Goal: Task Accomplishment & Management: Complete application form

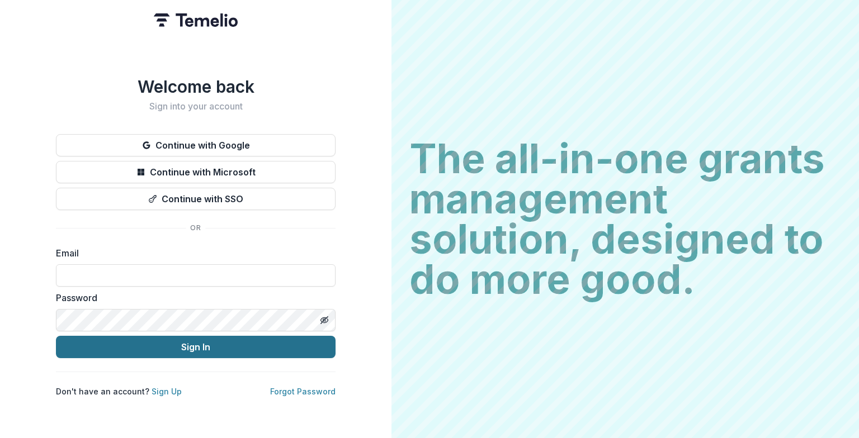
type input "**********"
click at [176, 348] on button "Sign In" at bounding box center [196, 347] width 280 height 22
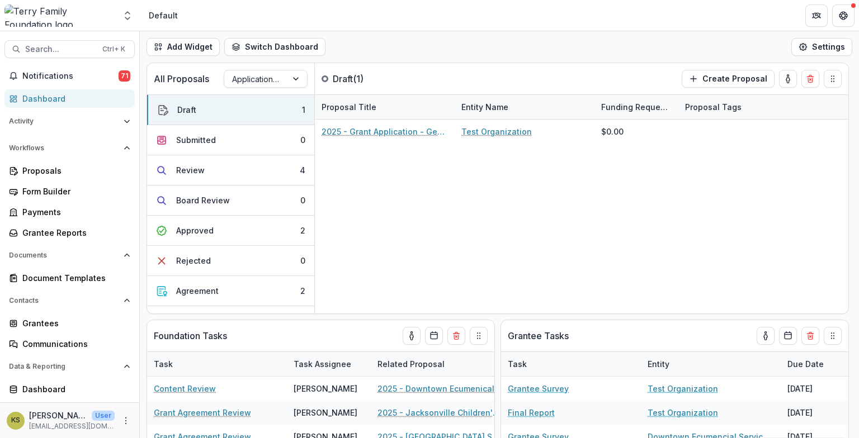
click at [69, 94] on div "Dashboard" at bounding box center [73, 99] width 103 height 12
click at [306, 287] on button "Agreement 2" at bounding box center [230, 291] width 167 height 30
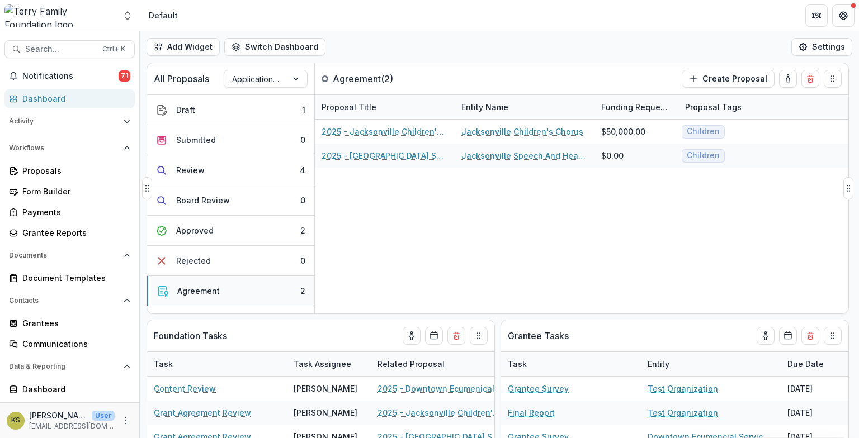
click at [289, 287] on button "Agreement 2" at bounding box center [230, 291] width 167 height 30
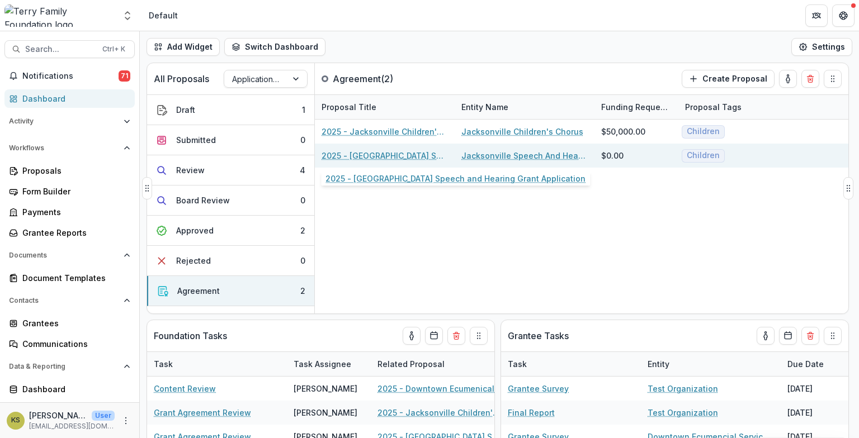
click at [430, 158] on link "2025 - [GEOGRAPHIC_DATA] Speech and Hearing Grant Application" at bounding box center [385, 156] width 126 height 12
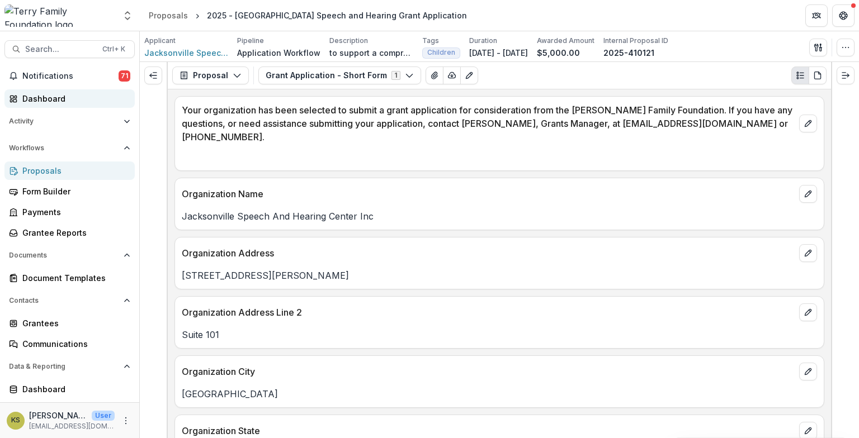
click at [42, 93] on div "Dashboard" at bounding box center [73, 99] width 103 height 12
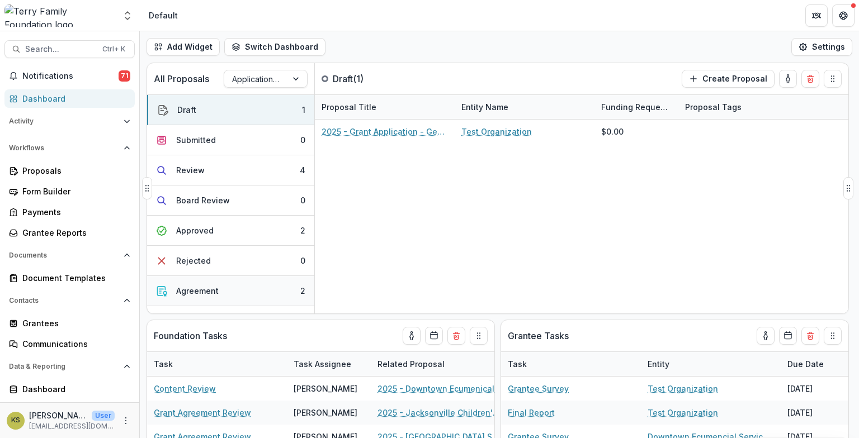
click at [227, 289] on button "Agreement 2" at bounding box center [230, 291] width 167 height 30
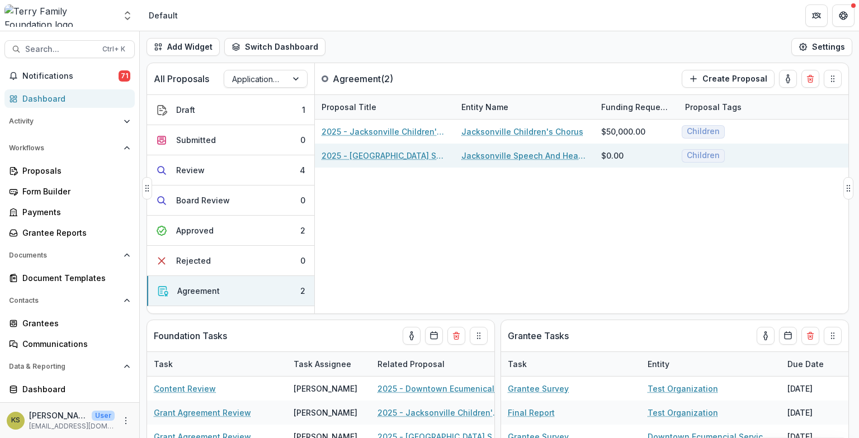
click at [369, 153] on link "2025 - [GEOGRAPHIC_DATA] Speech and Hearing Grant Application" at bounding box center [385, 156] width 126 height 12
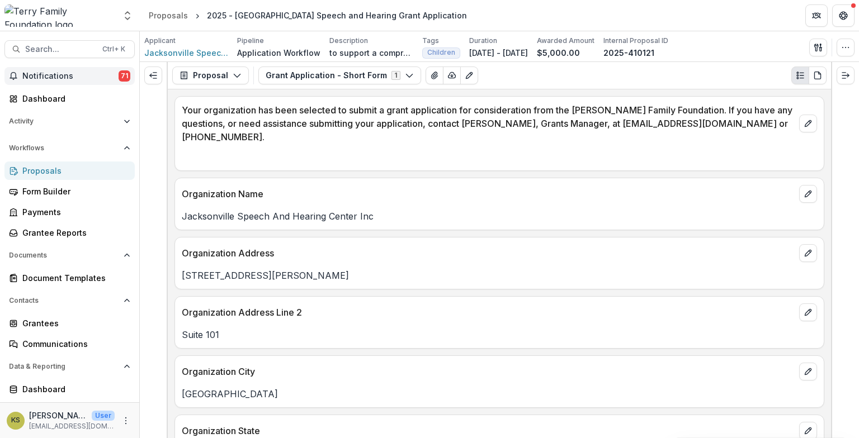
click at [49, 81] on span "Notifications" at bounding box center [70, 77] width 96 height 10
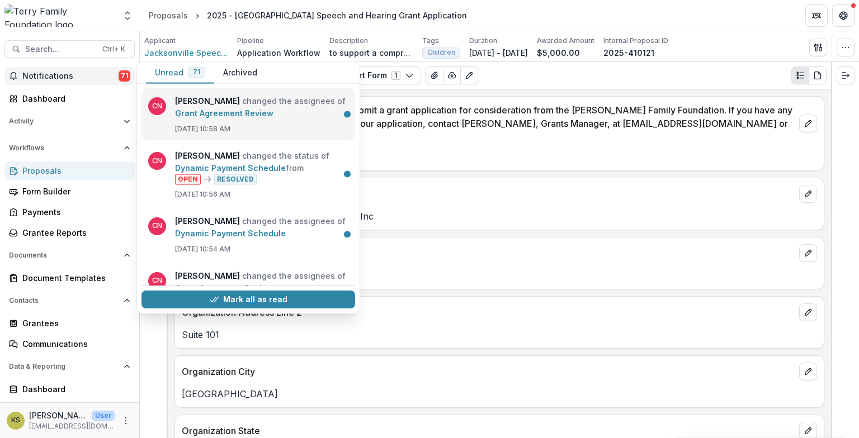
click at [256, 110] on link "Grant Agreement Review" at bounding box center [224, 113] width 98 height 10
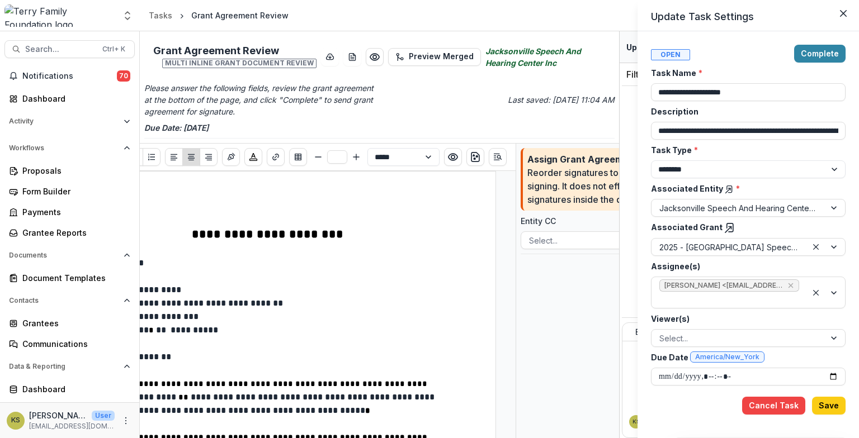
drag, startPoint x: 455, startPoint y: 431, endPoint x: 333, endPoint y: 427, distance: 122.0
click at [333, 427] on div "**********" at bounding box center [429, 219] width 859 height 438
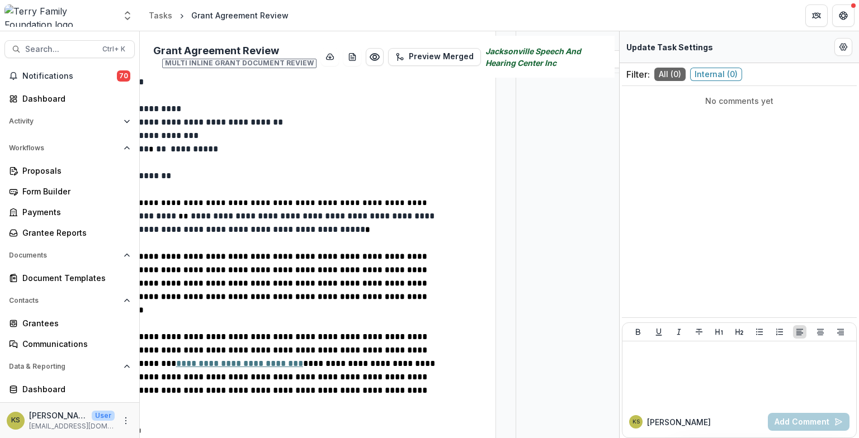
scroll to position [186, 0]
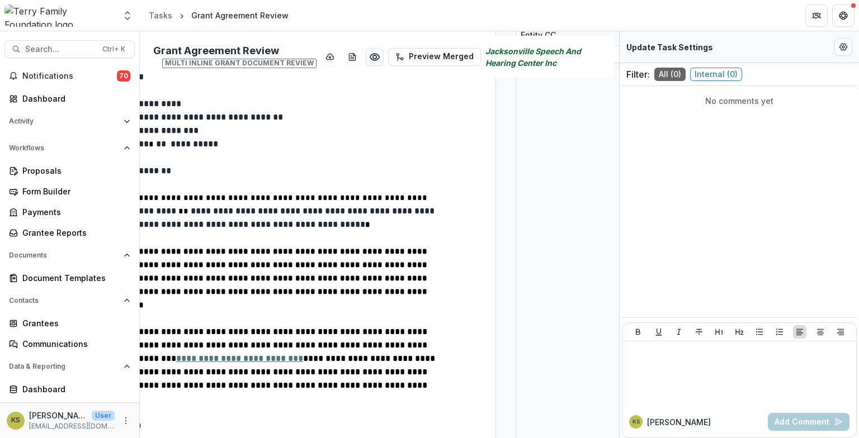
click at [412, 174] on p "**********" at bounding box center [268, 170] width 348 height 13
type input "**"
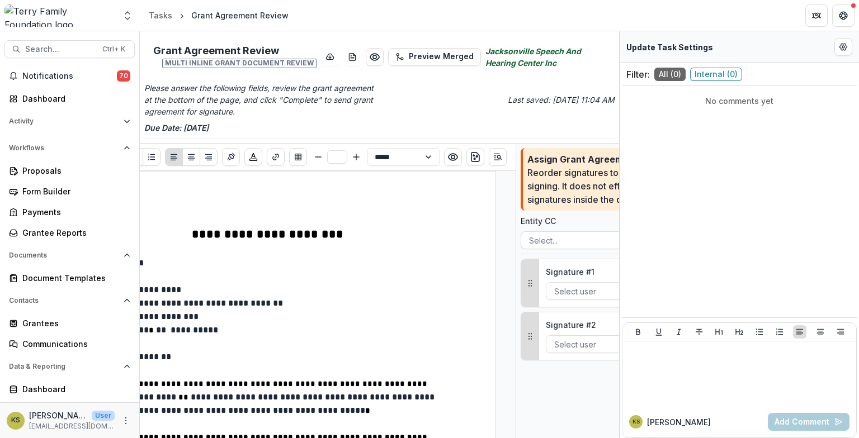
scroll to position [0, 0]
click at [58, 77] on span "Notifications" at bounding box center [69, 77] width 95 height 10
click at [51, 98] on div "Dashboard" at bounding box center [73, 99] width 103 height 12
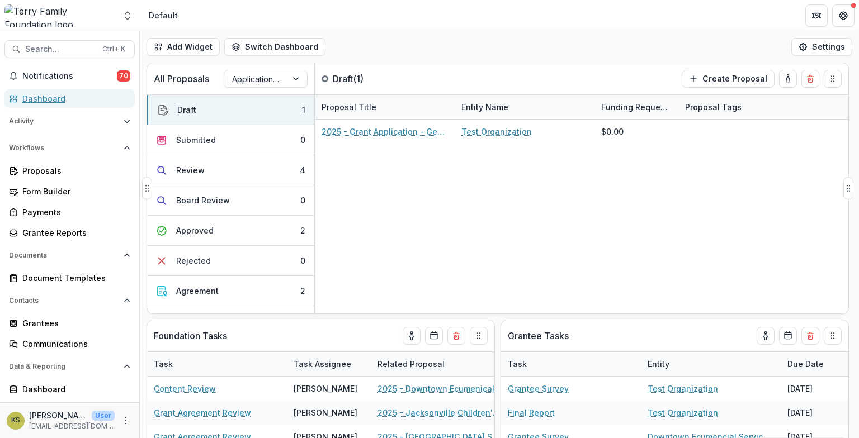
scroll to position [186, 0]
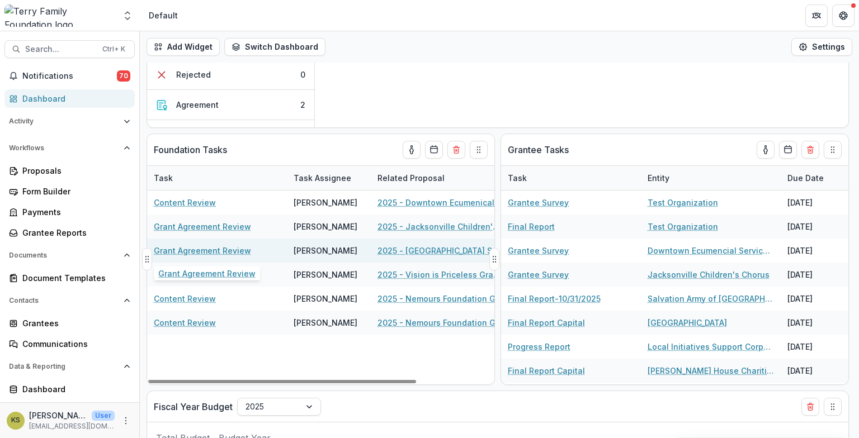
click at [196, 249] on link "Grant Agreement Review" at bounding box center [202, 251] width 97 height 12
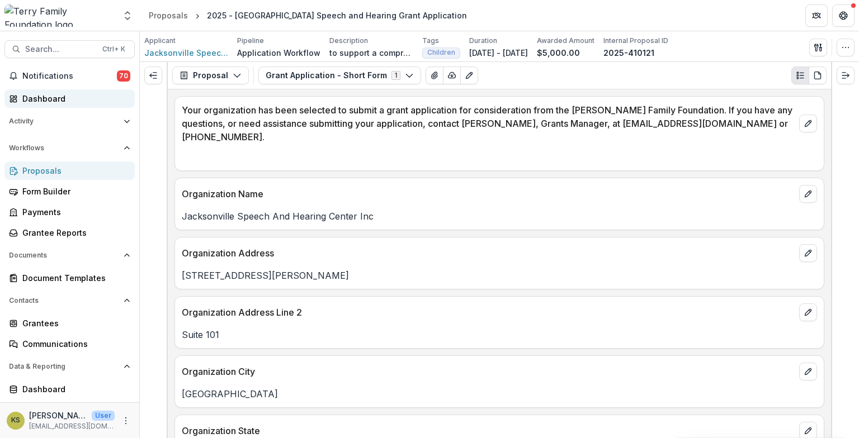
click at [60, 103] on div "Dashboard" at bounding box center [73, 99] width 103 height 12
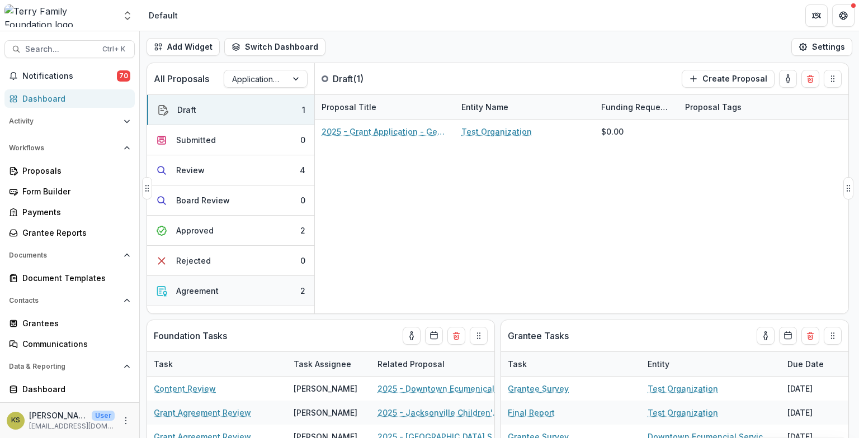
click at [197, 291] on div "Agreement" at bounding box center [197, 291] width 42 height 12
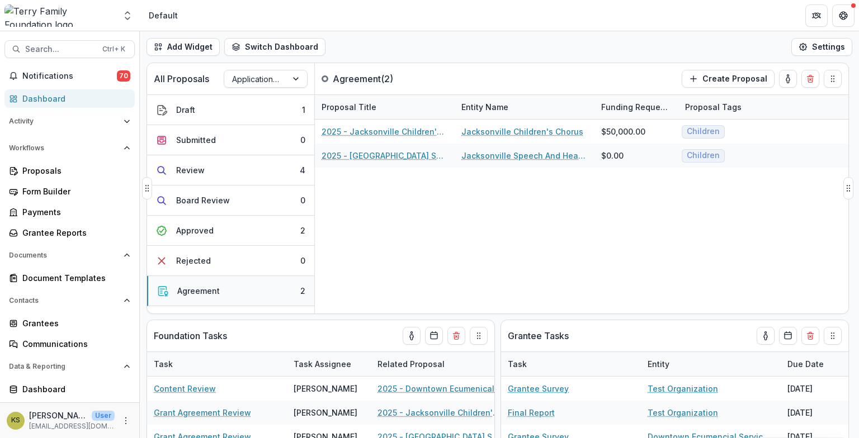
click at [188, 291] on div "Agreement" at bounding box center [198, 291] width 42 height 12
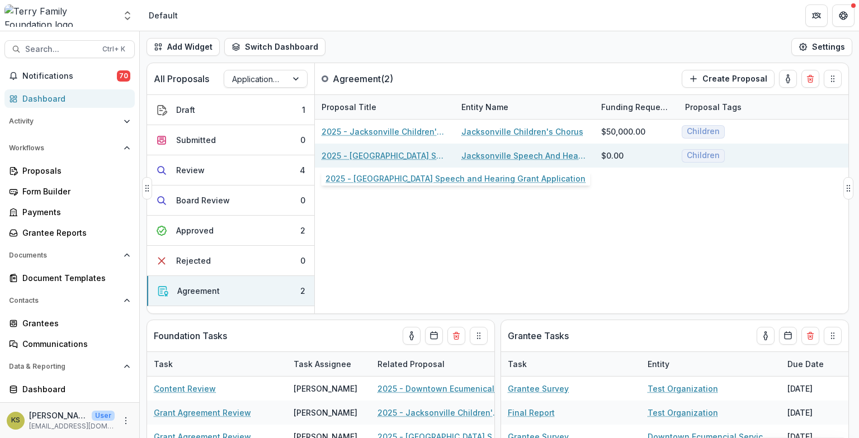
click at [423, 155] on link "2025 - [GEOGRAPHIC_DATA] Speech and Hearing Grant Application" at bounding box center [385, 156] width 126 height 12
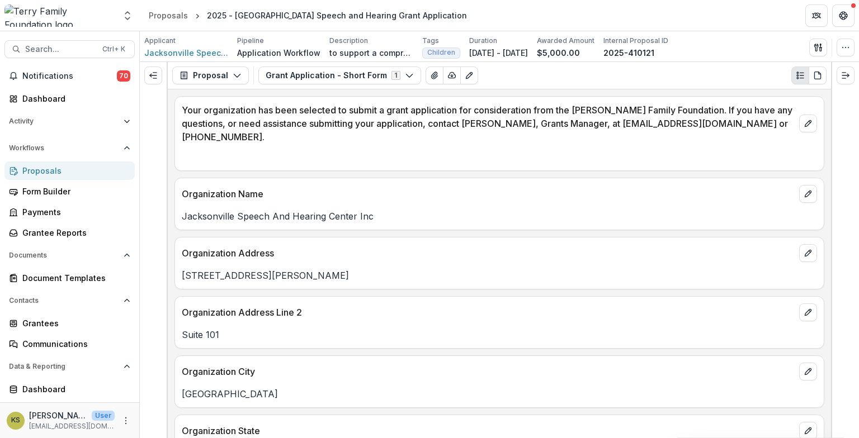
drag, startPoint x: 158, startPoint y: 79, endPoint x: 251, endPoint y: 91, distance: 93.0
click at [251, 91] on div "Proposal Proposal Payments Reports Grant Agreements Board Summaries Bank Detail…" at bounding box center [499, 250] width 719 height 376
drag, startPoint x: 155, startPoint y: 77, endPoint x: 269, endPoint y: 82, distance: 113.6
click at [269, 82] on div "Proposal Proposal Payments Reports Grant Agreements Board Summaries Bank Detail…" at bounding box center [499, 250] width 719 height 376
click at [851, 78] on button "Expand right" at bounding box center [846, 76] width 18 height 18
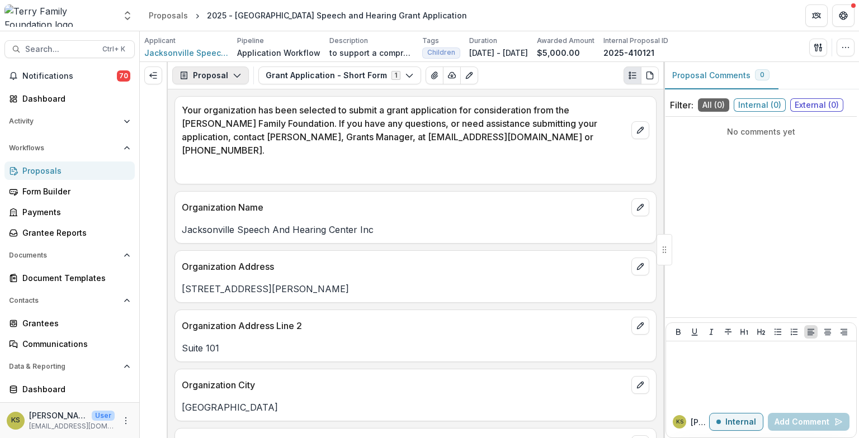
click at [214, 76] on button "Proposal" at bounding box center [210, 76] width 77 height 18
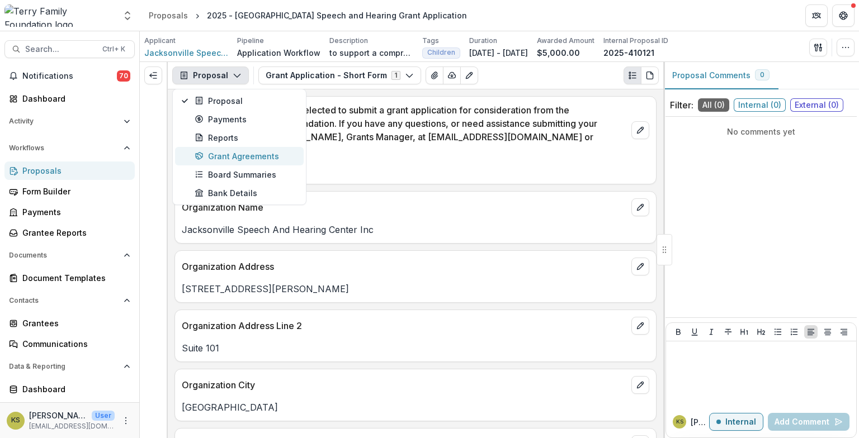
click at [216, 154] on div "Grant Agreements" at bounding box center [246, 156] width 102 height 12
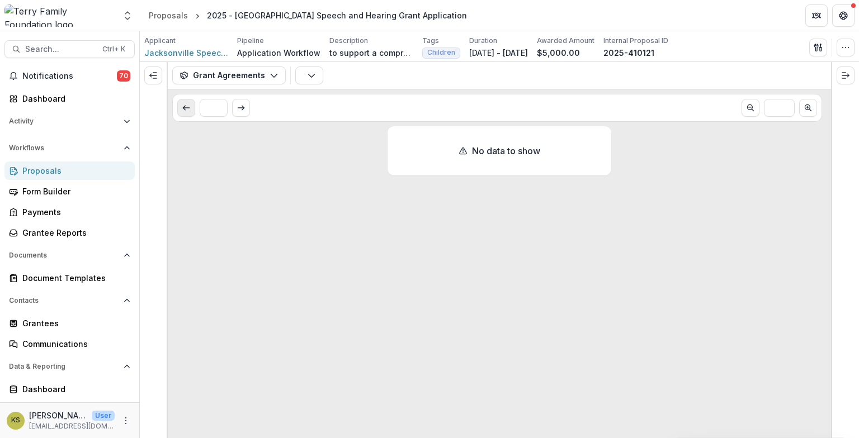
click at [182, 106] on icon "Scroll to previous page" at bounding box center [186, 107] width 9 height 9
click at [236, 110] on button "Scroll to next page" at bounding box center [241, 108] width 18 height 18
click at [243, 79] on button "Grant Agreements" at bounding box center [229, 76] width 114 height 18
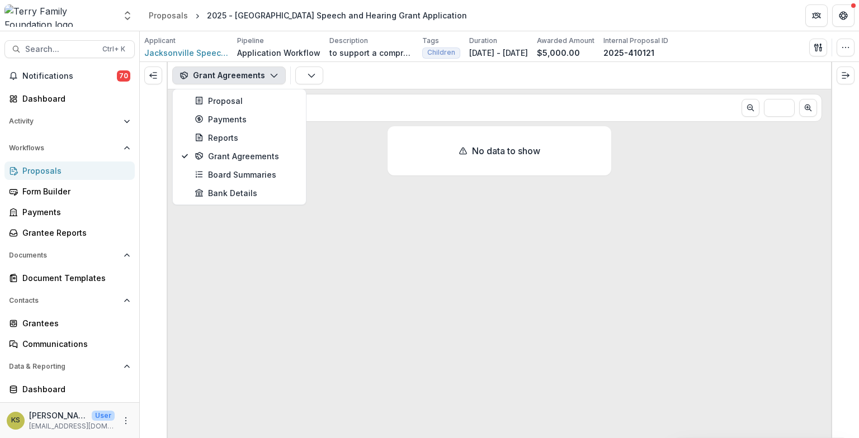
click at [267, 266] on div "No data to show" at bounding box center [499, 282] width 663 height 312
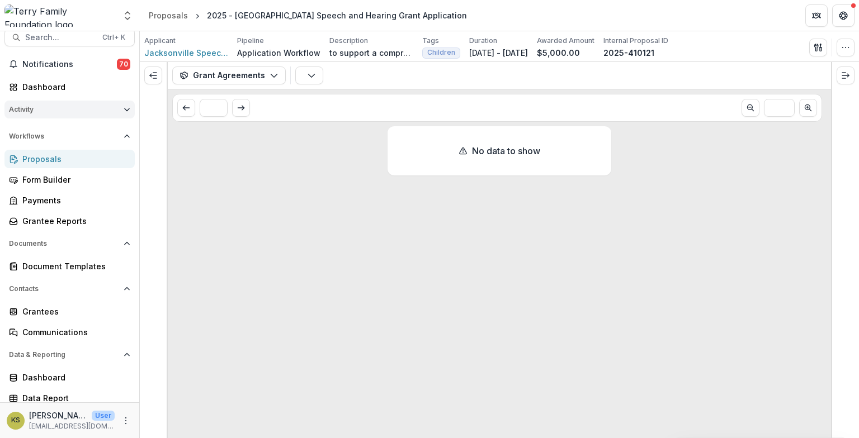
scroll to position [16, 0]
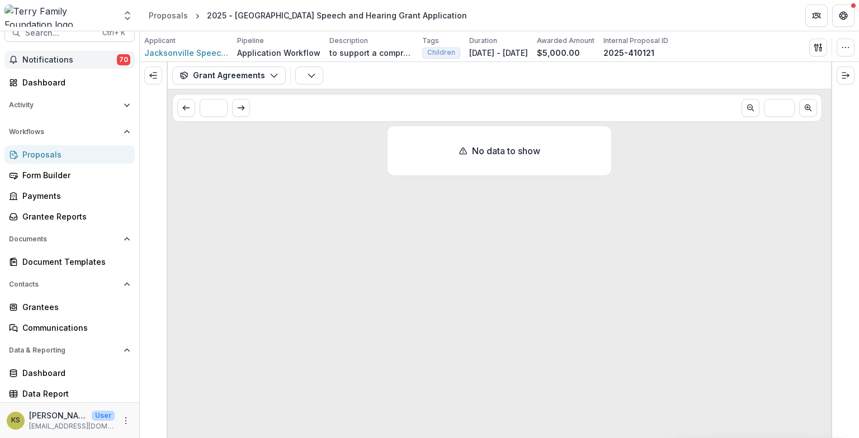
click at [82, 56] on span "Notifications" at bounding box center [69, 60] width 95 height 10
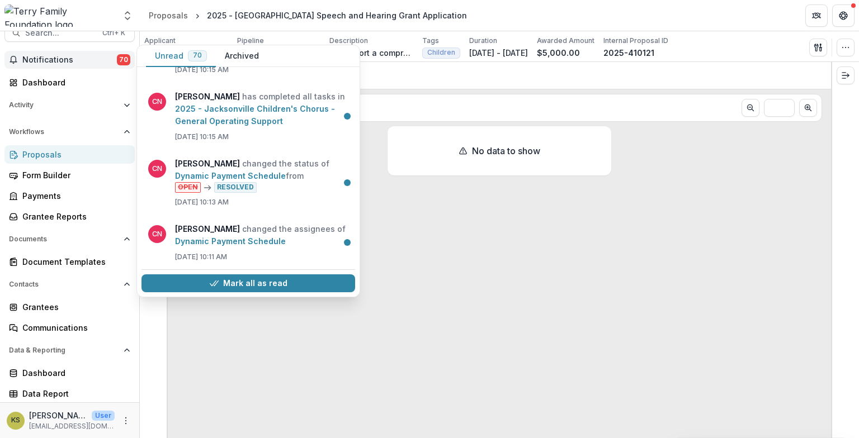
scroll to position [559, 0]
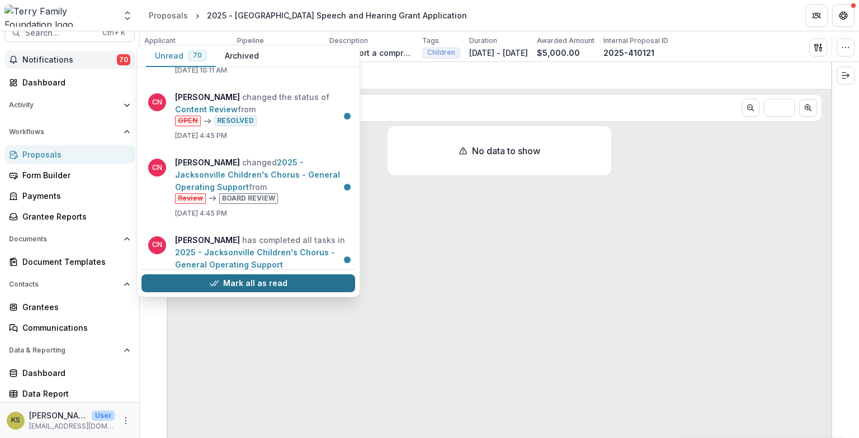
click at [235, 284] on button "Mark all as read" at bounding box center [248, 284] width 214 height 18
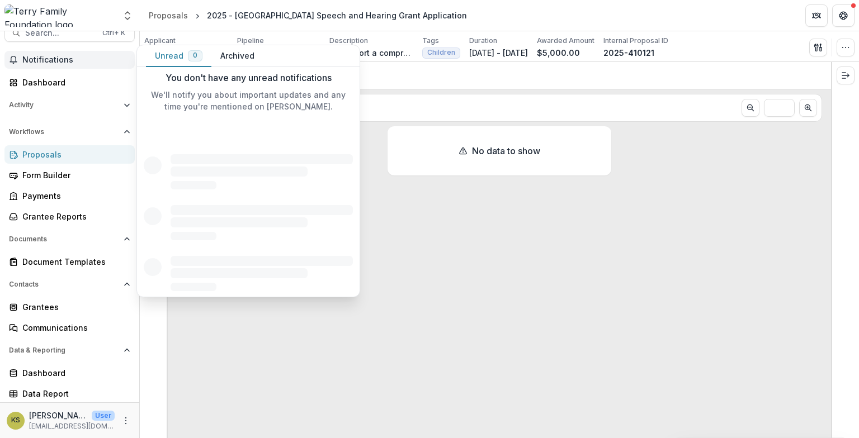
scroll to position [0, 0]
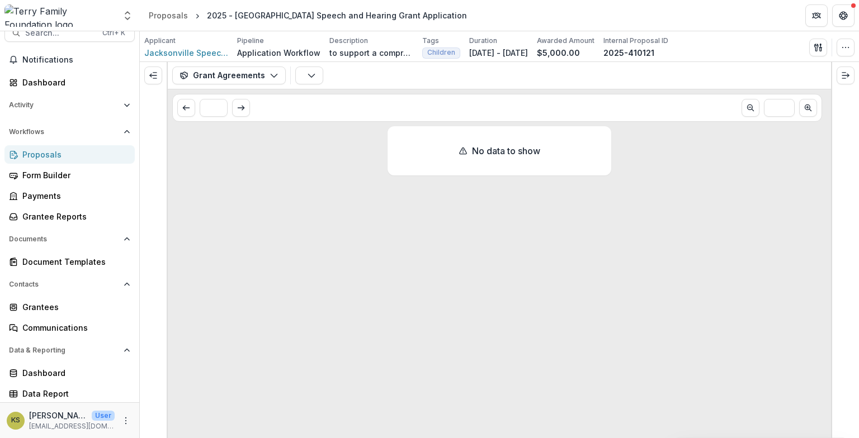
click at [351, 328] on div "No data to show" at bounding box center [499, 282] width 663 height 312
click at [56, 81] on div "Dashboard" at bounding box center [73, 83] width 103 height 12
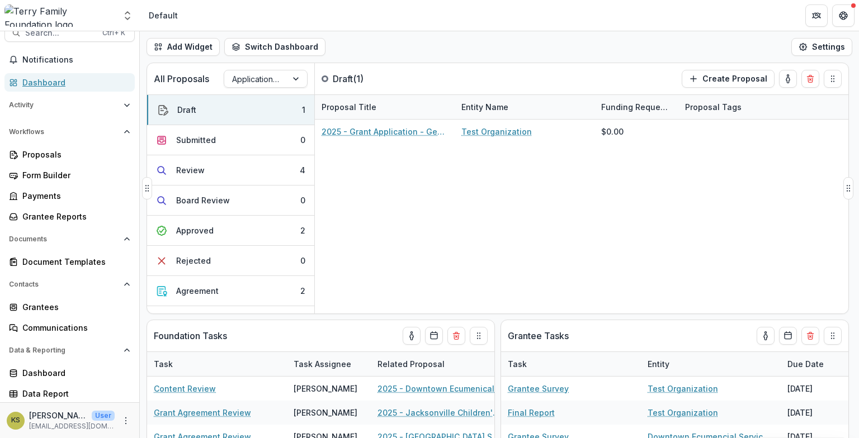
scroll to position [186, 0]
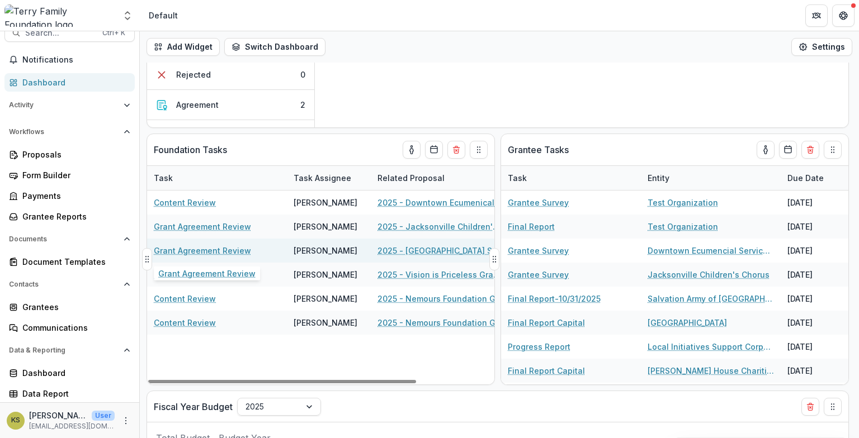
click at [215, 251] on link "Grant Agreement Review" at bounding box center [202, 251] width 97 height 12
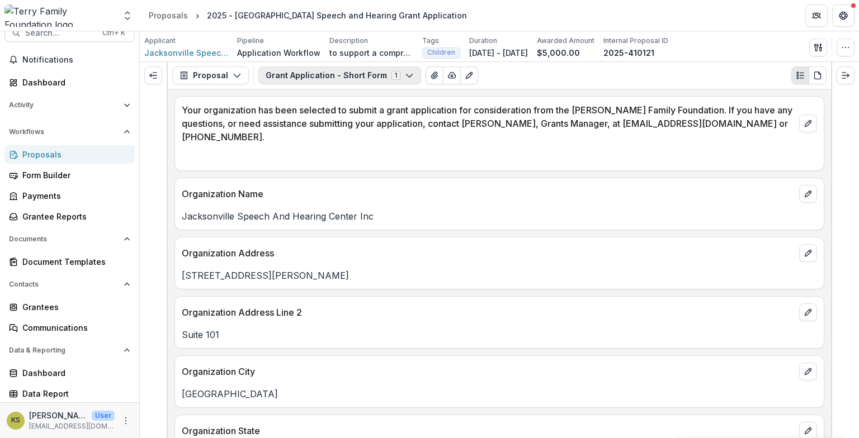
click at [406, 75] on polyline "button" at bounding box center [409, 75] width 6 height 3
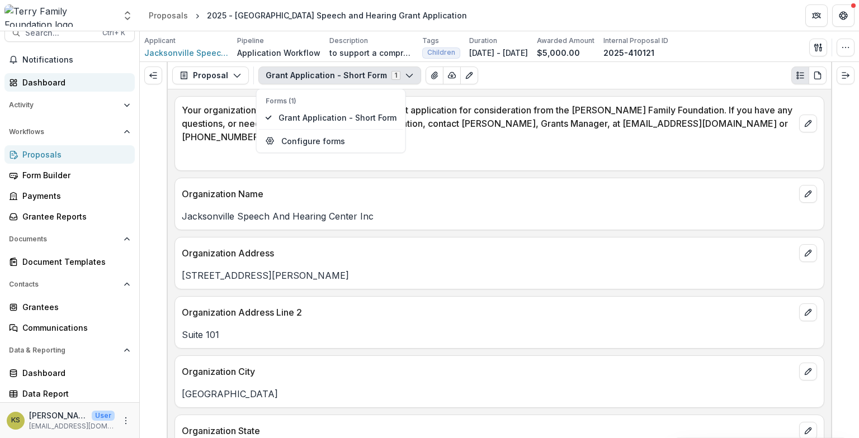
click at [47, 84] on div "Dashboard" at bounding box center [73, 83] width 103 height 12
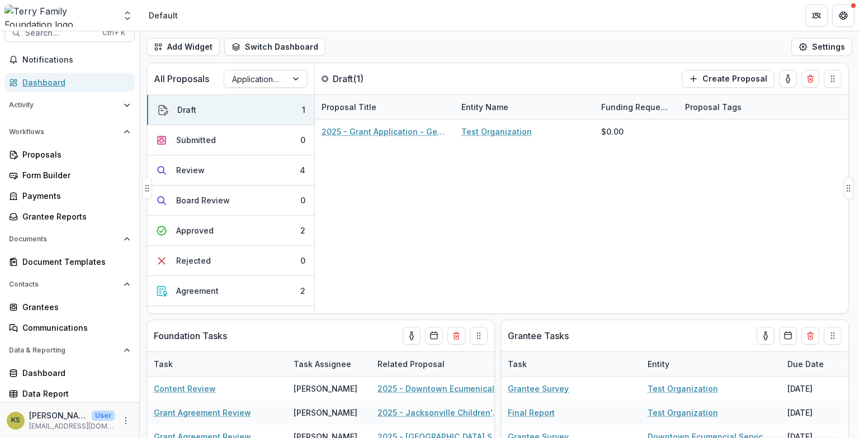
scroll to position [186, 0]
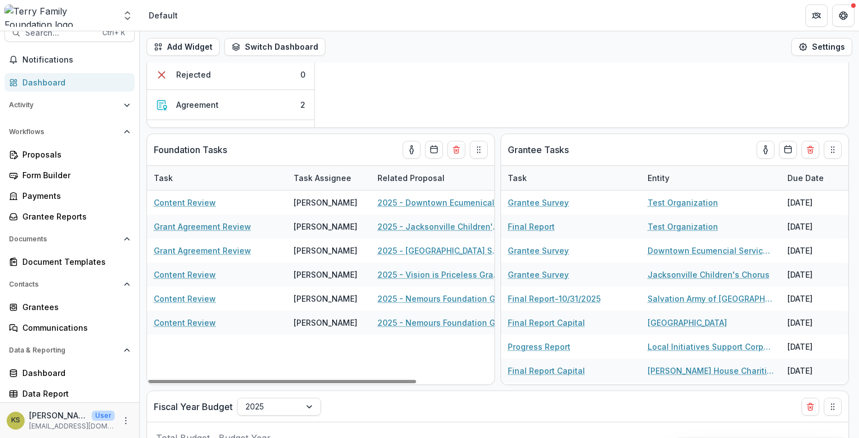
click at [65, 81] on div "Dashboard" at bounding box center [73, 83] width 103 height 12
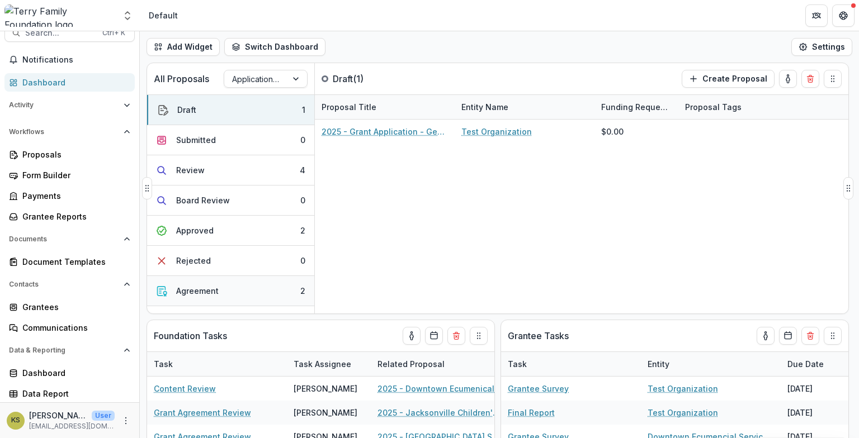
click at [199, 292] on div "Agreement" at bounding box center [197, 291] width 42 height 12
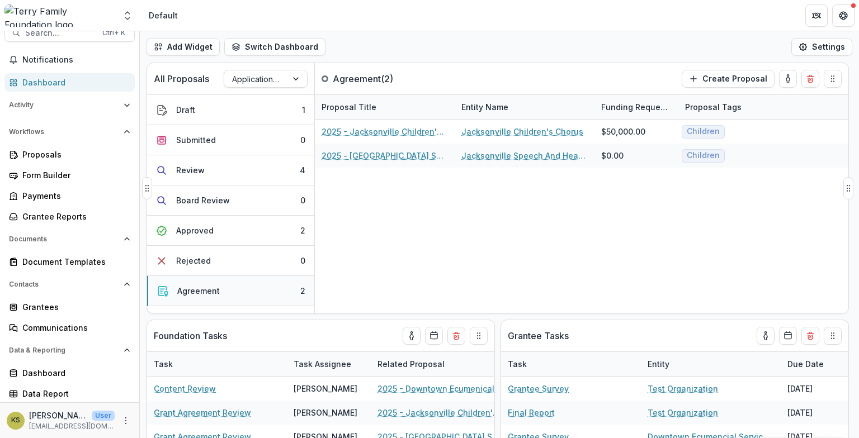
click at [199, 292] on div "Agreement" at bounding box center [198, 291] width 42 height 12
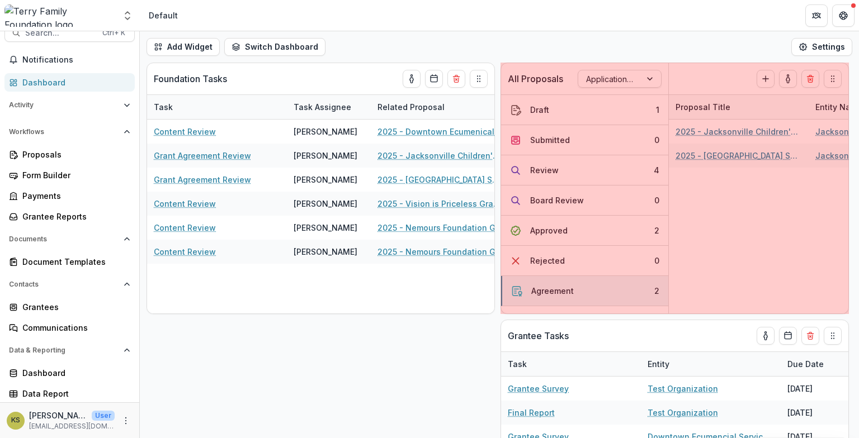
drag, startPoint x: 149, startPoint y: 191, endPoint x: 602, endPoint y: 216, distance: 453.6
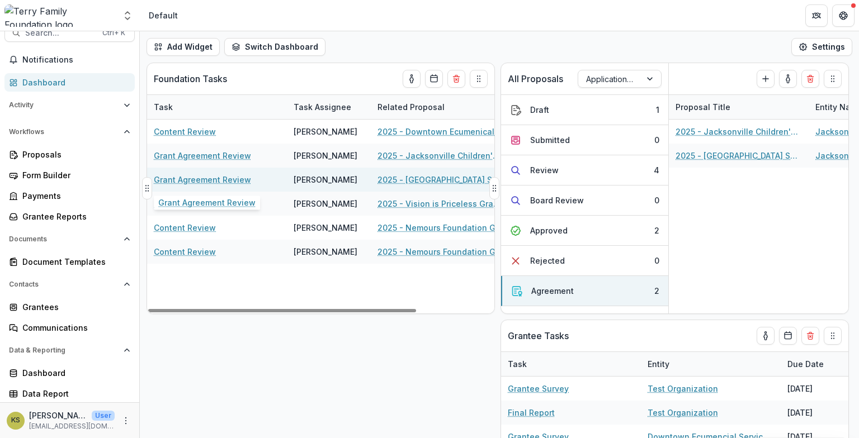
click at [226, 180] on link "Grant Agreement Review" at bounding box center [202, 180] width 97 height 12
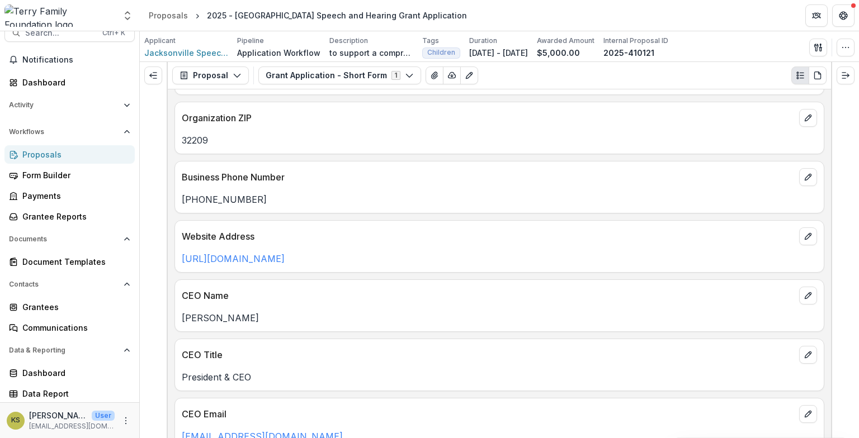
scroll to position [186, 0]
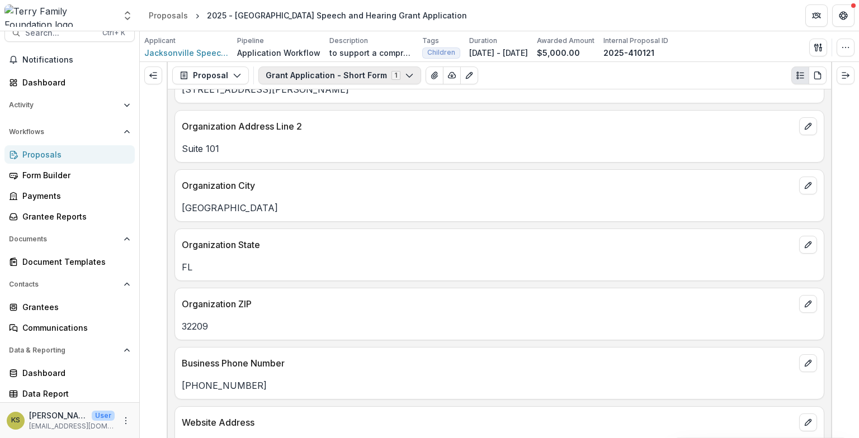
click at [398, 81] on button "Grant Application - Short Form 1" at bounding box center [339, 76] width 163 height 18
click at [476, 262] on p "FL" at bounding box center [499, 267] width 635 height 13
click at [235, 80] on button "Proposal" at bounding box center [210, 76] width 77 height 18
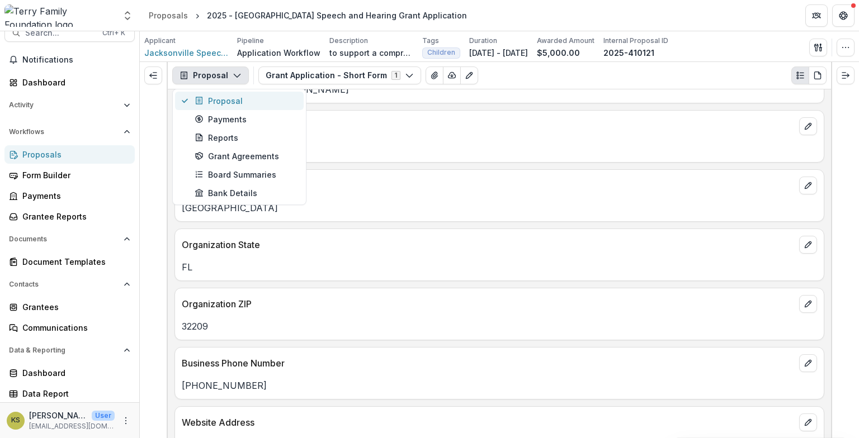
click at [229, 101] on div "Proposal" at bounding box center [246, 101] width 102 height 12
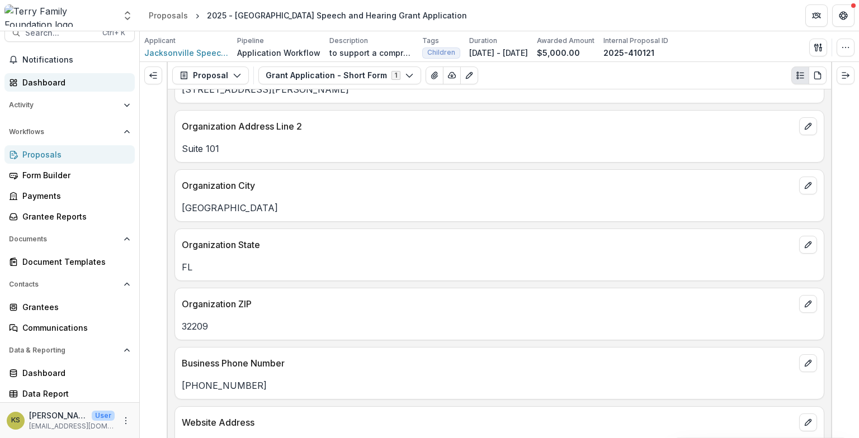
click at [62, 79] on div "Dashboard" at bounding box center [73, 83] width 103 height 12
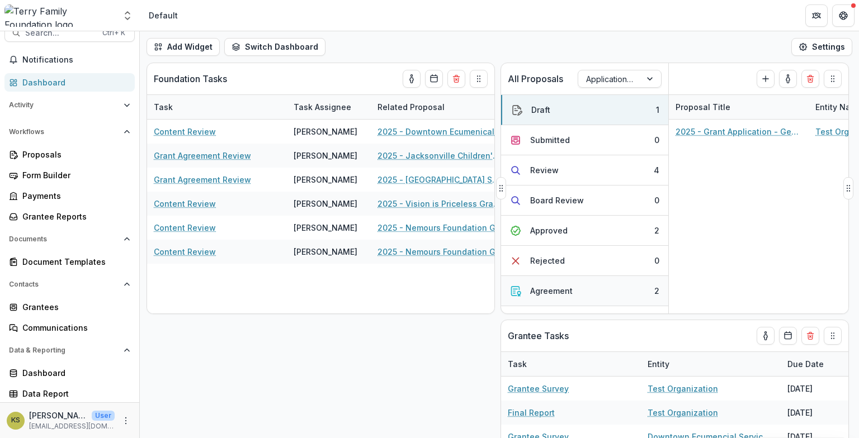
click at [568, 290] on div "Agreement" at bounding box center [551, 291] width 42 height 12
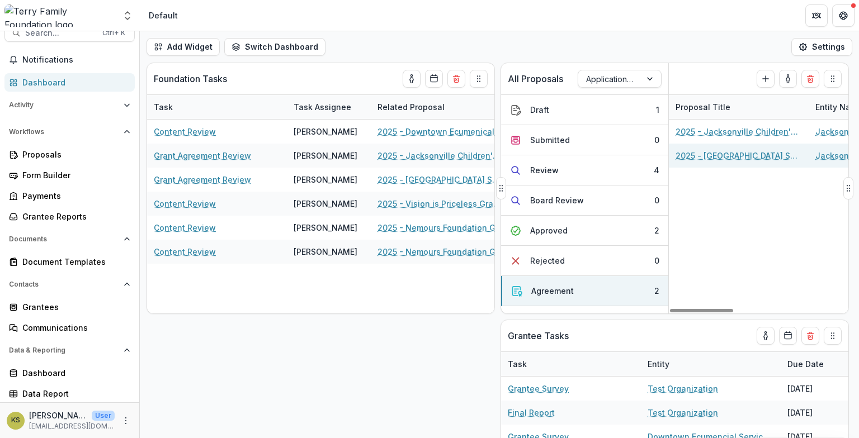
click at [738, 159] on link "2025 - [GEOGRAPHIC_DATA] Speech and Hearing Grant Application" at bounding box center [738, 156] width 126 height 12
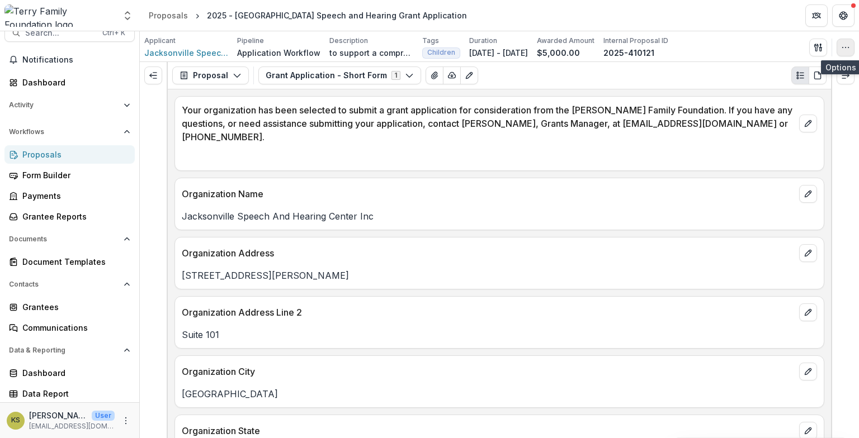
click at [846, 45] on icon "button" at bounding box center [845, 47] width 9 height 9
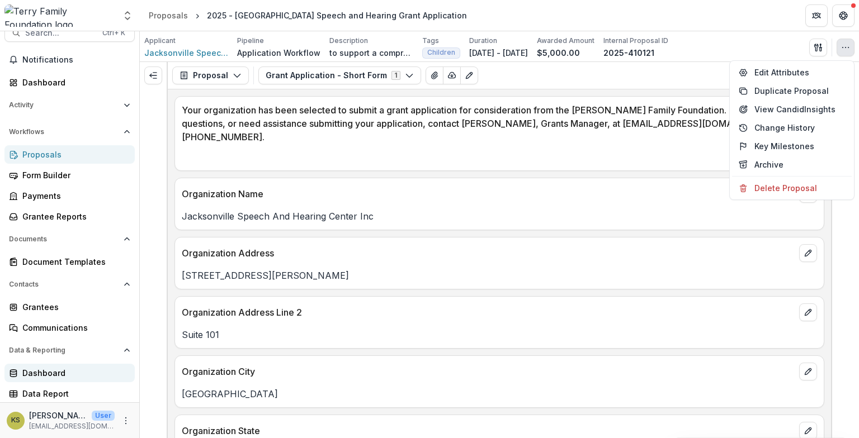
click at [39, 371] on div "Dashboard" at bounding box center [73, 373] width 103 height 12
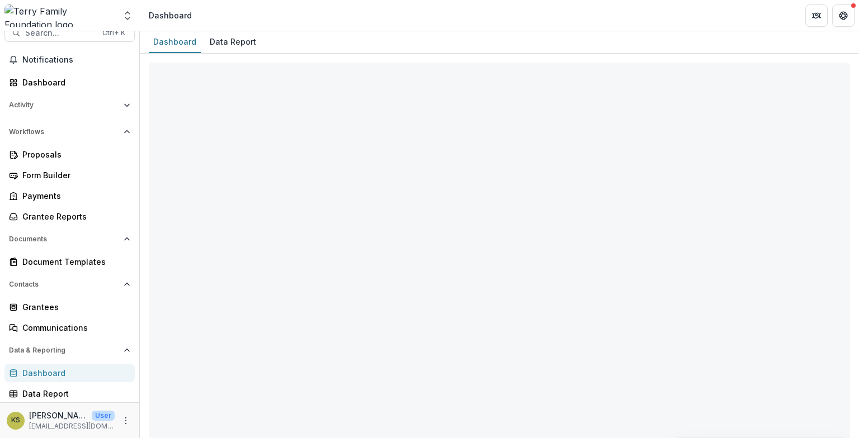
select select "**********"
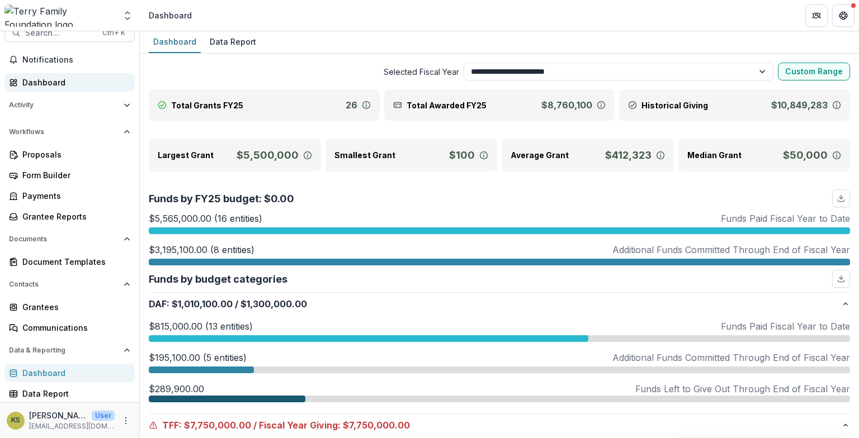
click at [51, 78] on div "Dashboard" at bounding box center [73, 83] width 103 height 12
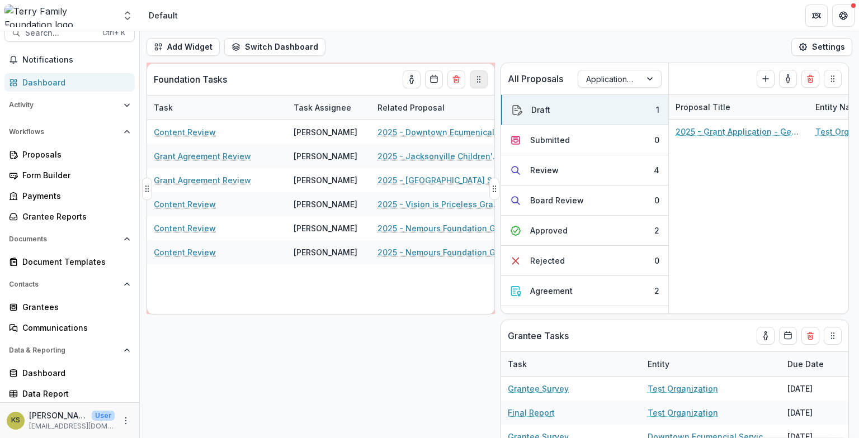
click at [481, 82] on icon "Drag" at bounding box center [478, 79] width 9 height 9
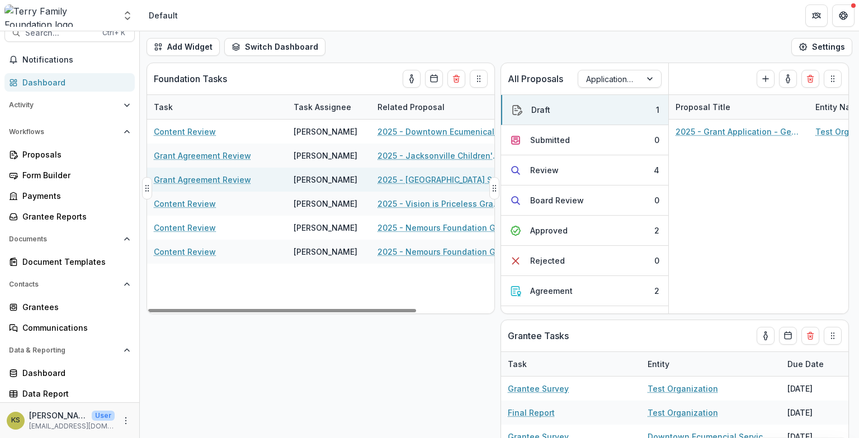
drag, startPoint x: 145, startPoint y: 186, endPoint x: 195, endPoint y: 187, distance: 49.2
click at [251, 192] on div "Foundation Tasks Task Task Assignee Related Proposal Due Date Content Review Ka…" at bounding box center [321, 189] width 348 height 252
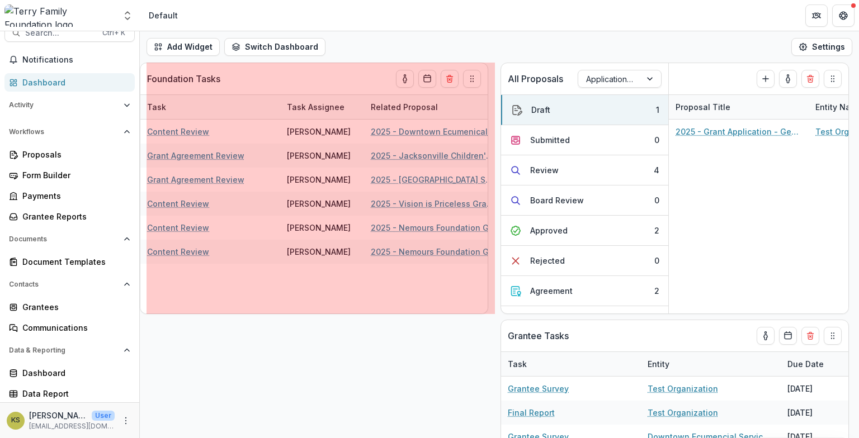
drag, startPoint x: 148, startPoint y: 187, endPoint x: 375, endPoint y: 321, distance: 263.7
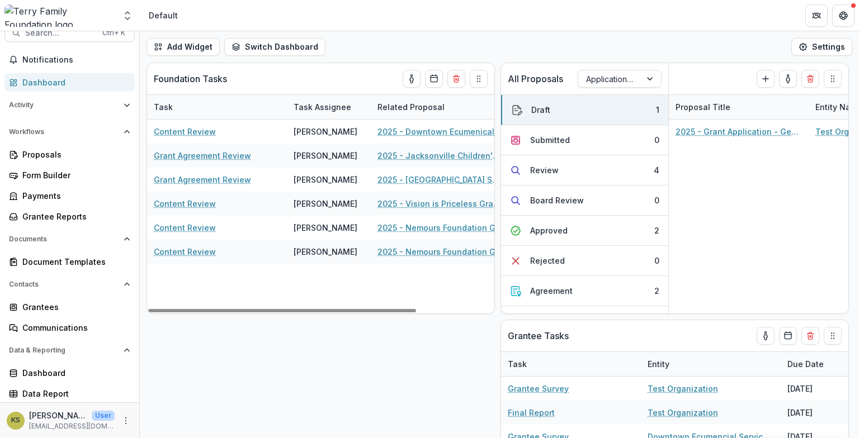
drag, startPoint x: 345, startPoint y: 353, endPoint x: 338, endPoint y: 349, distance: 8.3
click at [344, 353] on div "All Proposals Application Workflow Draft ( 1 ) Create Proposal Draft 1 Submitte…" at bounding box center [499, 251] width 719 height 376
drag, startPoint x: 148, startPoint y: 187, endPoint x: 360, endPoint y: 280, distance: 231.1
click at [278, 199] on div "Foundation Tasks Task Task Assignee Related Proposal Due Date Content Review Ka…" at bounding box center [321, 189] width 348 height 252
drag, startPoint x: 390, startPoint y: 363, endPoint x: 377, endPoint y: 355, distance: 14.9
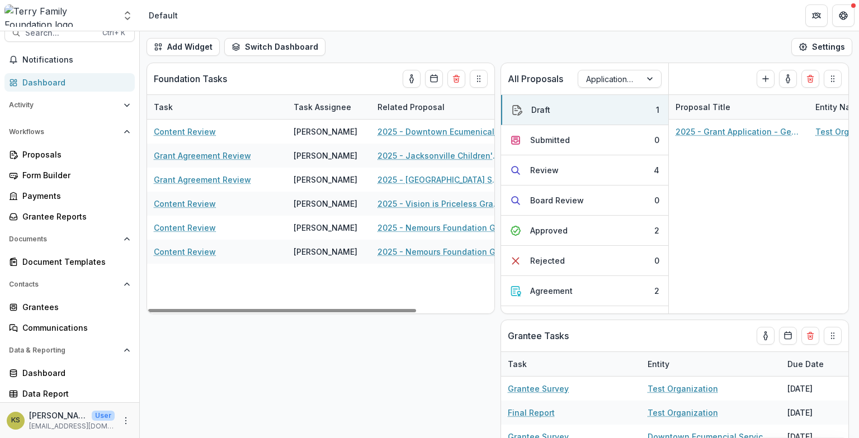
click at [389, 363] on div "All Proposals Application Workflow Draft ( 1 ) Create Proposal Draft 1 Submitte…" at bounding box center [499, 251] width 719 height 376
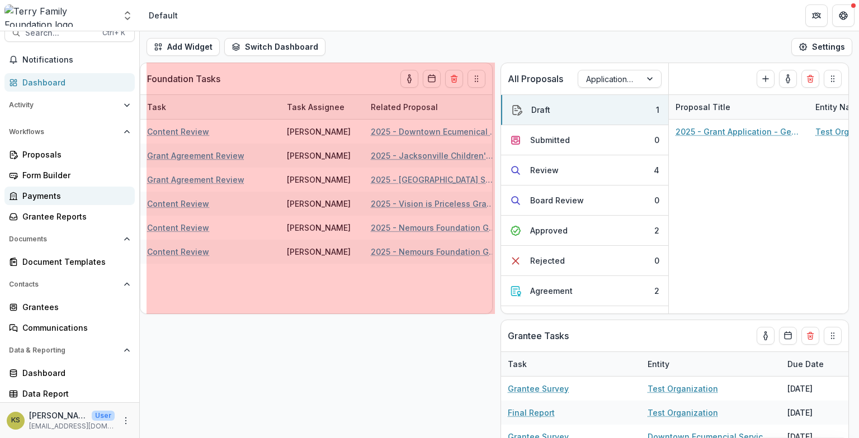
drag, startPoint x: 147, startPoint y: 183, endPoint x: 116, endPoint y: 186, distance: 30.3
click at [116, 186] on main "Search... Ctrl + K Notifications Dashboard Activity Tasks Workflows Proposals F…" at bounding box center [429, 234] width 859 height 407
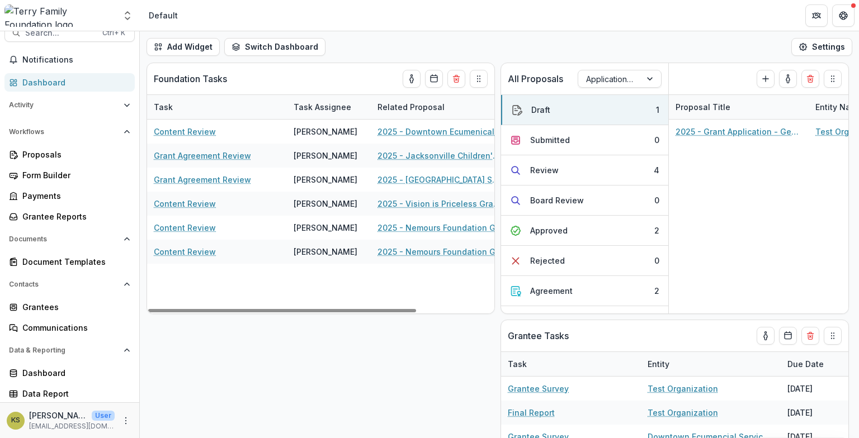
click at [293, 338] on div "All Proposals Application Workflow Draft ( 1 ) Create Proposal Draft 1 Submitte…" at bounding box center [499, 251] width 719 height 376
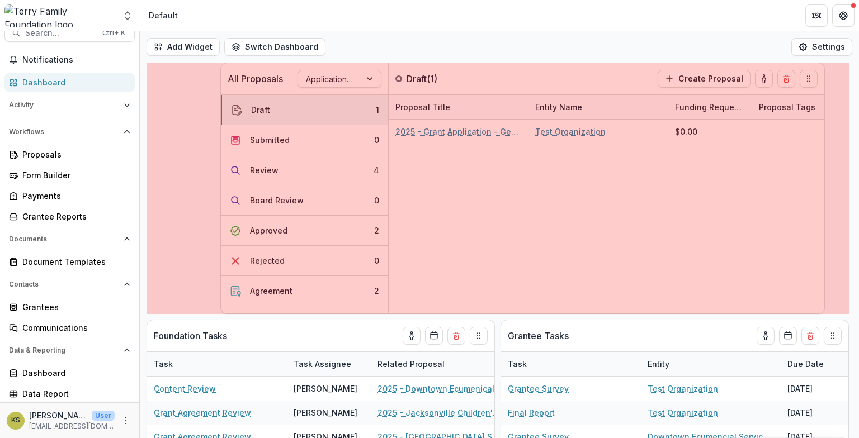
drag, startPoint x: 500, startPoint y: 189, endPoint x: 220, endPoint y: 209, distance: 280.9
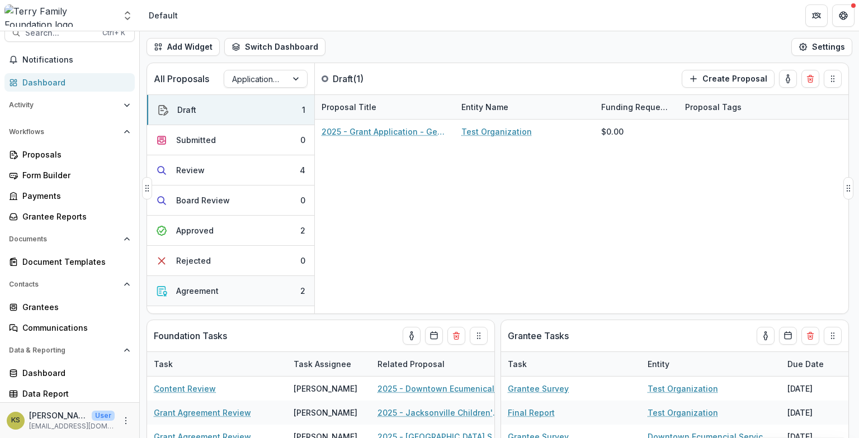
click at [188, 287] on div "Agreement" at bounding box center [197, 291] width 42 height 12
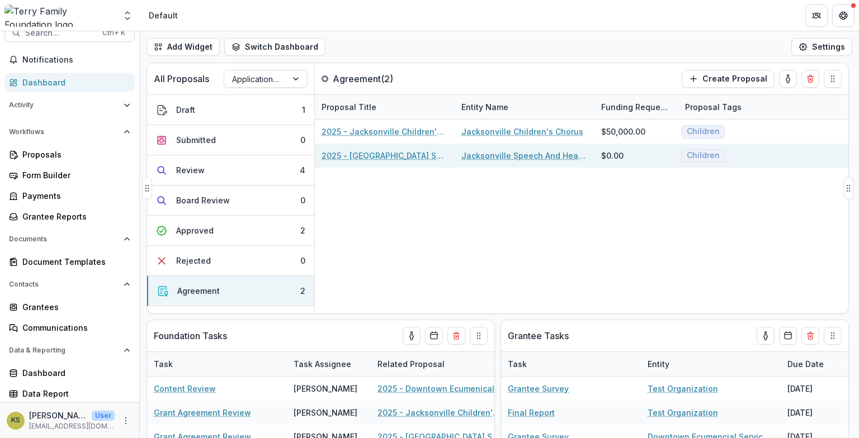
click at [372, 156] on link "2025 - [GEOGRAPHIC_DATA] Speech and Hearing Grant Application" at bounding box center [385, 156] width 126 height 12
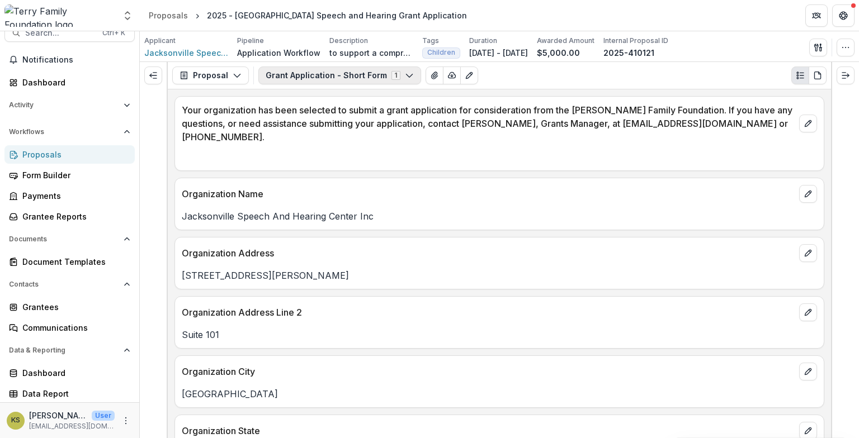
click at [407, 76] on button "Grant Application - Short Form 1" at bounding box center [339, 76] width 163 height 18
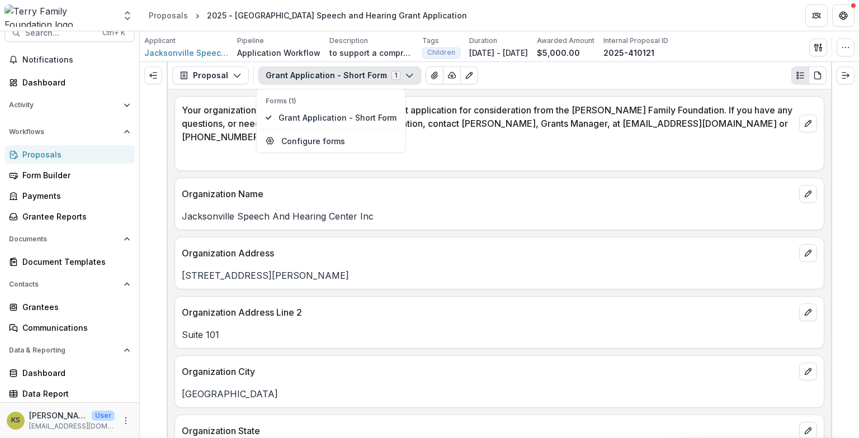
click at [465, 286] on div "Organization Address 1010 N. Davis Street" at bounding box center [499, 263] width 650 height 53
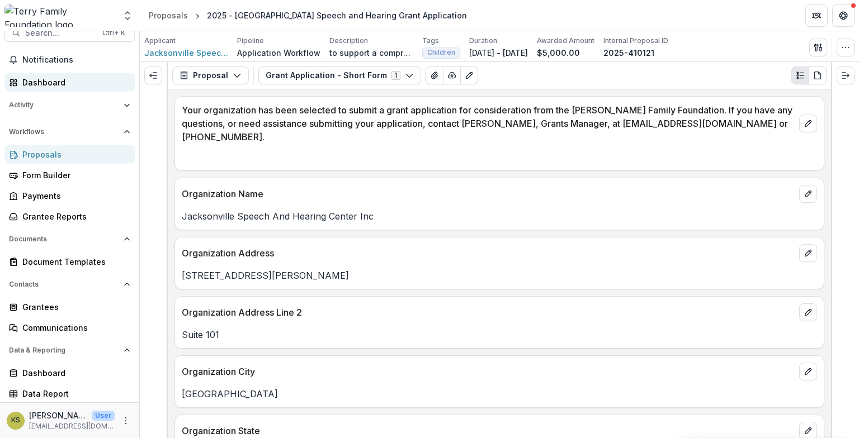
click at [40, 81] on div "Dashboard" at bounding box center [73, 83] width 103 height 12
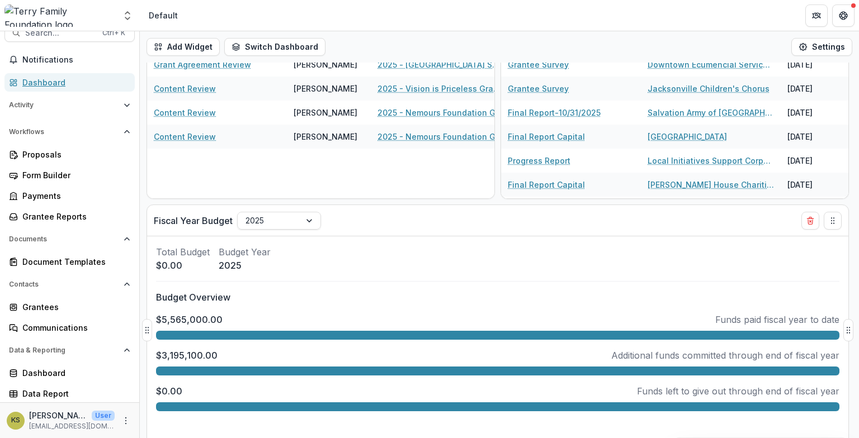
scroll to position [186, 0]
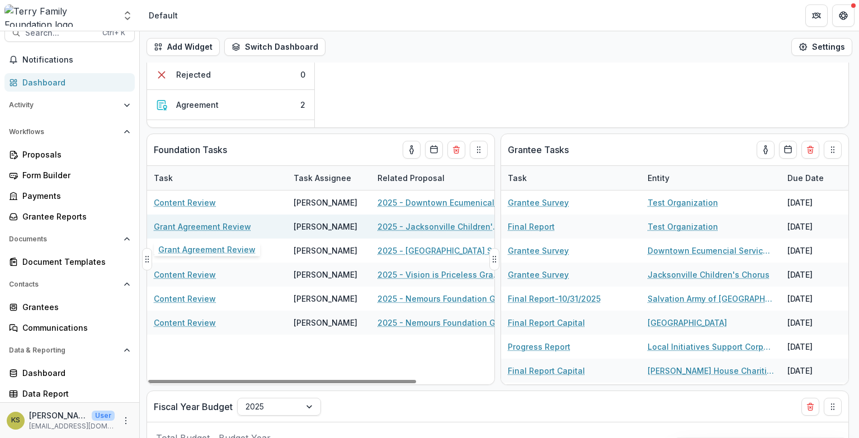
click at [219, 226] on link "Grant Agreement Review" at bounding box center [202, 227] width 97 height 12
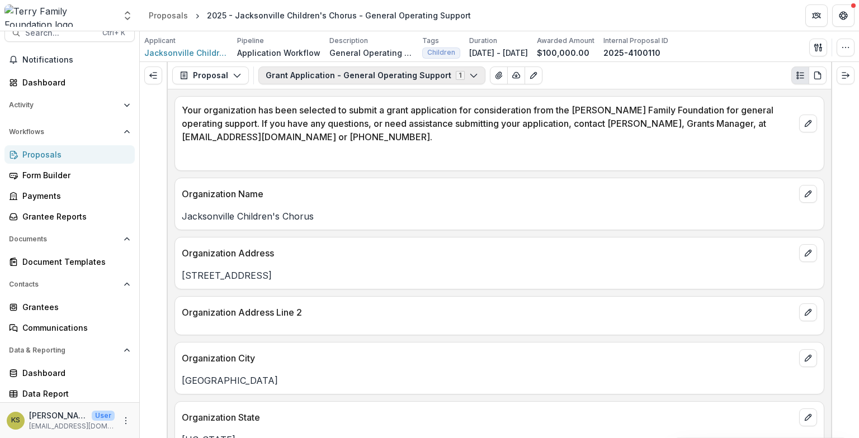
click at [469, 74] on icon "button" at bounding box center [473, 75] width 9 height 9
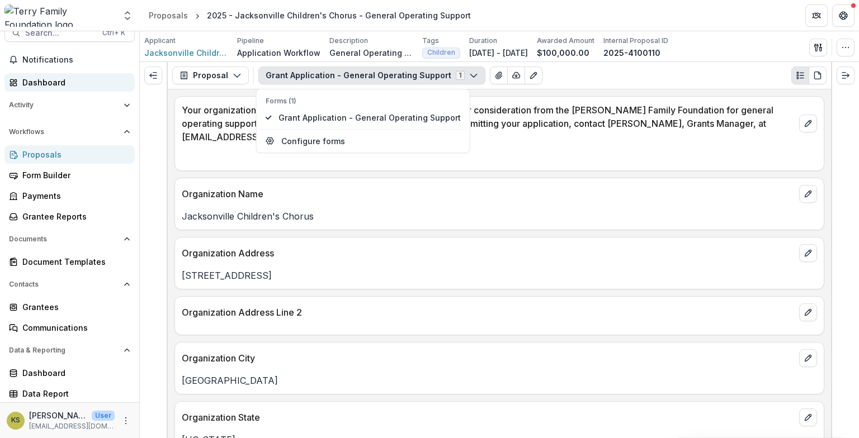
click at [35, 81] on div "Dashboard" at bounding box center [73, 83] width 103 height 12
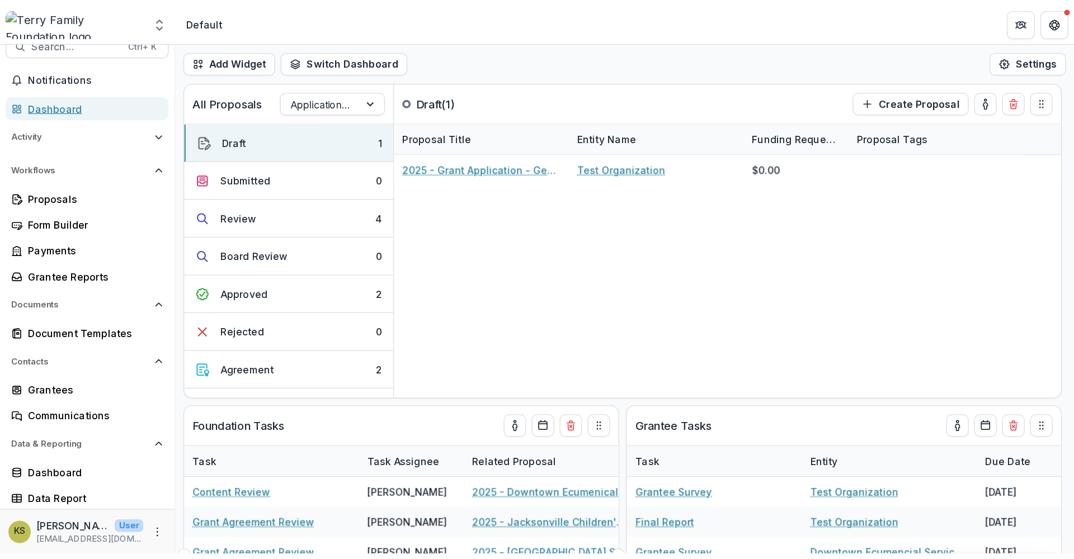
scroll to position [186, 0]
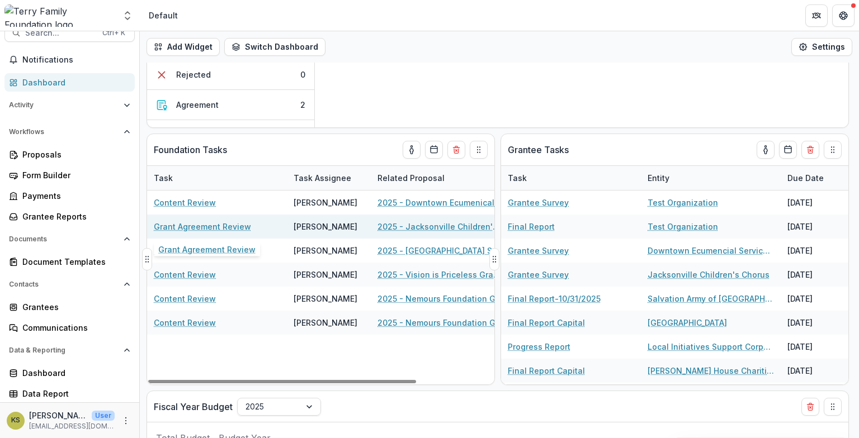
click at [220, 228] on link "Grant Agreement Review" at bounding box center [202, 227] width 97 height 12
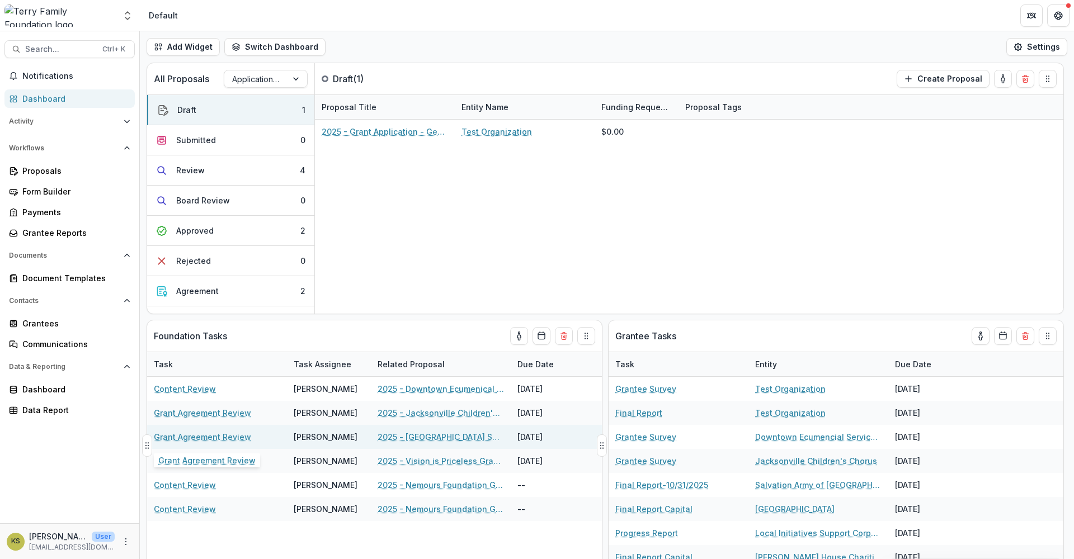
click at [236, 437] on link "Grant Agreement Review" at bounding box center [202, 437] width 97 height 12
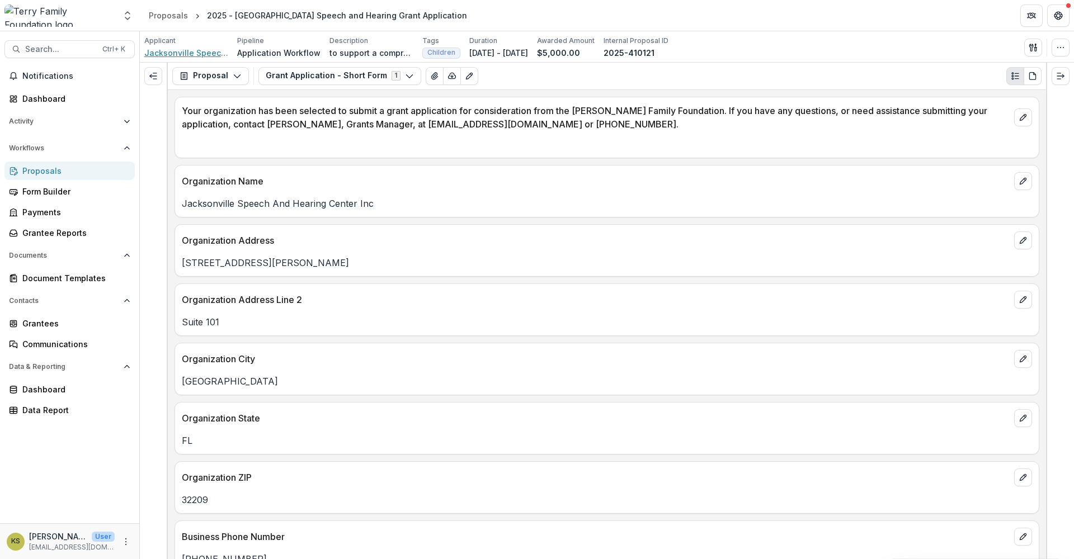
click at [203, 55] on span "Jacksonville Speech And Hearing Center Inc" at bounding box center [186, 53] width 84 height 12
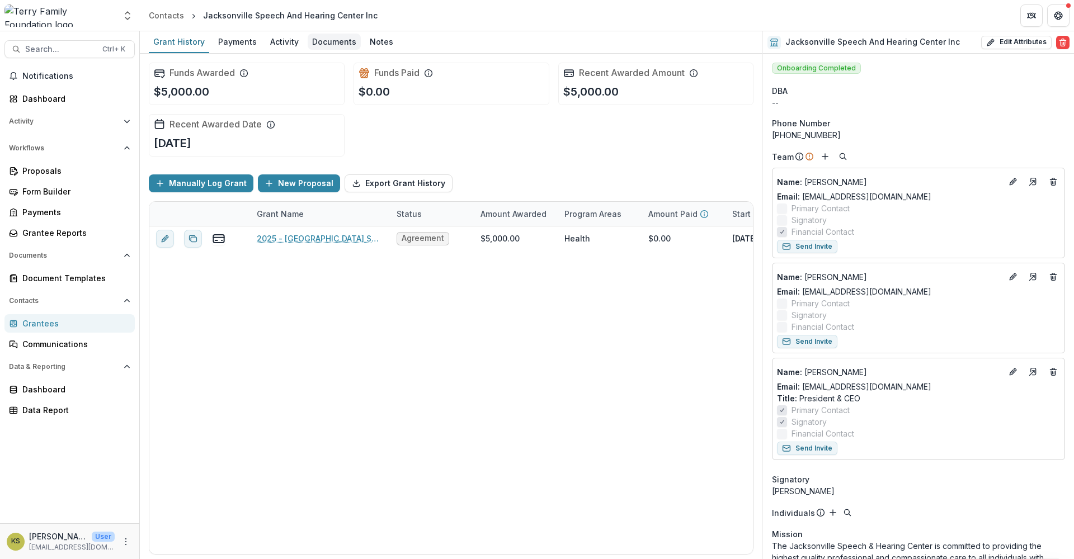
click at [313, 41] on div "Documents" at bounding box center [334, 42] width 53 height 16
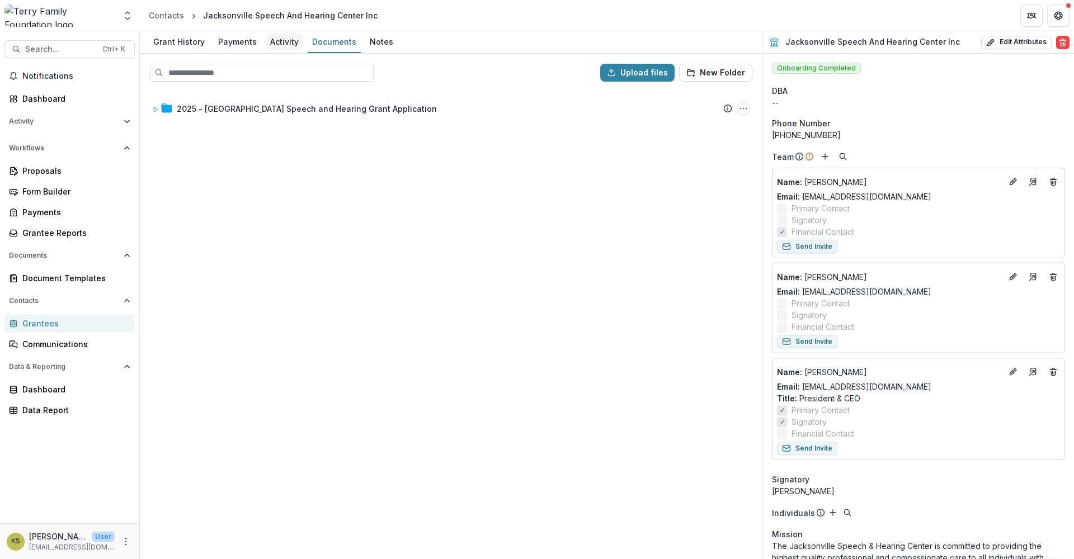
click at [274, 44] on div "Activity" at bounding box center [284, 42] width 37 height 16
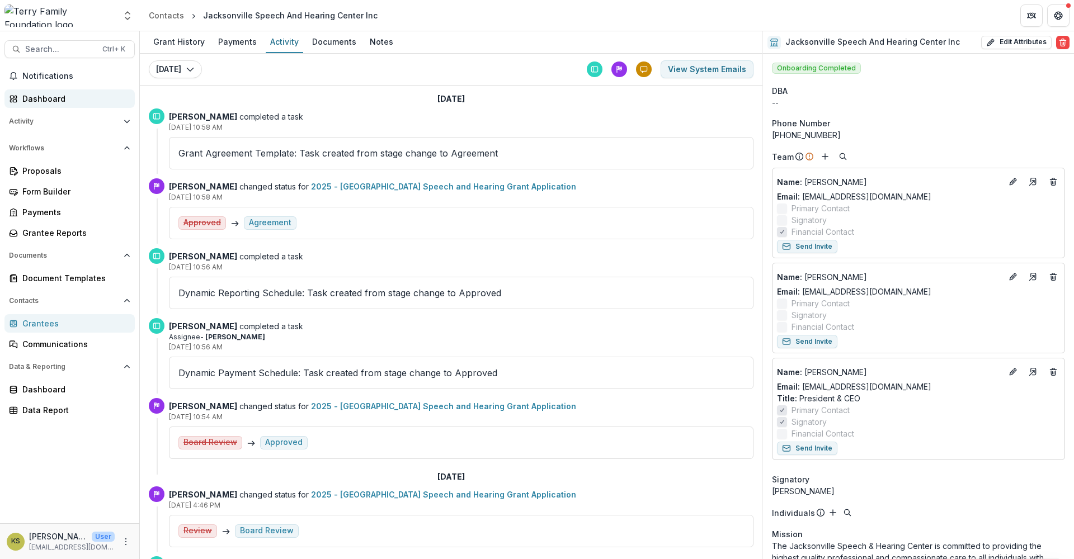
click at [51, 94] on div "Dashboard" at bounding box center [73, 99] width 103 height 12
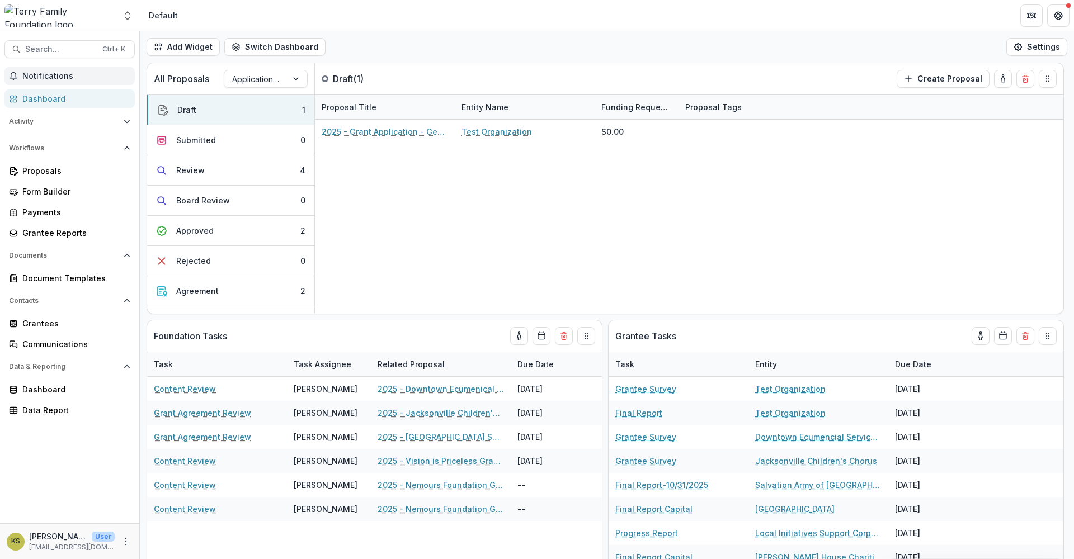
click at [29, 73] on span "Notifications" at bounding box center [76, 77] width 108 height 10
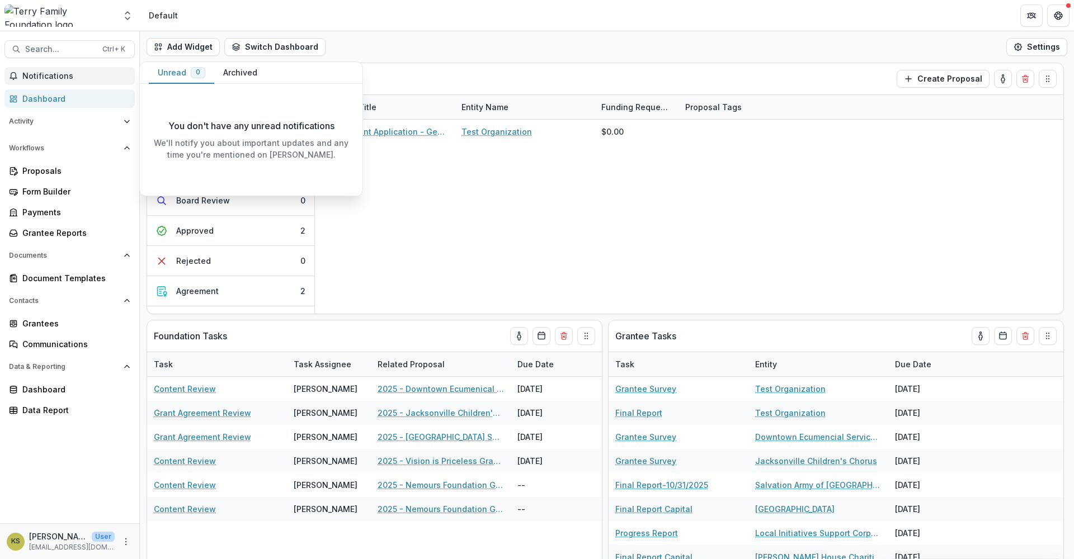
click at [233, 72] on button "Archived" at bounding box center [240, 73] width 52 height 22
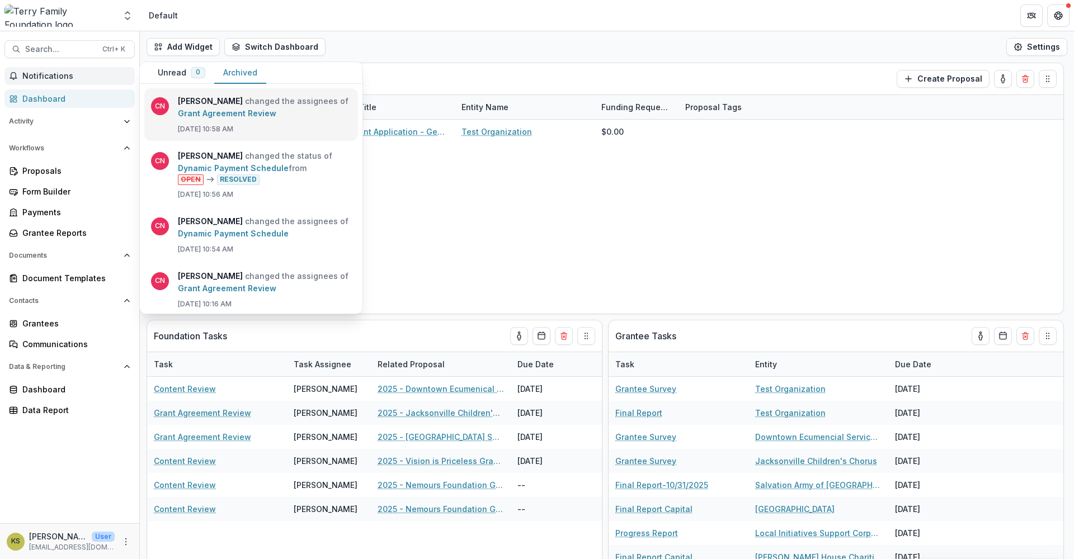
click at [267, 118] on link "Grant Agreement Review" at bounding box center [227, 113] width 98 height 10
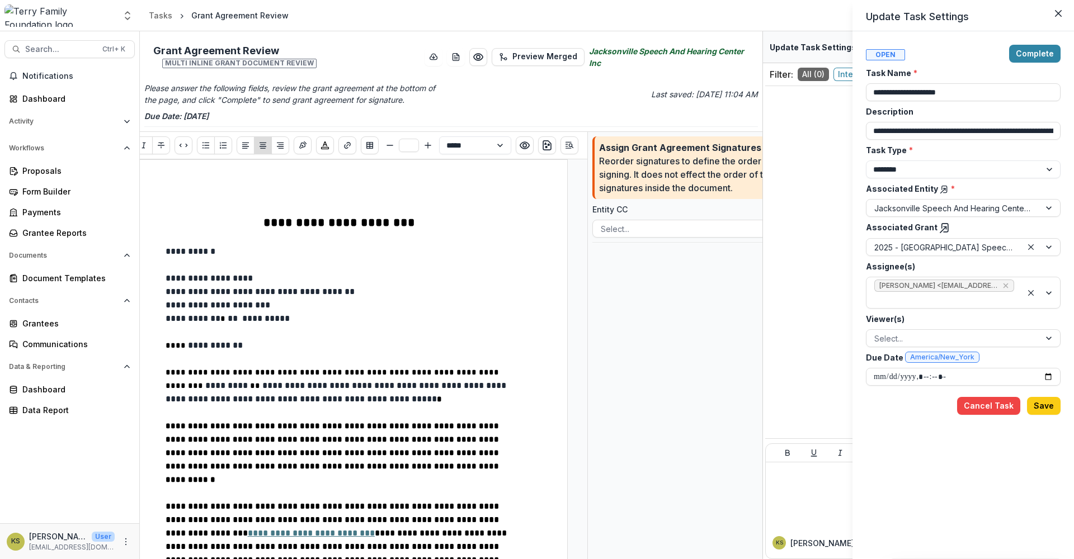
click at [313, 388] on div "**********" at bounding box center [537, 279] width 1074 height 559
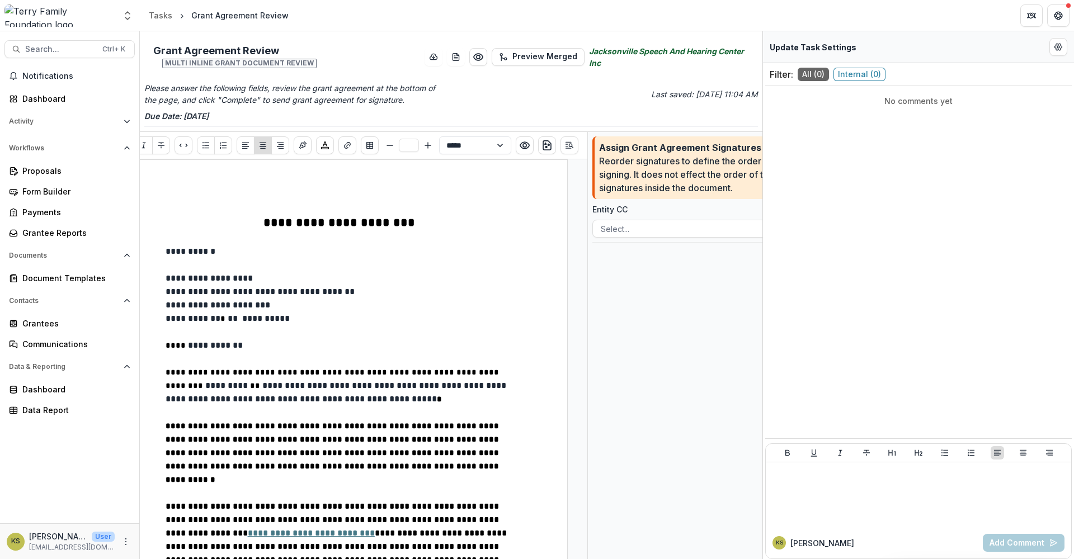
type input "**"
click at [252, 292] on span "**********" at bounding box center [261, 291] width 191 height 8
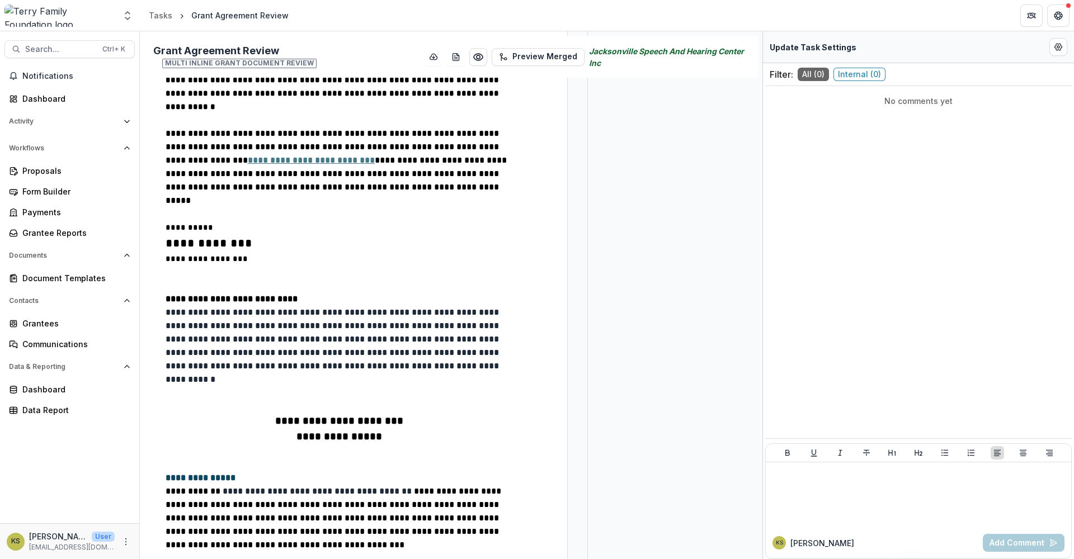
scroll to position [559, 0]
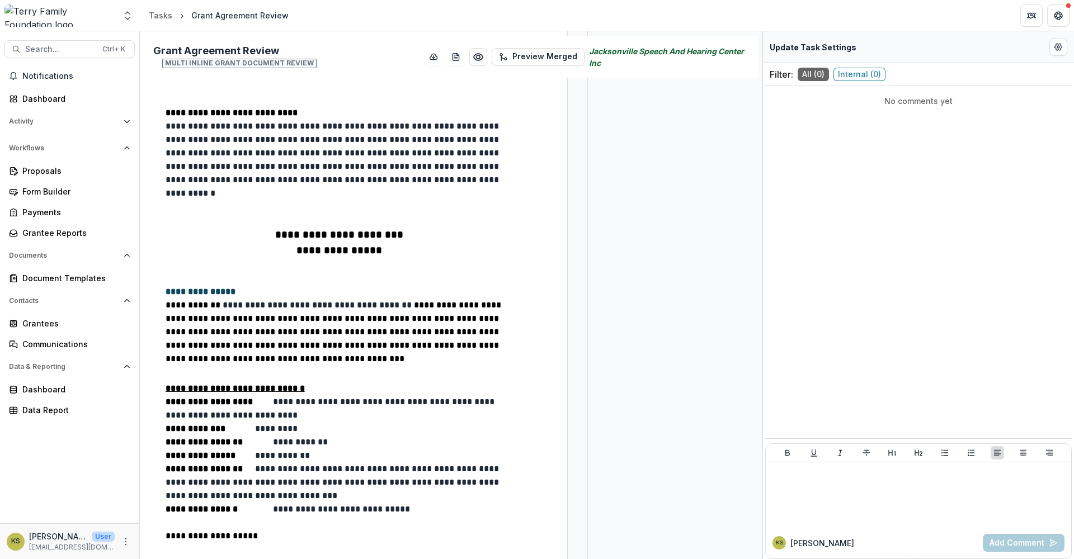
click at [285, 438] on span "**********" at bounding box center [288, 442] width 83 height 8
drag, startPoint x: 266, startPoint y: 429, endPoint x: 240, endPoint y: 413, distance: 29.9
click at [291, 451] on span "**********" at bounding box center [273, 455] width 77 height 8
drag, startPoint x: 337, startPoint y: 486, endPoint x: 364, endPoint y: 485, distance: 26.9
click at [364, 505] on span "**********" at bounding box center [325, 509] width 174 height 8
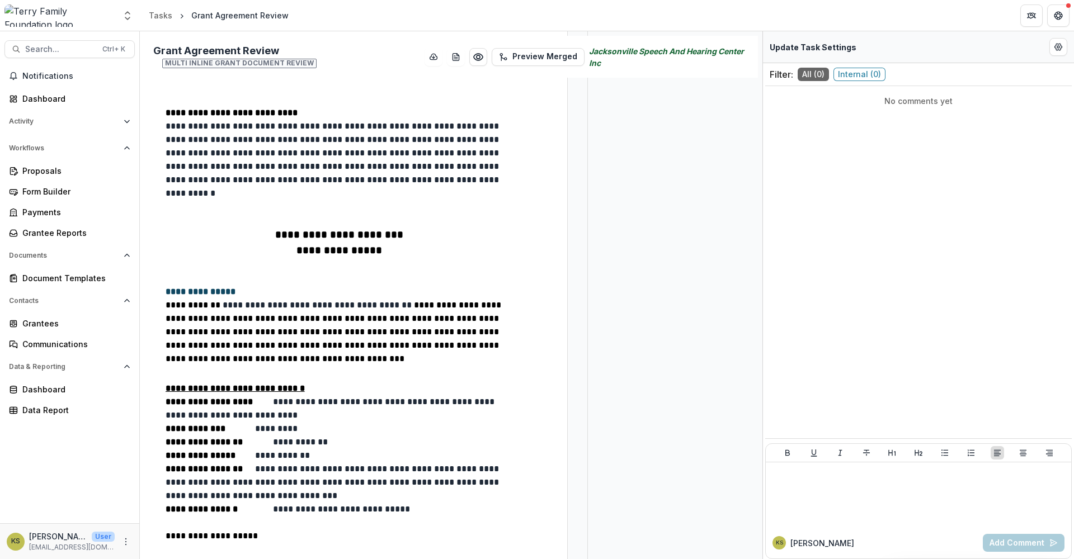
scroll to position [0, 0]
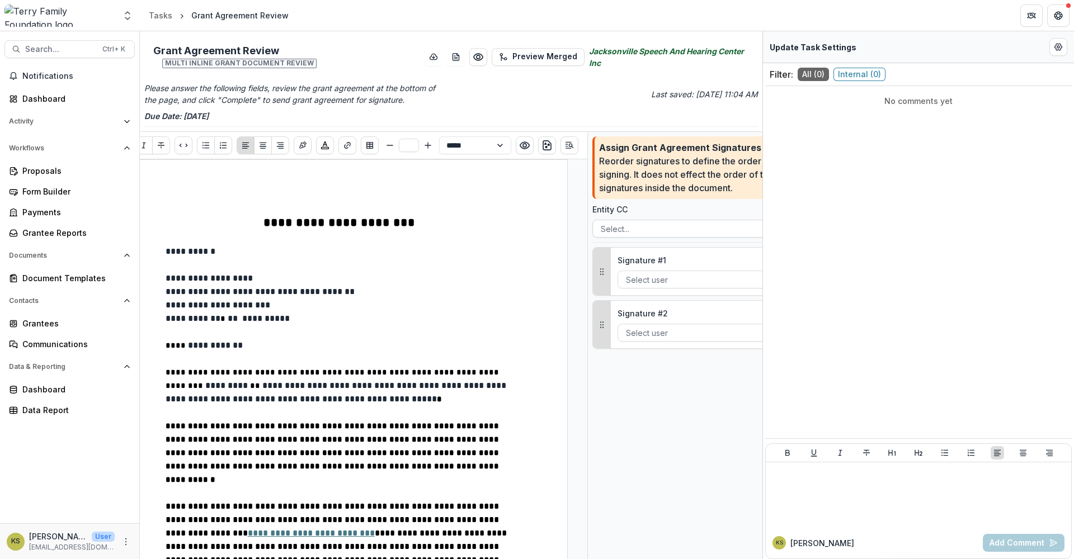
click at [627, 229] on div at bounding box center [683, 229] width 164 height 14
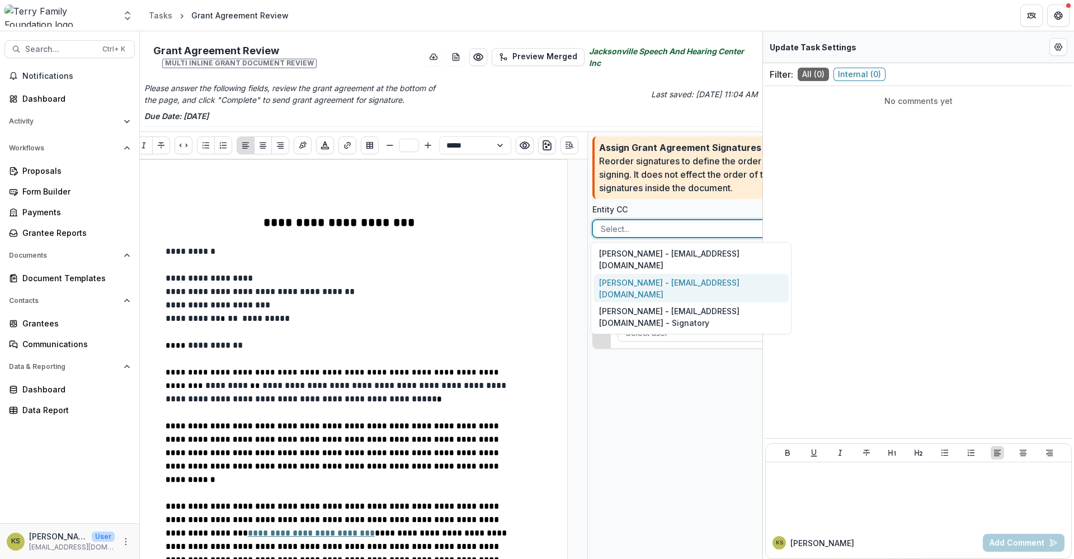
click at [629, 274] on div "[PERSON_NAME] - [EMAIL_ADDRESS][DOMAIN_NAME]" at bounding box center [690, 288] width 195 height 29
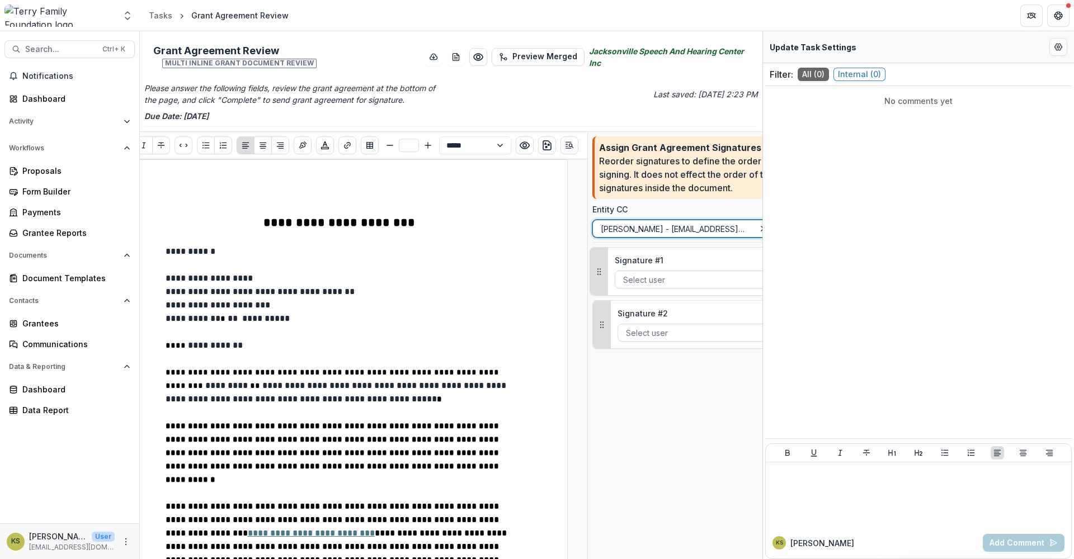
click at [668, 282] on div at bounding box center [695, 280] width 145 height 14
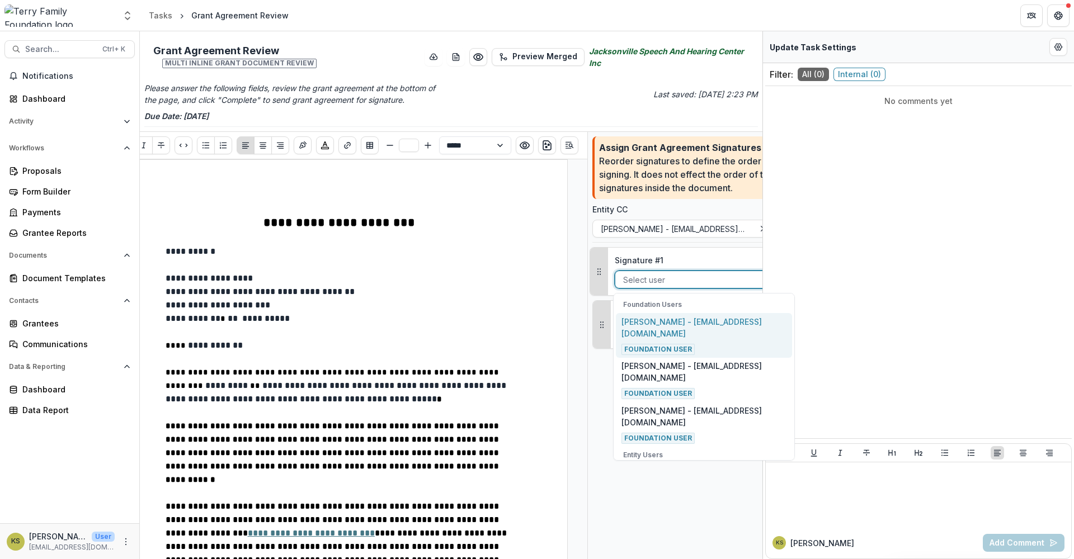
click at [666, 328] on p "[PERSON_NAME] - [EMAIL_ADDRESS][DOMAIN_NAME]" at bounding box center [704, 327] width 166 height 23
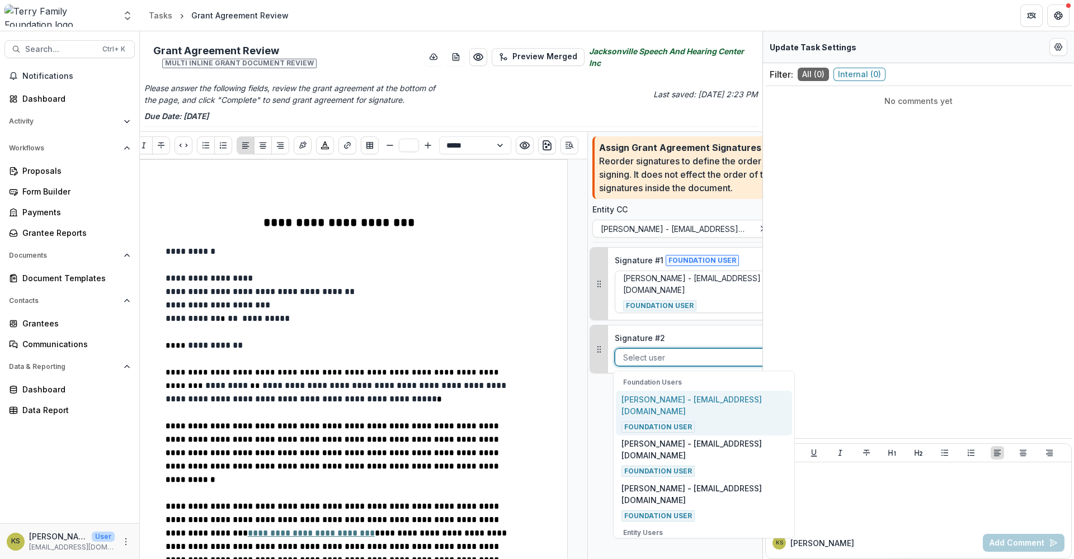
click at [663, 357] on div at bounding box center [695, 358] width 145 height 14
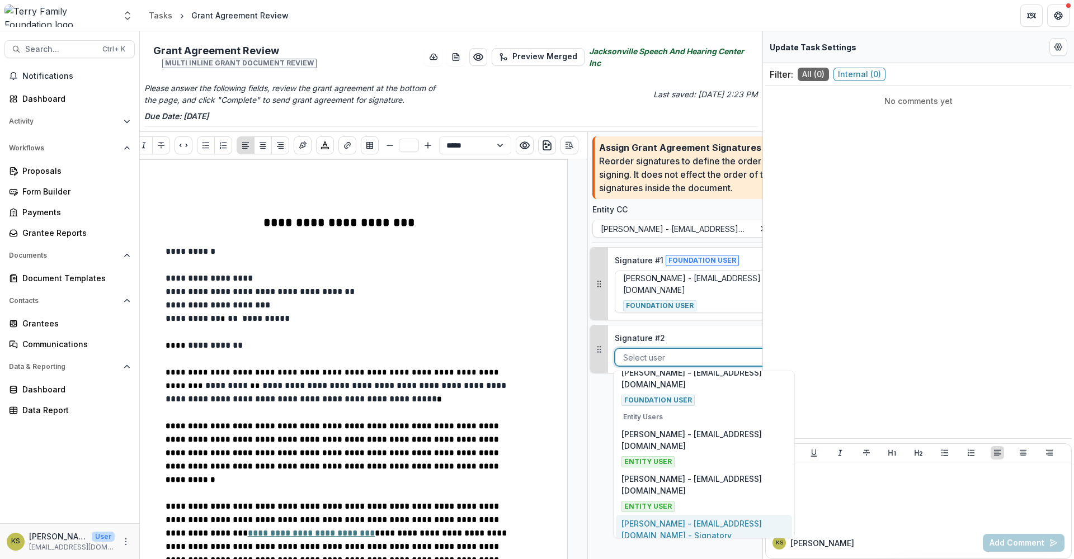
click at [686, 518] on p "[PERSON_NAME] - [EMAIL_ADDRESS][DOMAIN_NAME] - Signatory" at bounding box center [704, 529] width 166 height 23
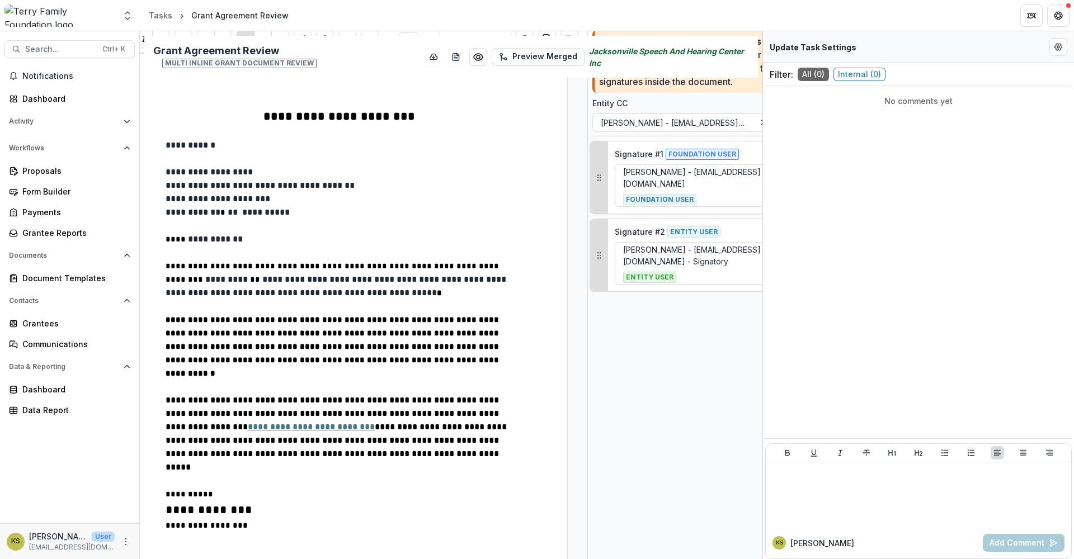
scroll to position [0, 0]
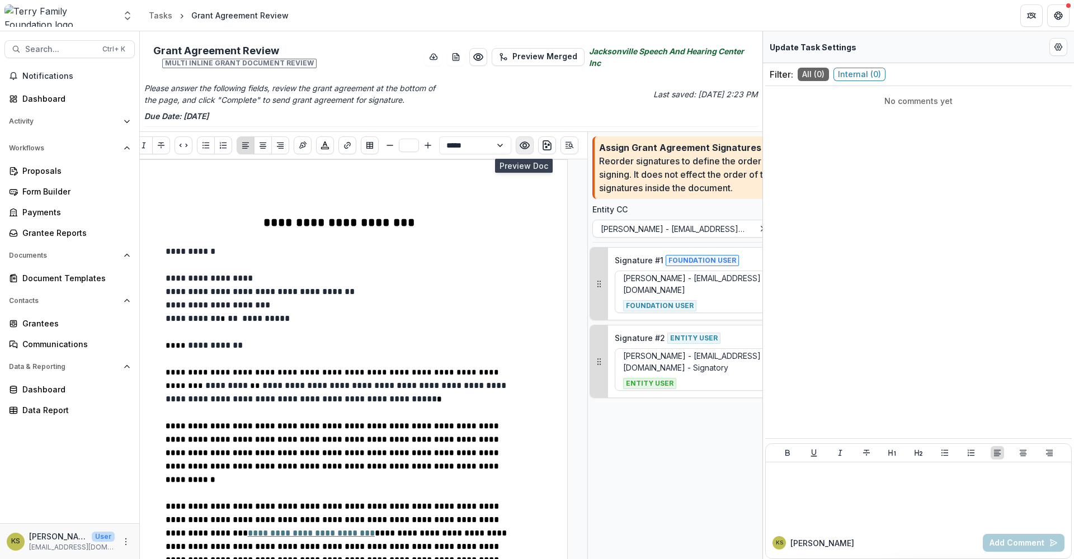
click at [525, 146] on circle "Preview preview-doc.pdf" at bounding box center [524, 145] width 3 height 3
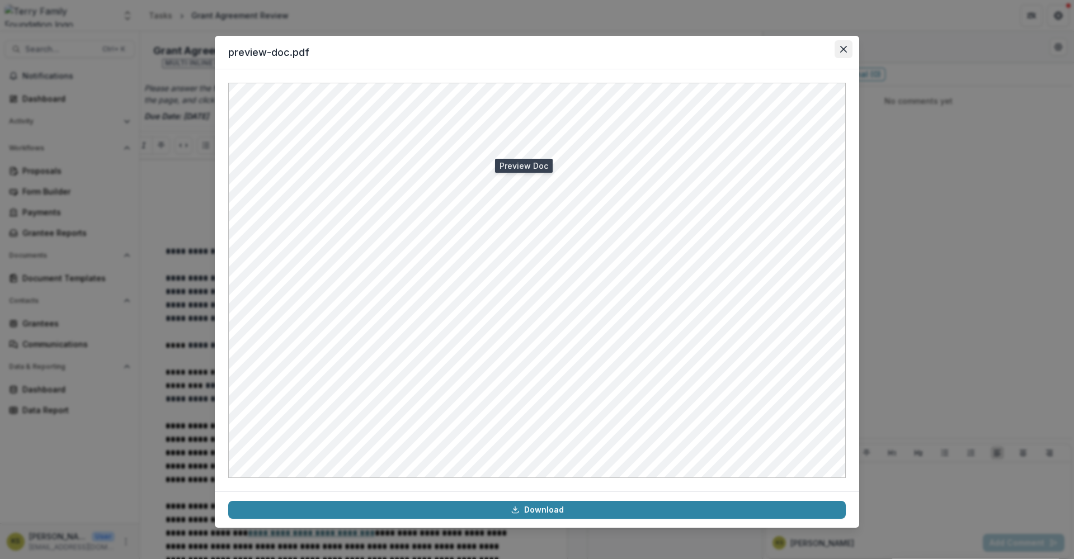
click at [838, 48] on button "Close" at bounding box center [843, 49] width 18 height 18
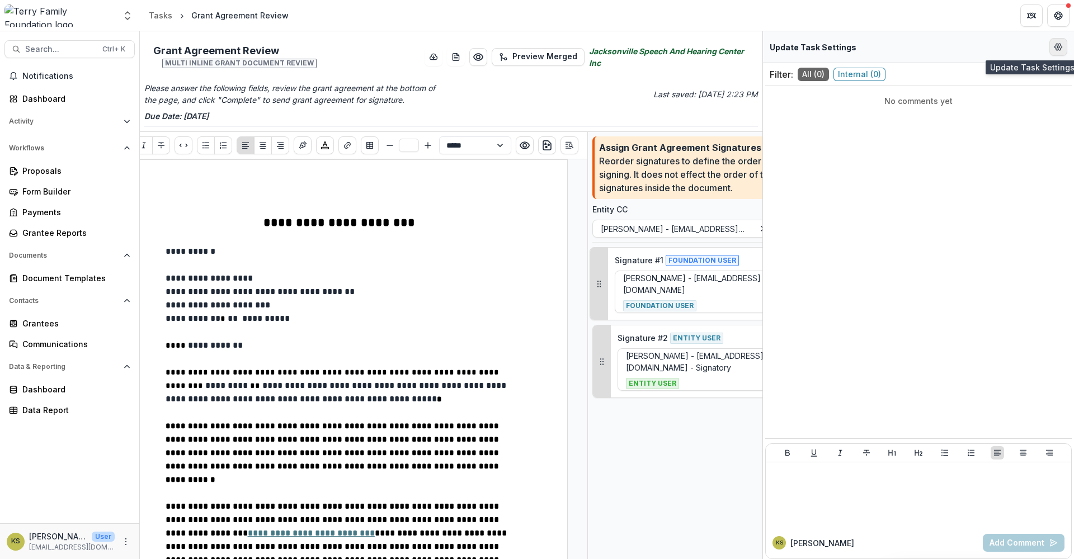
click at [1058, 46] on circle "Edit Form Settings" at bounding box center [1058, 47] width 2 height 2
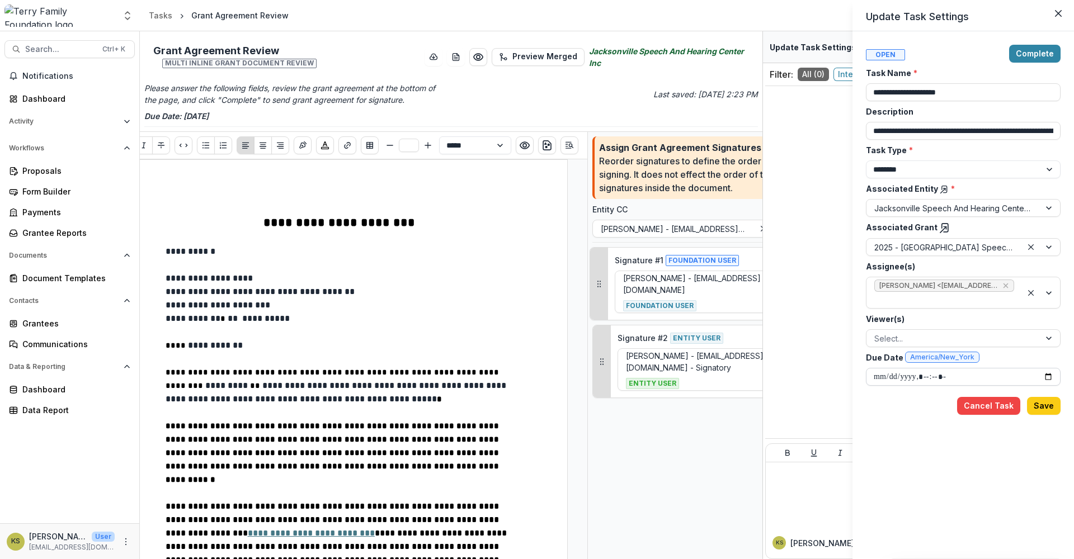
click at [1050, 380] on input "Due Date America/New_York" at bounding box center [963, 377] width 195 height 18
type input "**********"
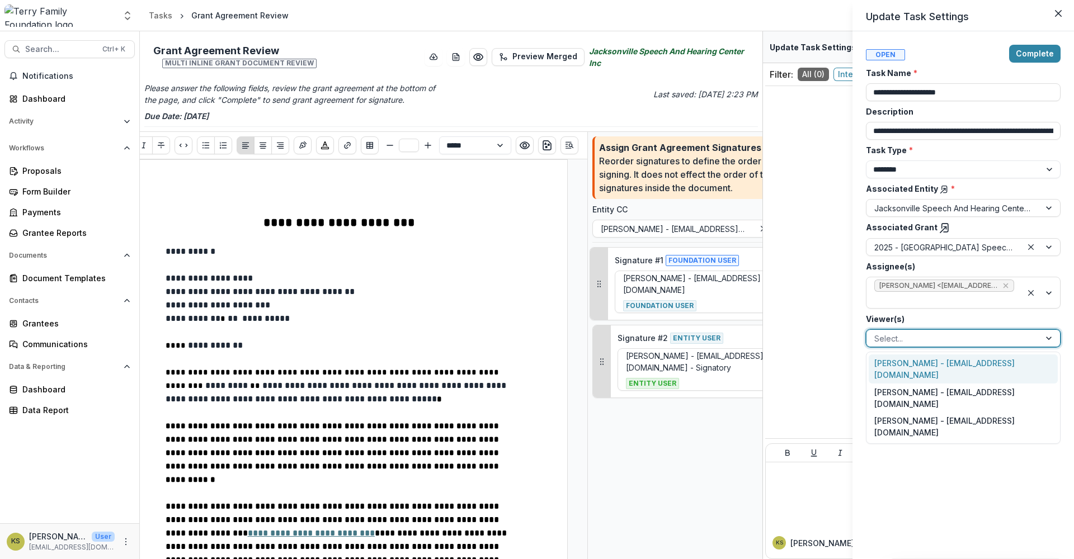
click at [1042, 338] on div at bounding box center [1050, 338] width 20 height 17
click at [970, 367] on div "[PERSON_NAME] - [EMAIL_ADDRESS][DOMAIN_NAME]" at bounding box center [962, 369] width 189 height 29
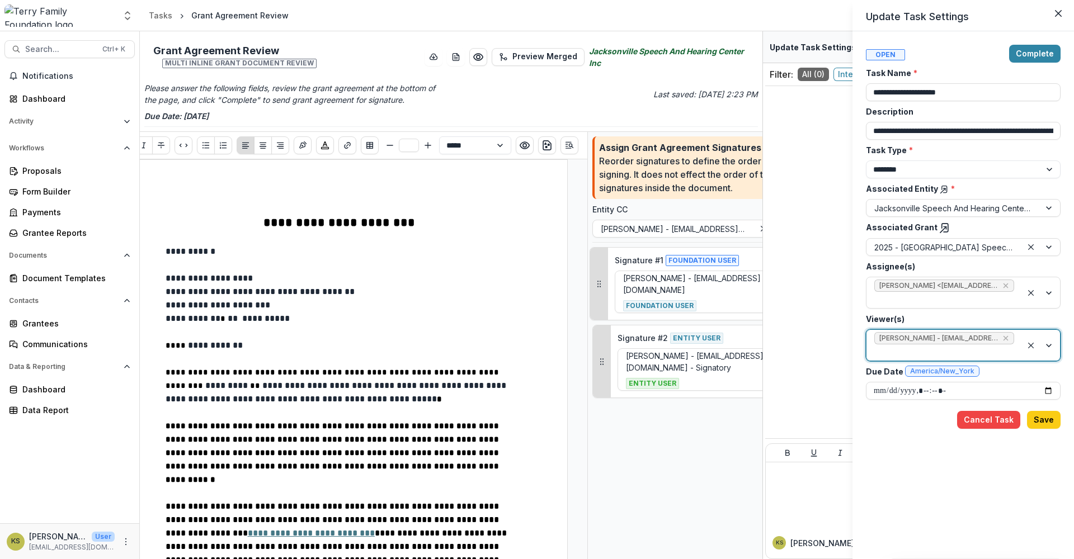
click at [1050, 346] on div at bounding box center [1041, 345] width 38 height 31
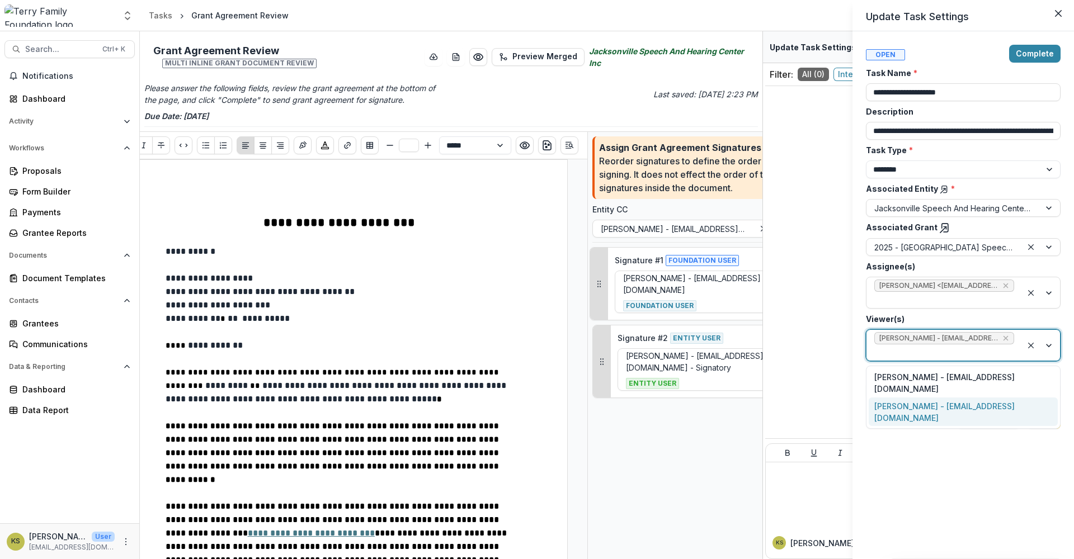
click at [914, 473] on div "**********" at bounding box center [963, 295] width 195 height 501
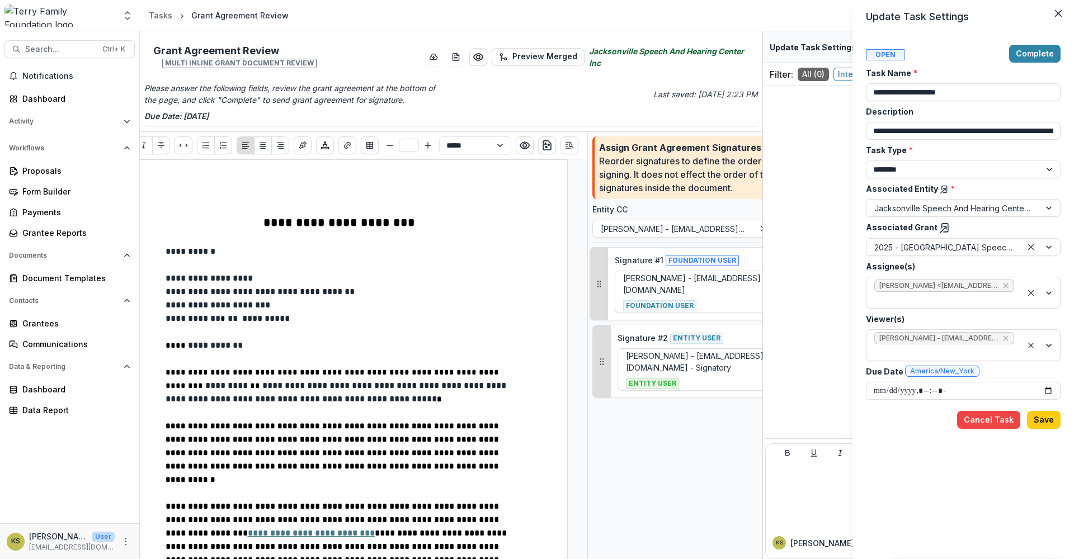
drag, startPoint x: 1025, startPoint y: 51, endPoint x: 1034, endPoint y: 92, distance: 42.5
click at [1025, 51] on button "Complete" at bounding box center [1034, 54] width 51 height 18
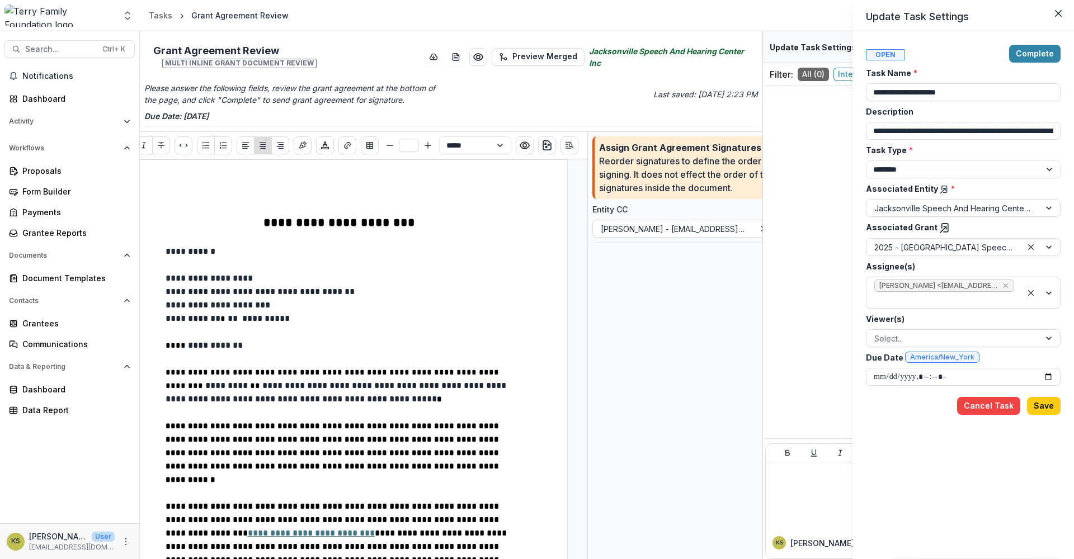
type input "**********"
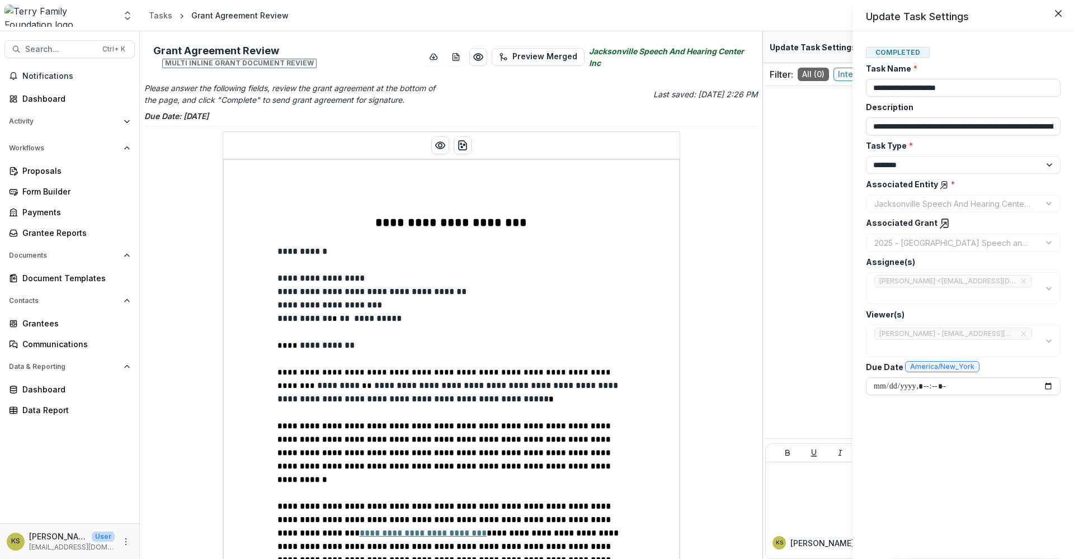
drag, startPoint x: 758, startPoint y: 114, endPoint x: 762, endPoint y: 223, distance: 108.6
click at [760, 269] on div "**********" at bounding box center [537, 279] width 1074 height 559
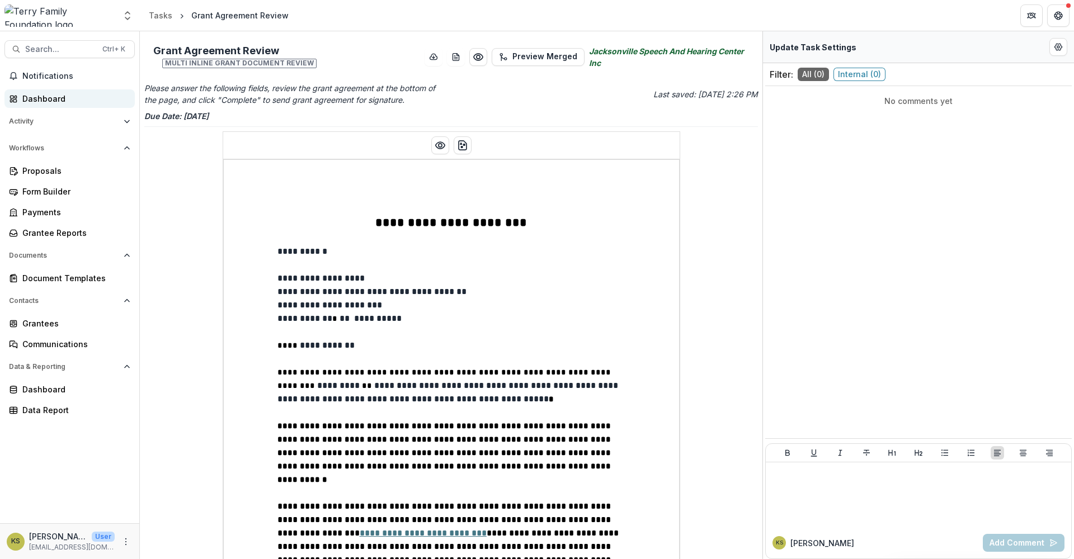
click at [51, 98] on div "Dashboard" at bounding box center [73, 99] width 103 height 12
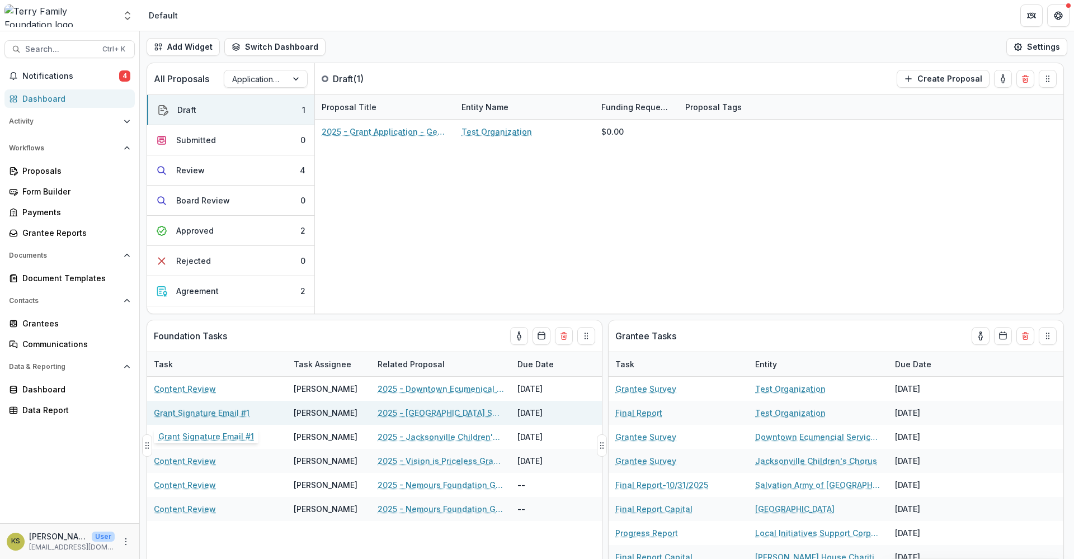
click at [204, 417] on link "Grant Signature Email #1" at bounding box center [202, 413] width 96 height 12
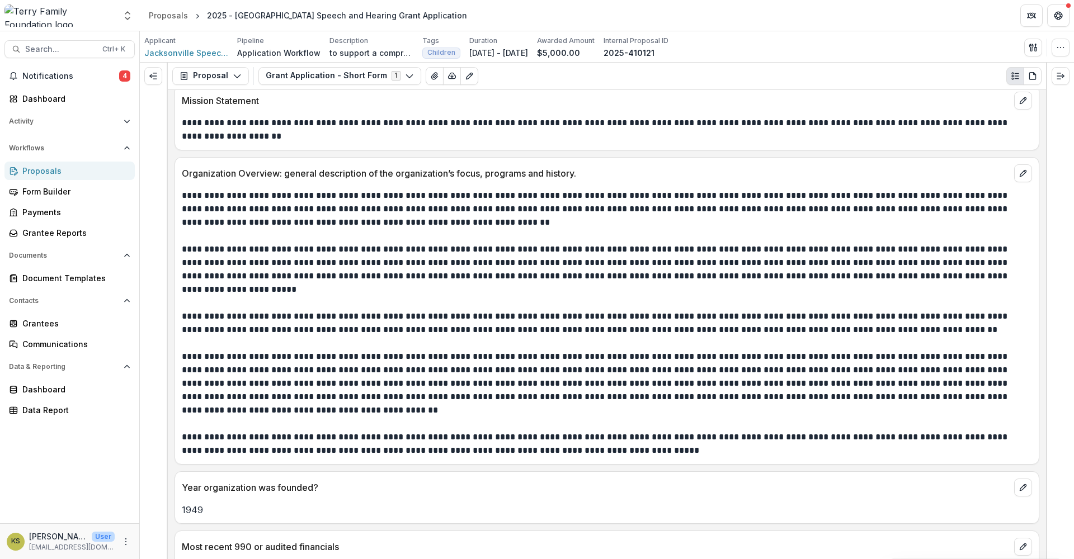
scroll to position [559, 0]
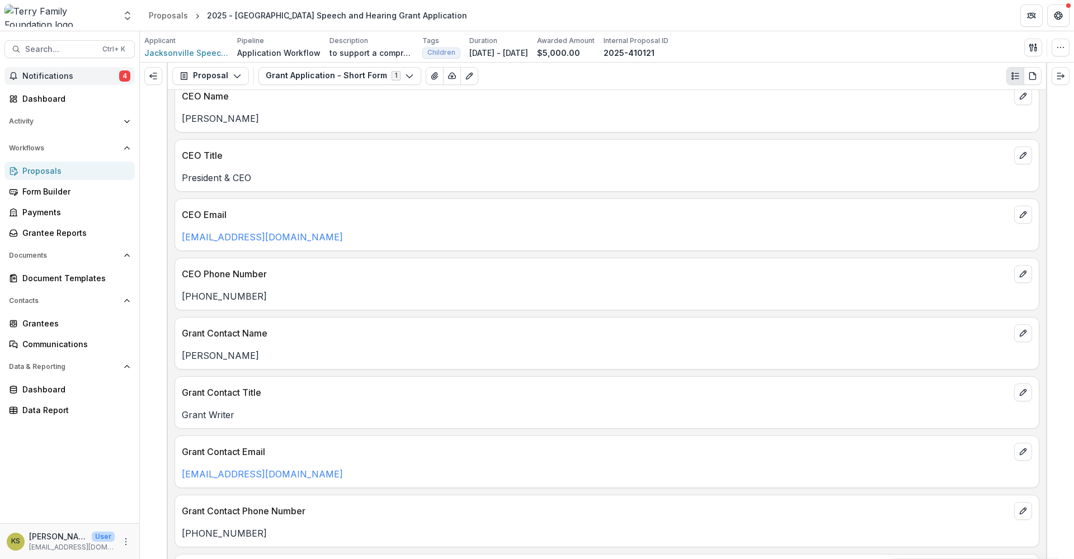
click at [53, 75] on span "Notifications" at bounding box center [70, 77] width 97 height 10
click at [505, 199] on div "CEO Email [EMAIL_ADDRESS][DOMAIN_NAME]" at bounding box center [606, 225] width 864 height 53
click at [48, 102] on div "Dashboard" at bounding box center [73, 99] width 103 height 12
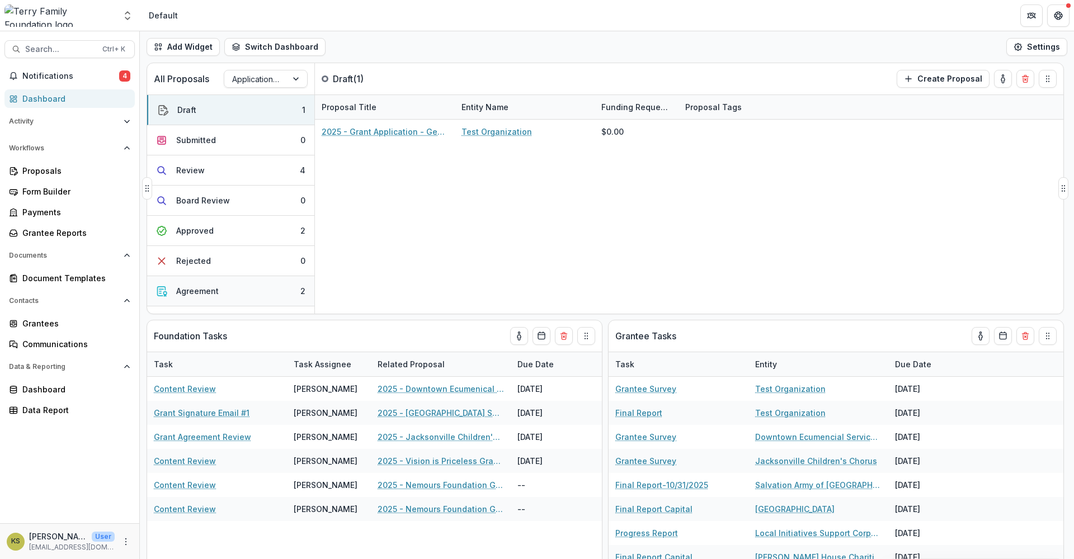
click at [214, 291] on div "Agreement" at bounding box center [197, 291] width 42 height 12
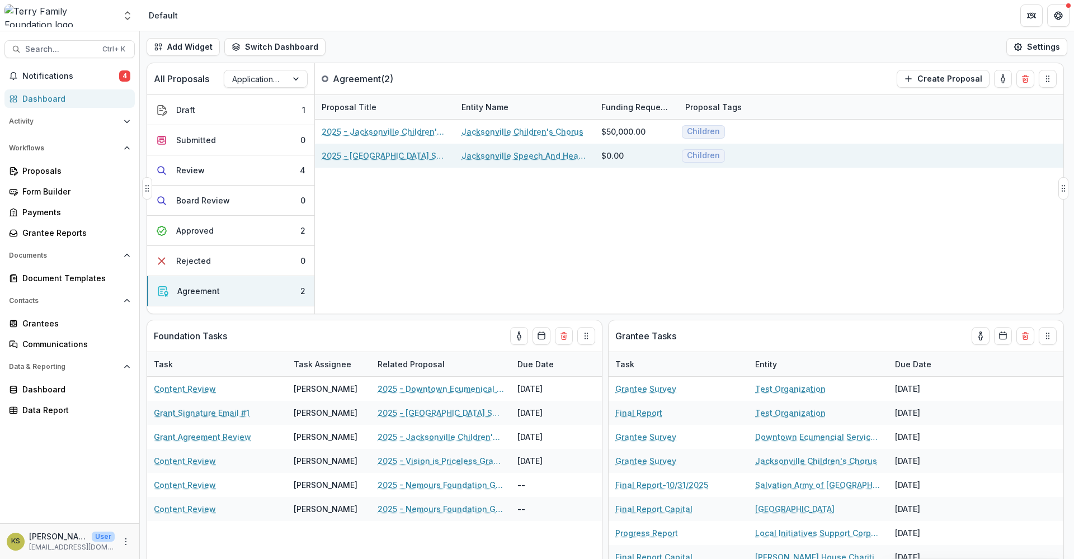
click at [399, 153] on link "2025 - [GEOGRAPHIC_DATA] Speech and Hearing Grant Application" at bounding box center [385, 156] width 126 height 12
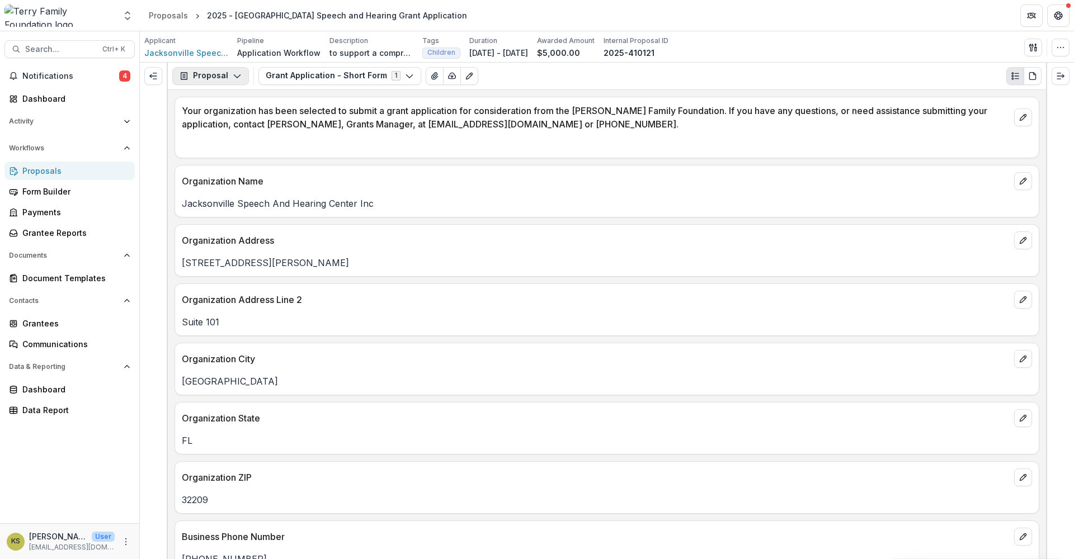
click at [224, 69] on button "Proposal" at bounding box center [210, 76] width 77 height 18
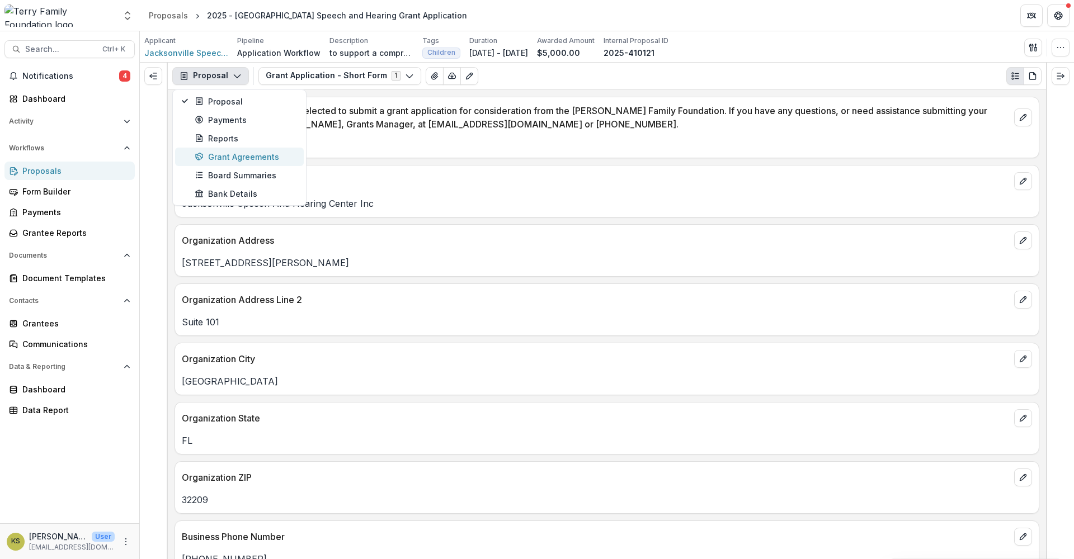
click at [238, 154] on div "Grant Agreements" at bounding box center [246, 157] width 102 height 12
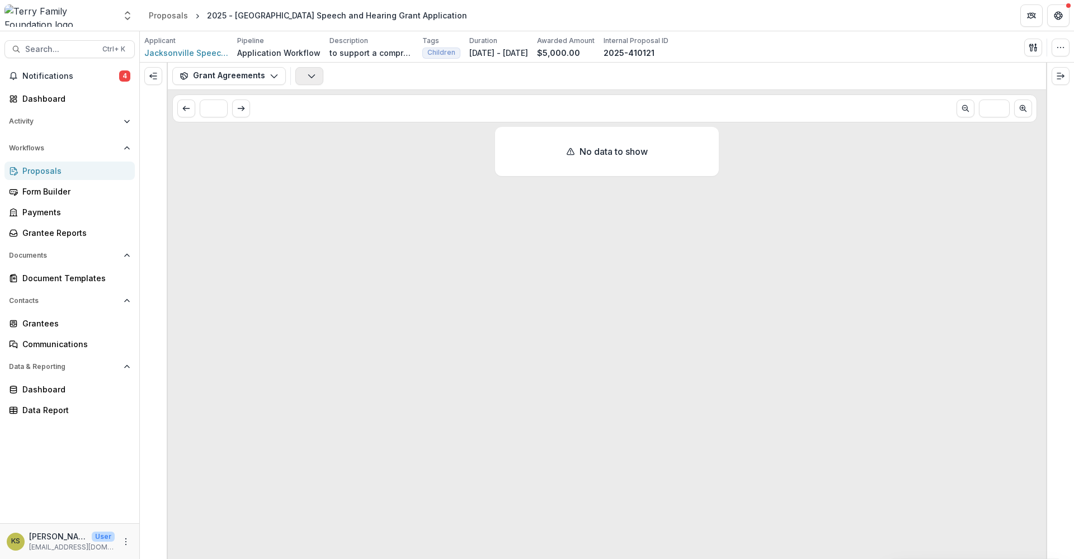
click at [307, 71] on button "button" at bounding box center [309, 76] width 28 height 18
click at [308, 101] on p "Agreements" at bounding box center [359, 102] width 115 height 10
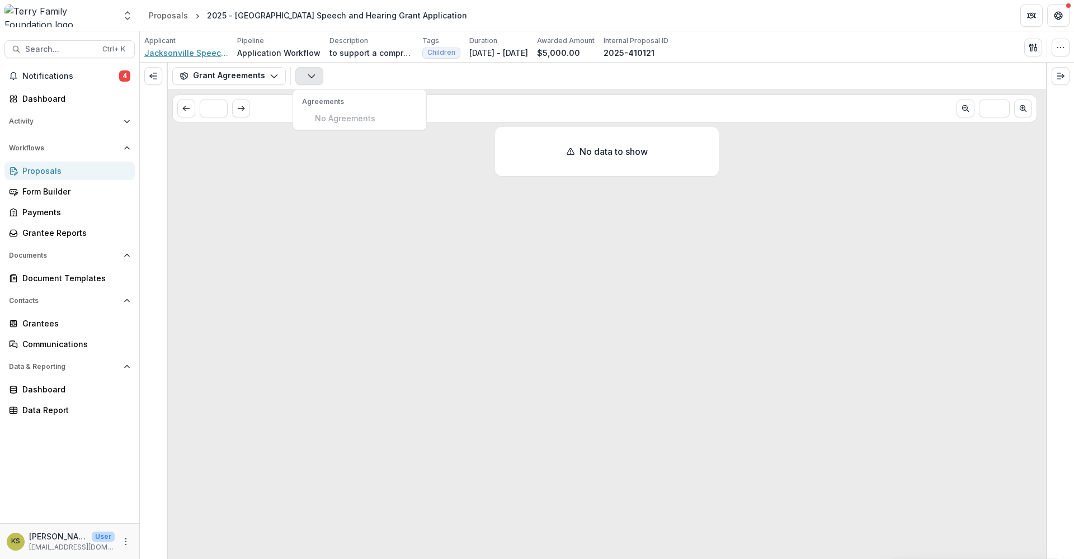
click at [211, 50] on span "Jacksonville Speech And Hearing Center Inc" at bounding box center [186, 53] width 84 height 12
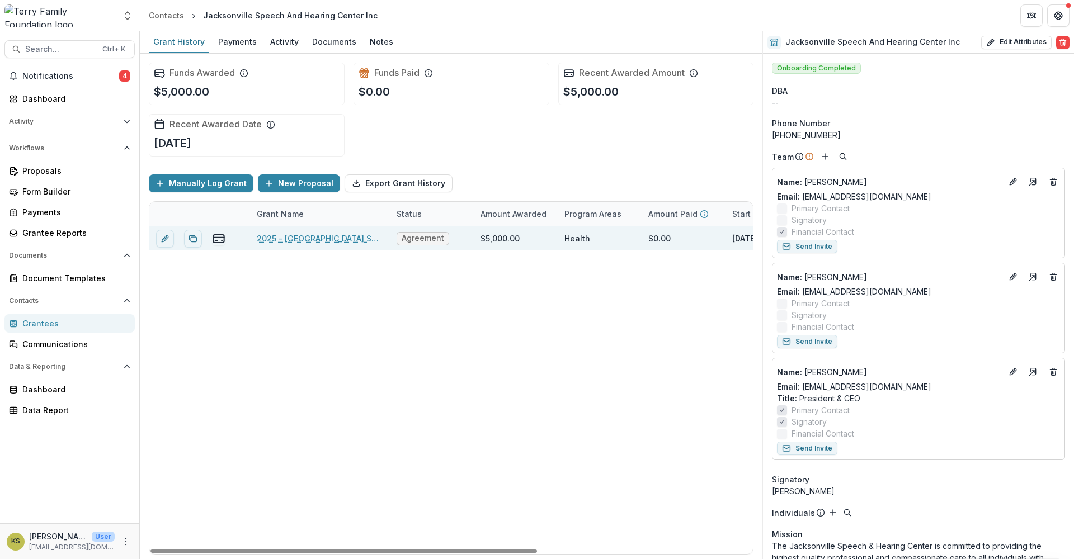
click at [408, 236] on span "Agreement" at bounding box center [422, 239] width 42 height 10
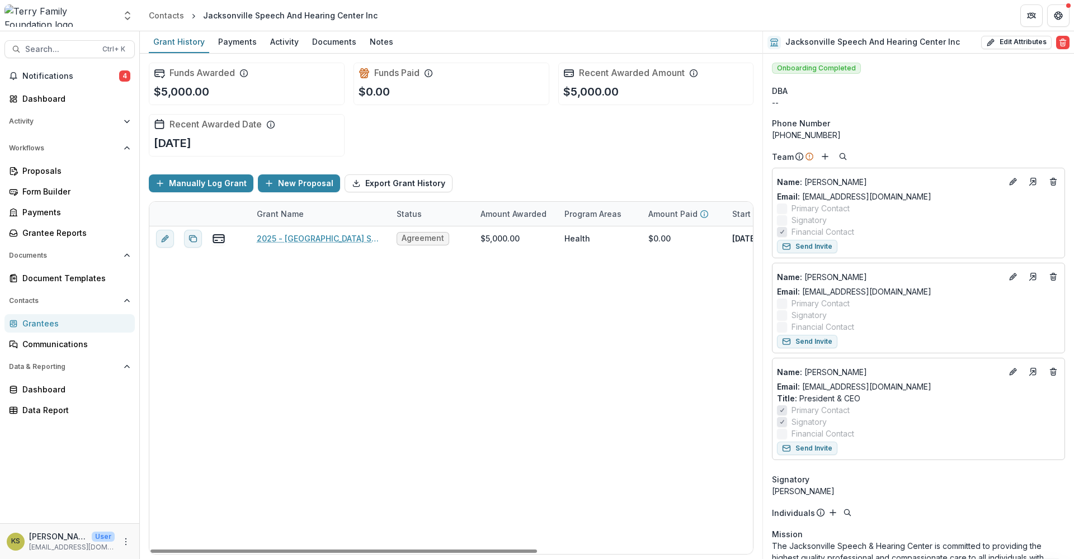
drag, startPoint x: 408, startPoint y: 236, endPoint x: 419, endPoint y: 289, distance: 53.7
click at [419, 289] on div "2025 - [GEOGRAPHIC_DATA] Speech and Hearing Grant Application Agreement $5,000.…" at bounding box center [618, 390] width 939 height 328
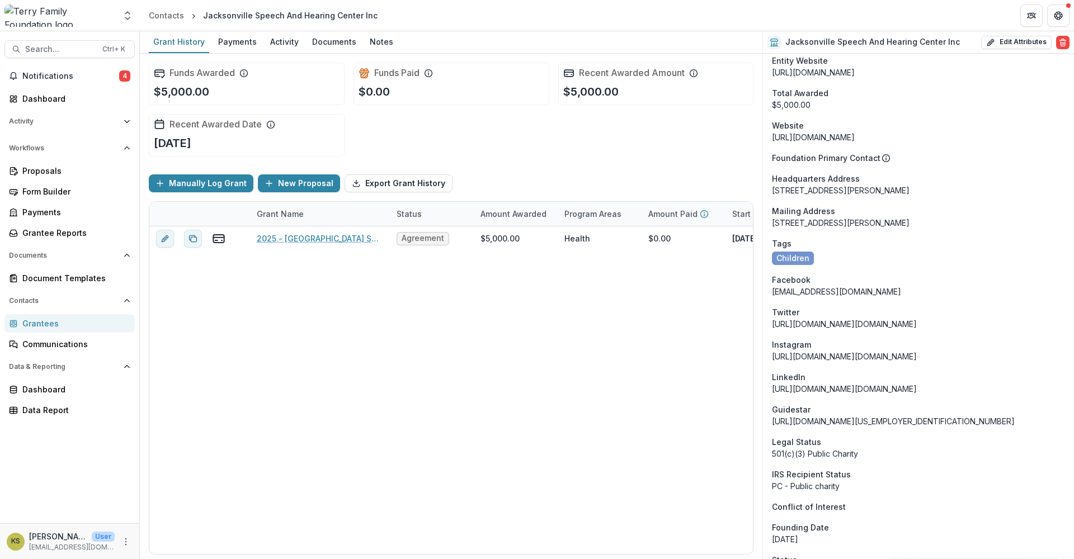
scroll to position [725, 0]
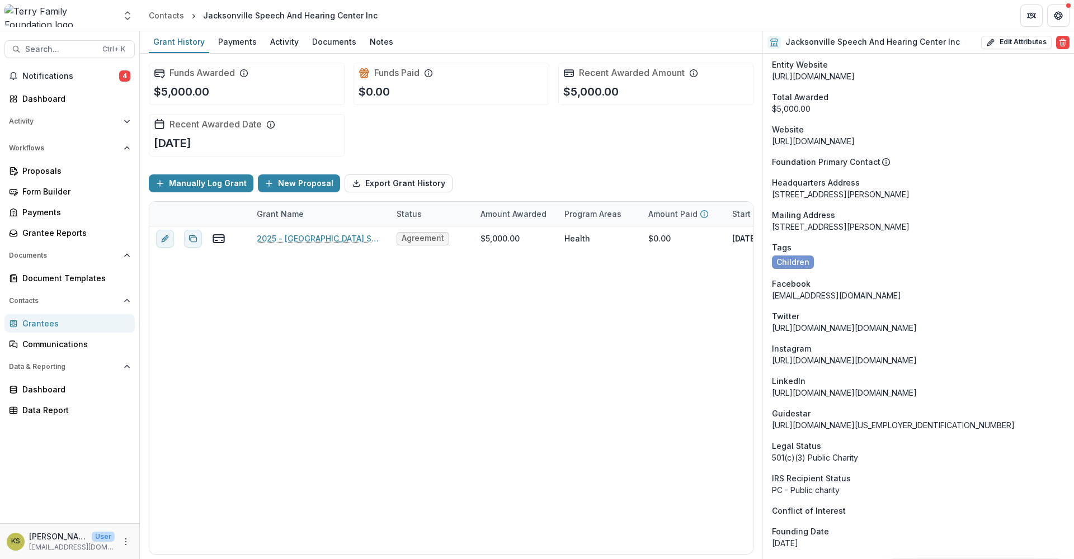
click at [801, 261] on span "Children" at bounding box center [792, 263] width 33 height 10
click at [674, 334] on div "2025 - [GEOGRAPHIC_DATA] Speech and Hearing Grant Application Agreement $5,000.…" at bounding box center [618, 390] width 939 height 328
click at [37, 101] on div "Dashboard" at bounding box center [73, 99] width 103 height 12
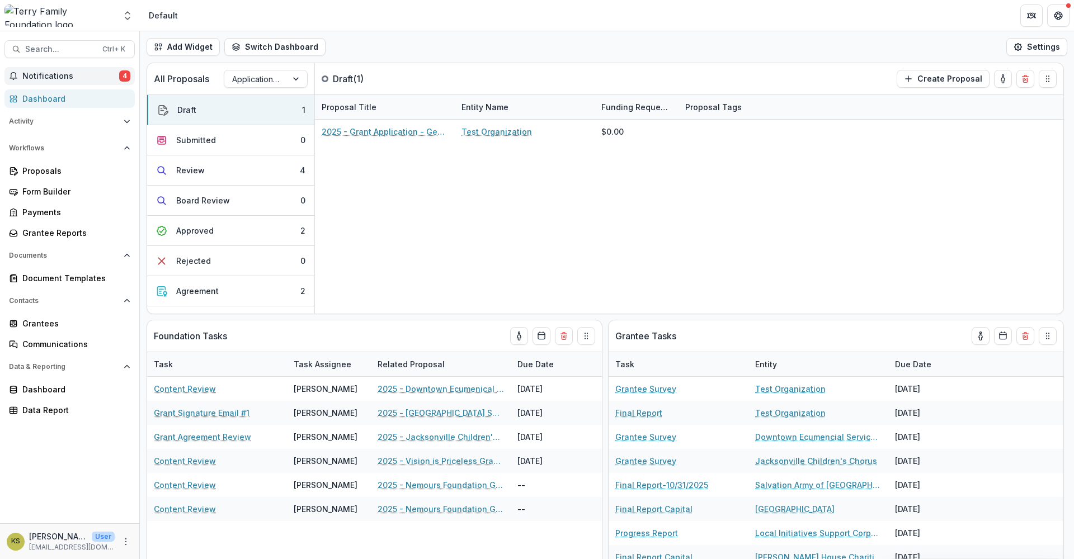
click at [54, 74] on span "Notifications" at bounding box center [70, 77] width 97 height 10
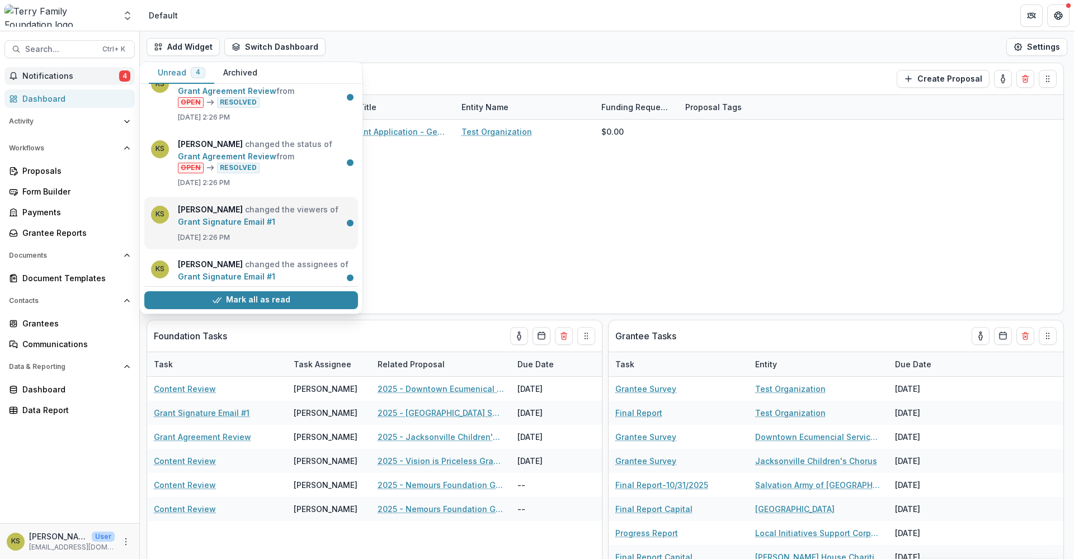
scroll to position [42, 0]
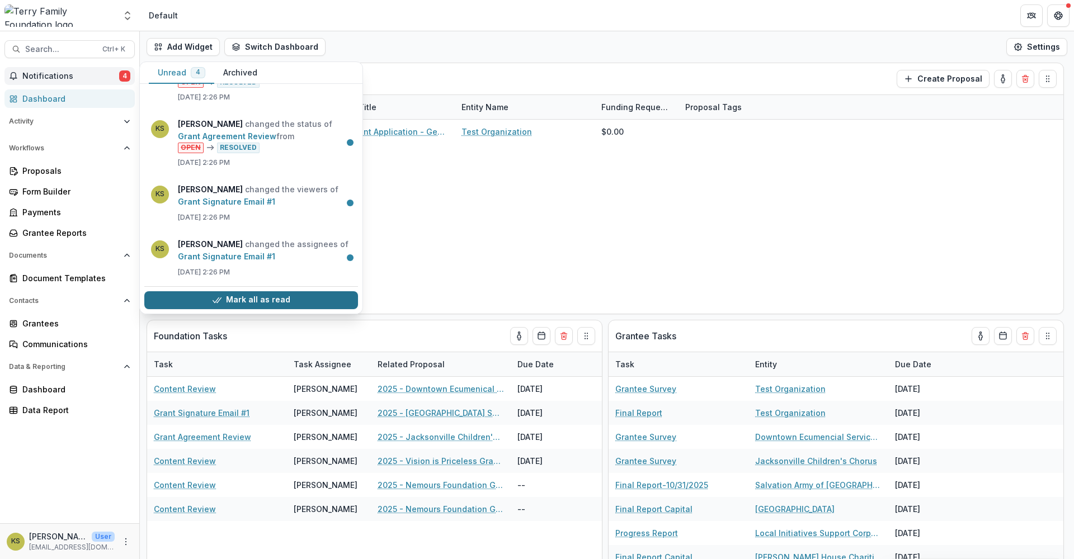
click at [278, 301] on button "Mark all as read" at bounding box center [251, 300] width 214 height 18
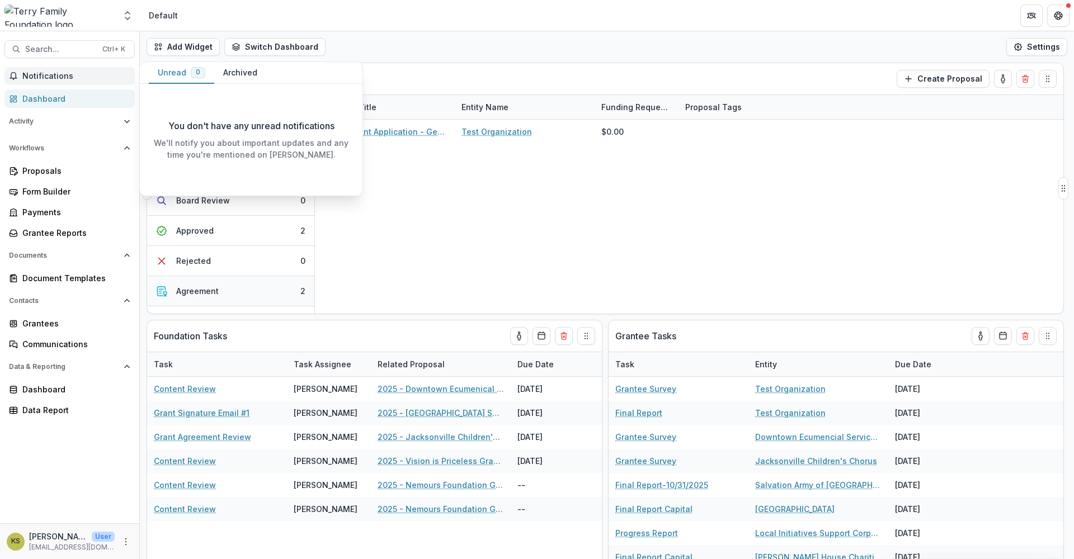
scroll to position [0, 0]
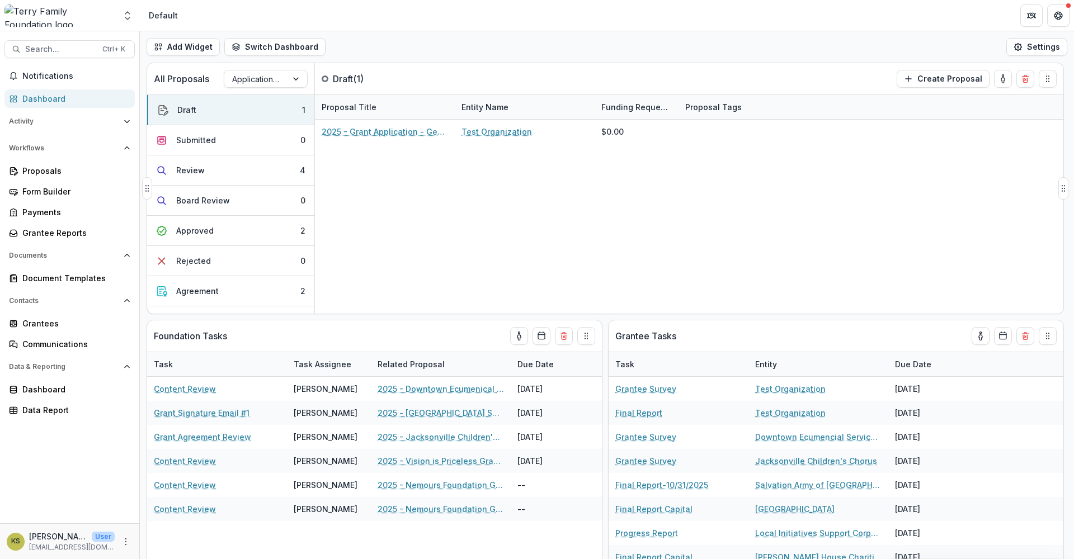
click at [335, 211] on div "2025 - Grant Application - General Operating Support Test Organization $0.00" at bounding box center [689, 217] width 748 height 194
click at [59, 176] on div "Proposals" at bounding box center [73, 171] width 103 height 12
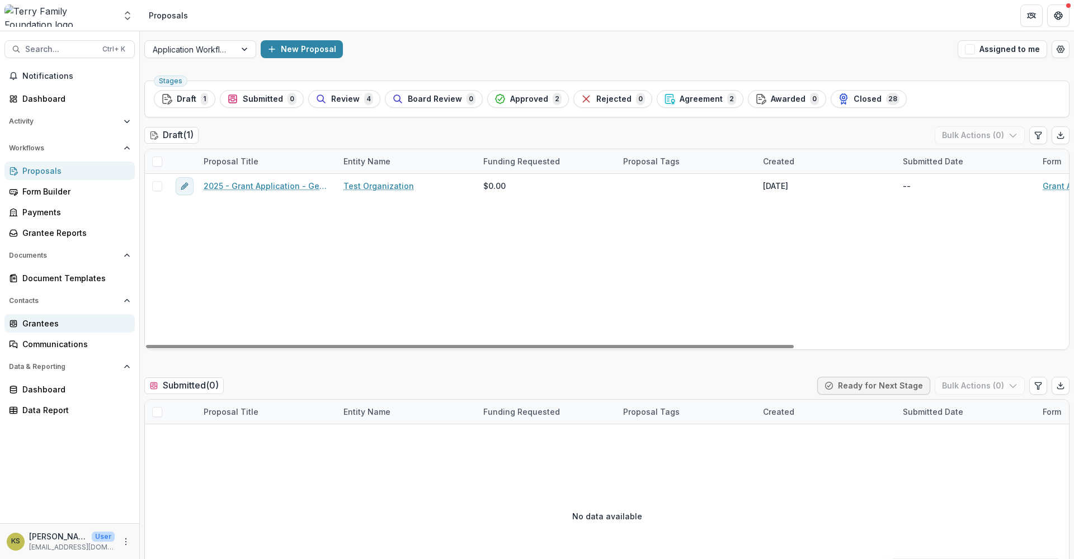
click at [50, 323] on div "Grantees" at bounding box center [73, 324] width 103 height 12
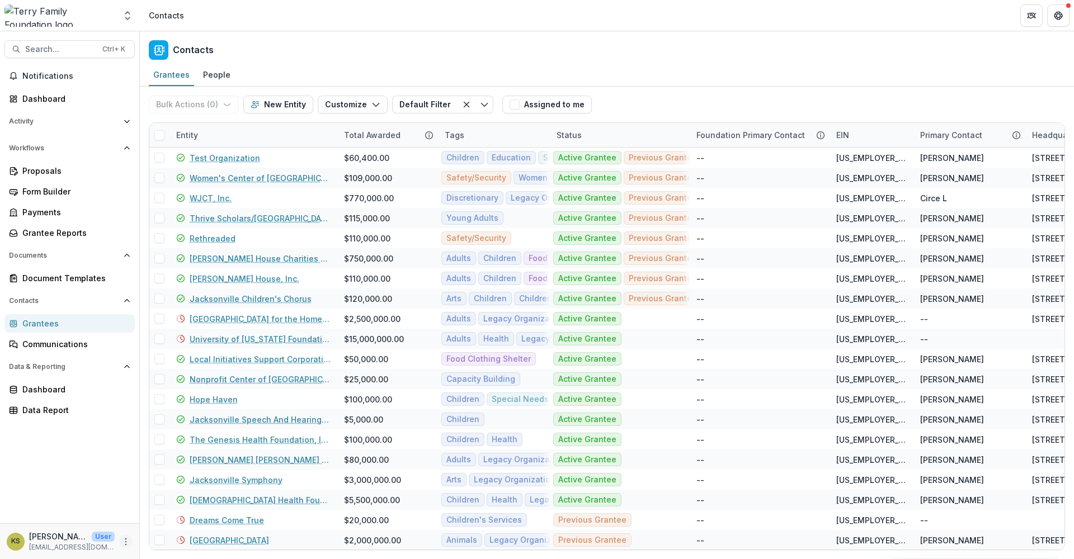
click at [122, 542] on icon "More" at bounding box center [125, 541] width 9 height 9
click at [168, 519] on link "User Settings" at bounding box center [200, 518] width 120 height 18
select select "****"
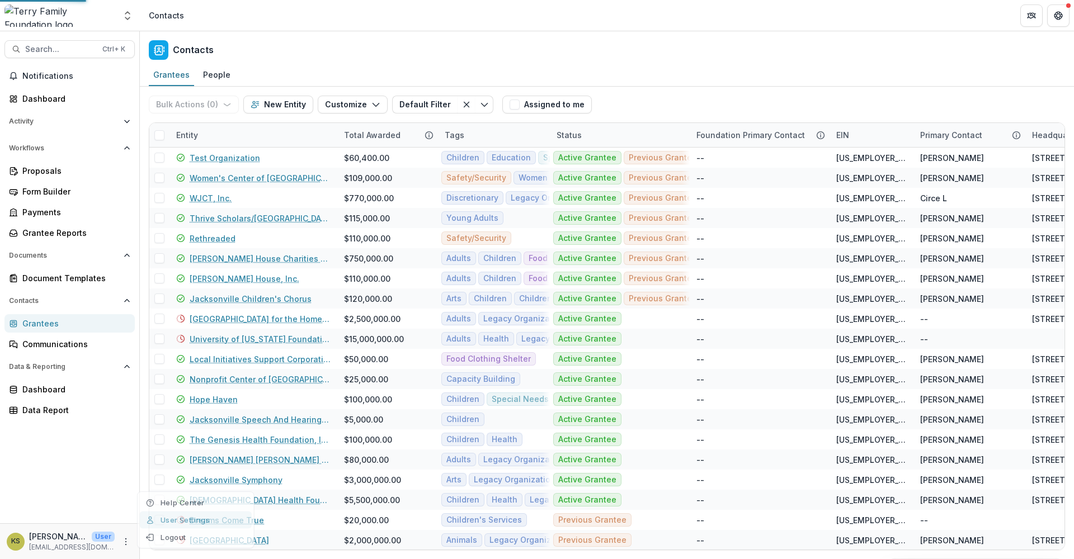
select select "****"
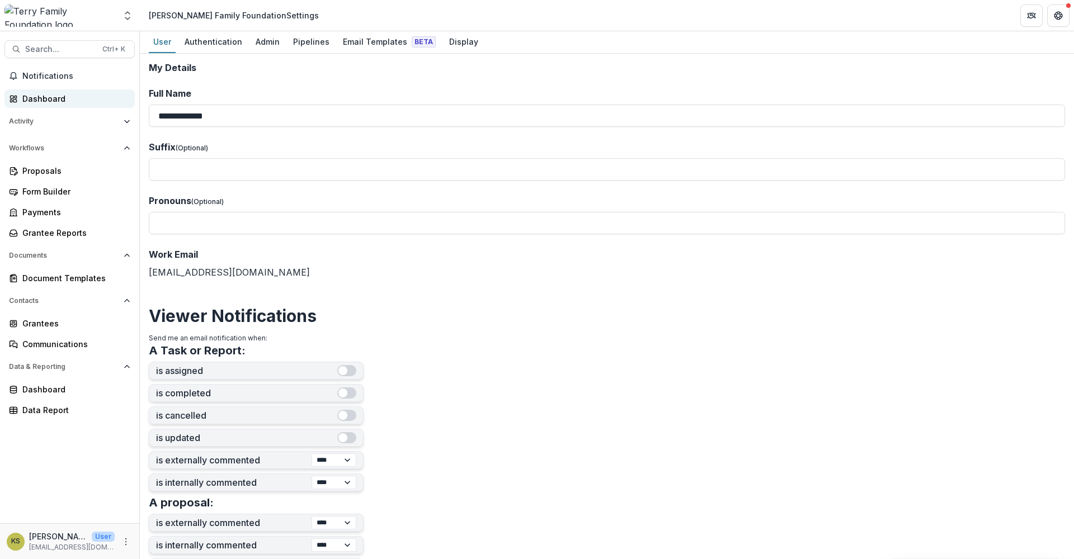
click at [42, 97] on div "Dashboard" at bounding box center [73, 99] width 103 height 12
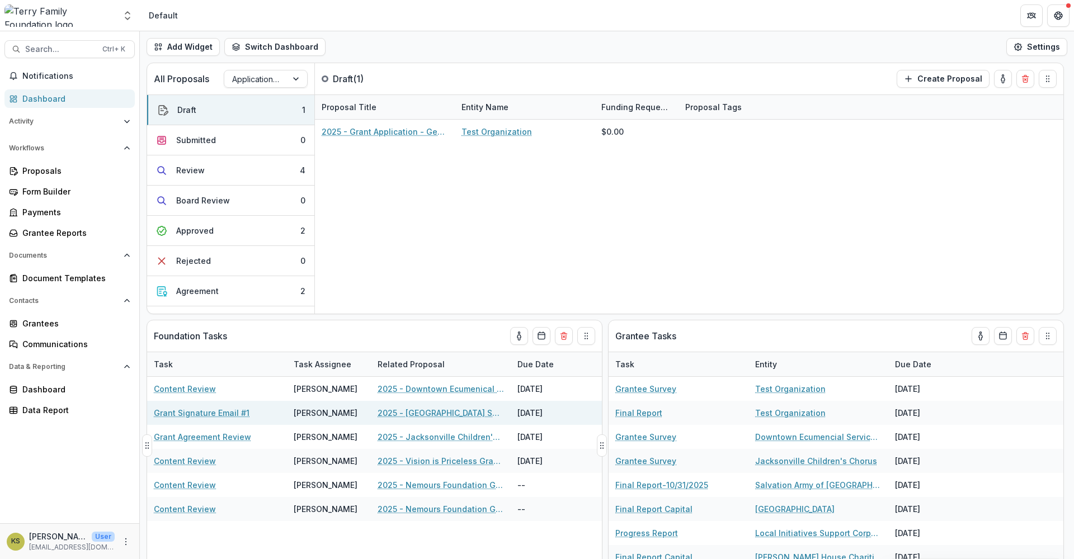
click at [461, 414] on link "2025 - [GEOGRAPHIC_DATA] Speech and Hearing Grant Application" at bounding box center [440, 413] width 126 height 12
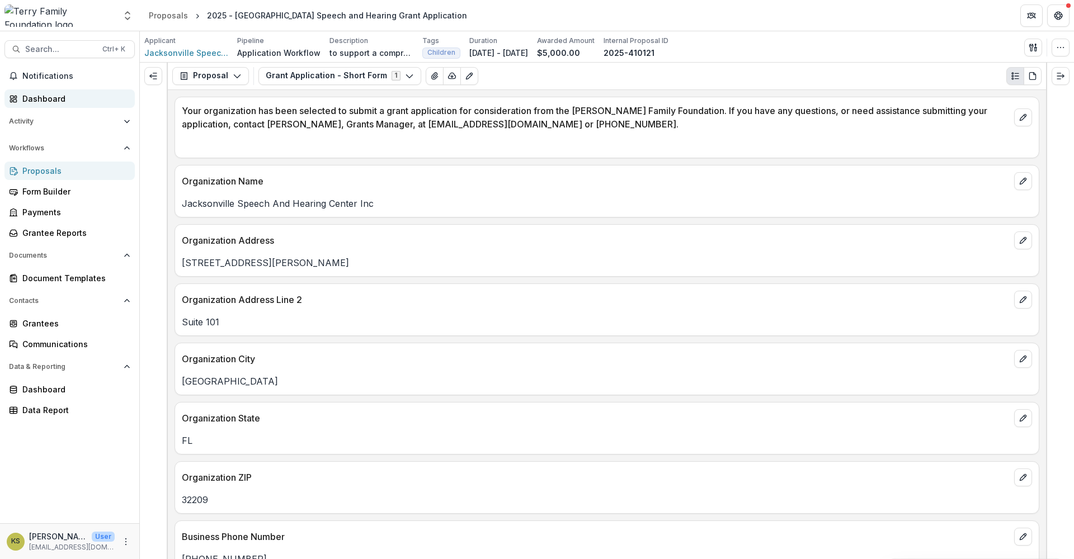
click at [40, 100] on div "Dashboard" at bounding box center [73, 99] width 103 height 12
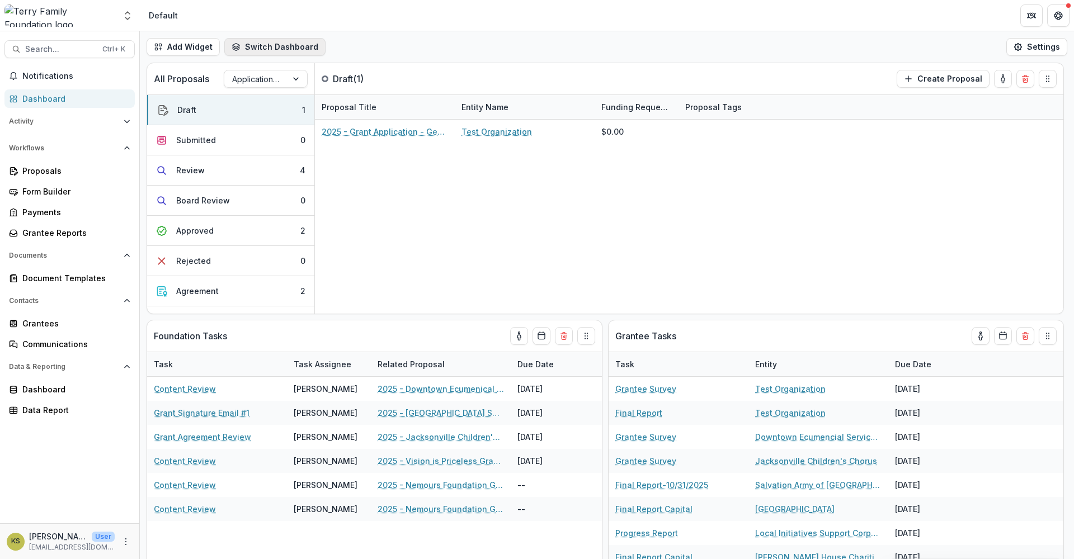
click at [257, 44] on button "Switch Dashboard" at bounding box center [274, 47] width 101 height 18
click at [451, 230] on div "2025 - Grant Application - General Operating Support Test Organization $0.00" at bounding box center [689, 217] width 748 height 194
click at [299, 46] on button "Switch Dashboard" at bounding box center [274, 47] width 101 height 18
click at [280, 75] on span "Default" at bounding box center [295, 73] width 88 height 12
click at [231, 169] on button "Review 4" at bounding box center [230, 170] width 167 height 30
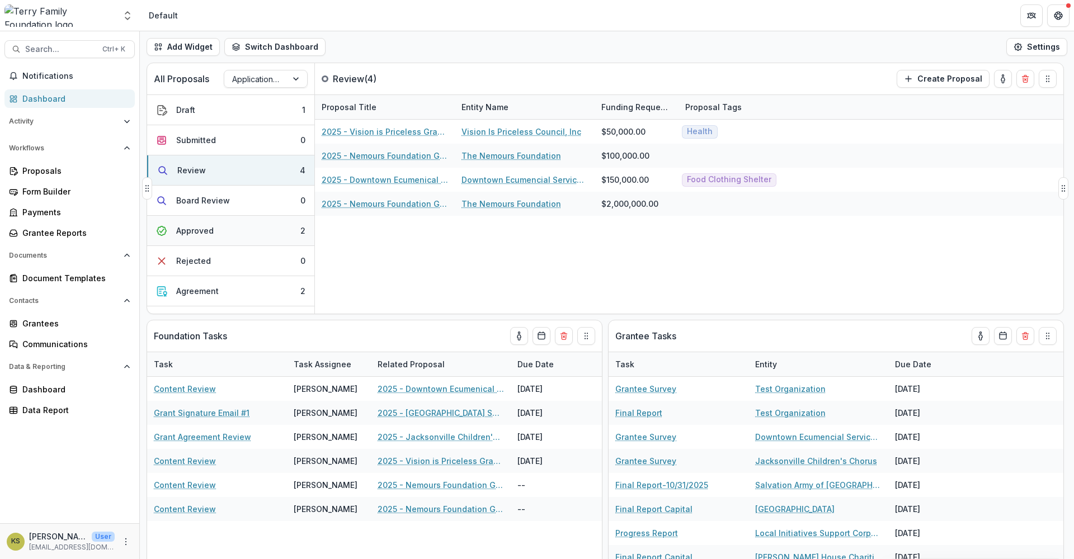
click at [267, 229] on button "Approved 2" at bounding box center [230, 231] width 167 height 30
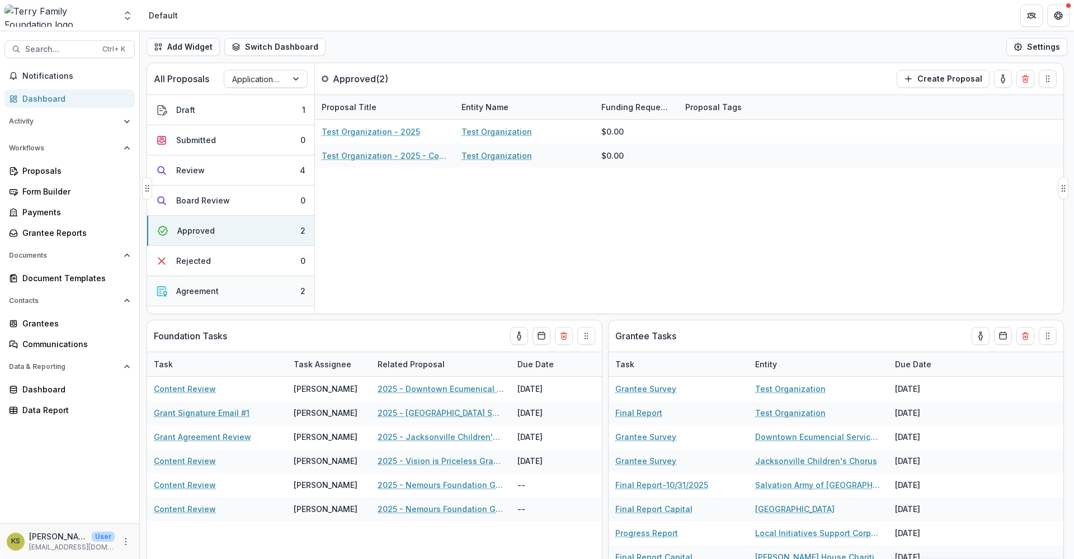
click at [268, 288] on button "Agreement 2" at bounding box center [230, 291] width 167 height 30
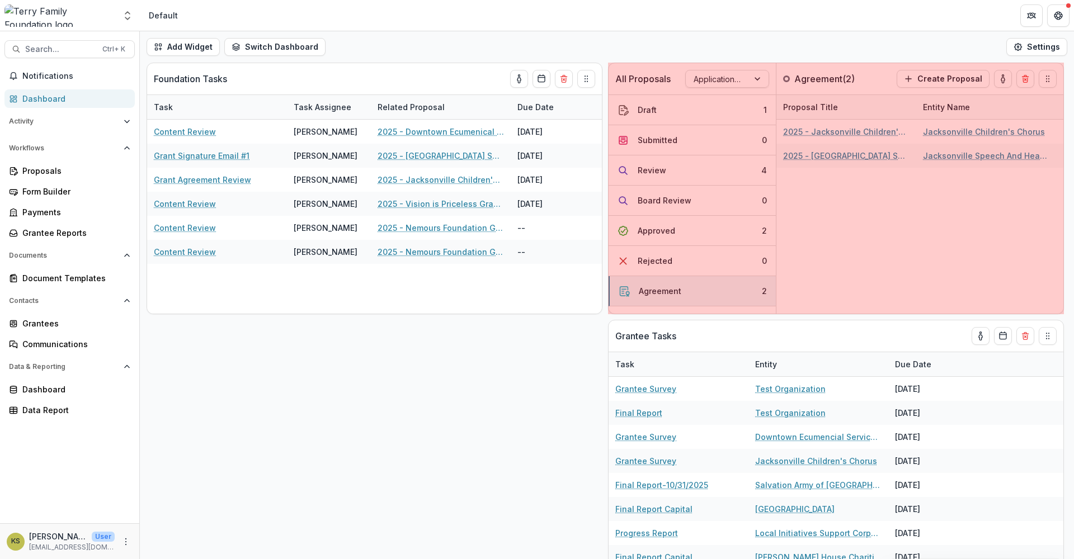
drag, startPoint x: 147, startPoint y: 187, endPoint x: 623, endPoint y: 223, distance: 477.2
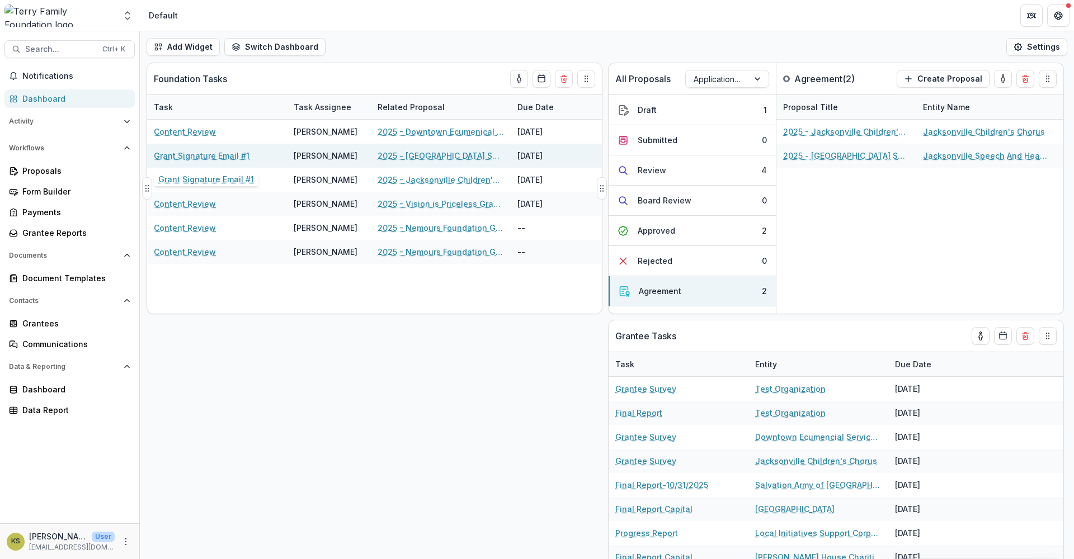
click at [224, 157] on link "Grant Signature Email #1" at bounding box center [202, 156] width 96 height 12
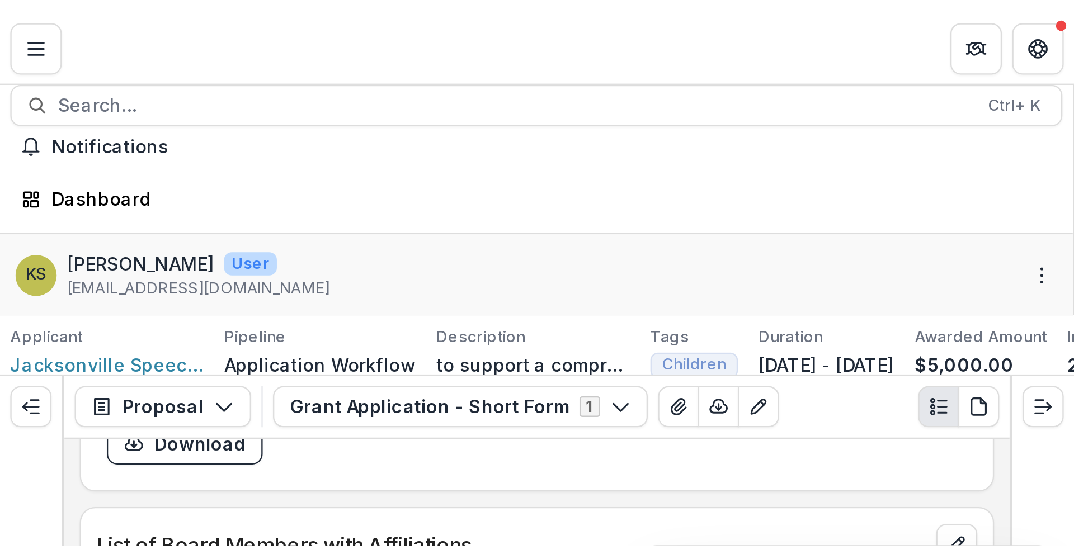
scroll to position [2134, 0]
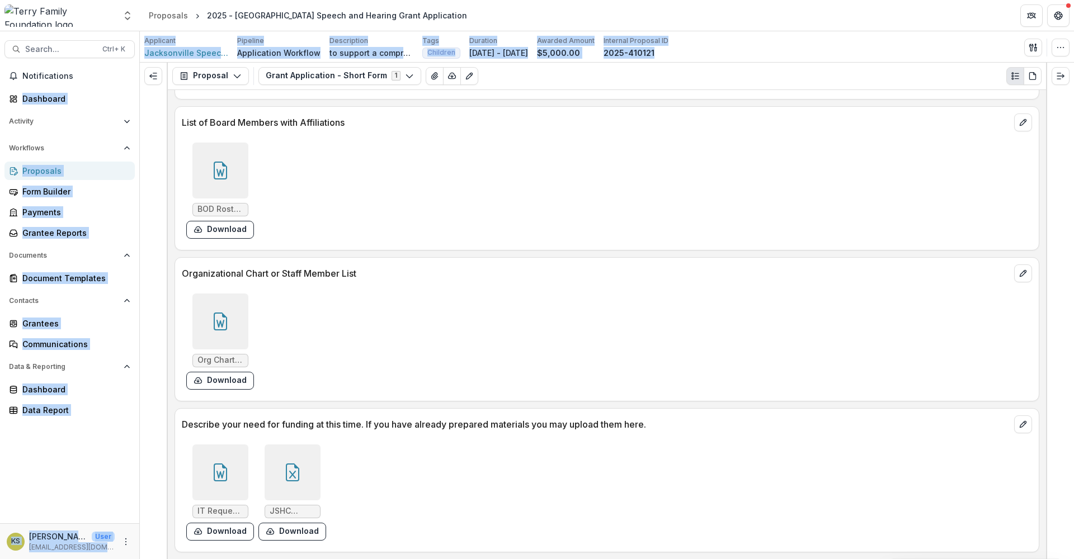
drag, startPoint x: 830, startPoint y: 6, endPoint x: 980, endPoint y: 51, distance: 156.4
click at [980, 51] on div "Aggregate Analysis Foundations [PERSON_NAME] Family Foundation Team Settings Ad…" at bounding box center [537, 279] width 1074 height 559
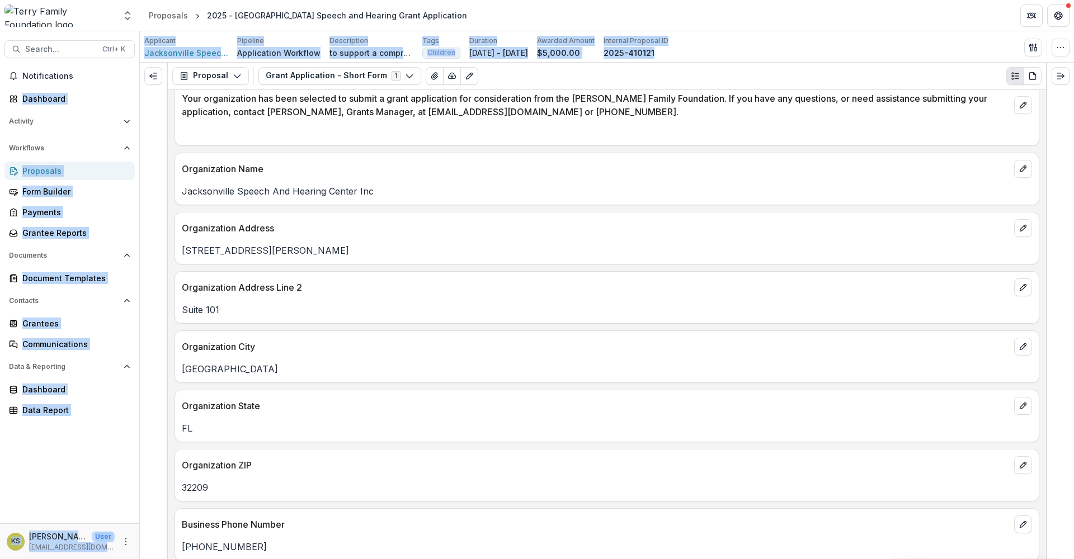
scroll to position [0, 0]
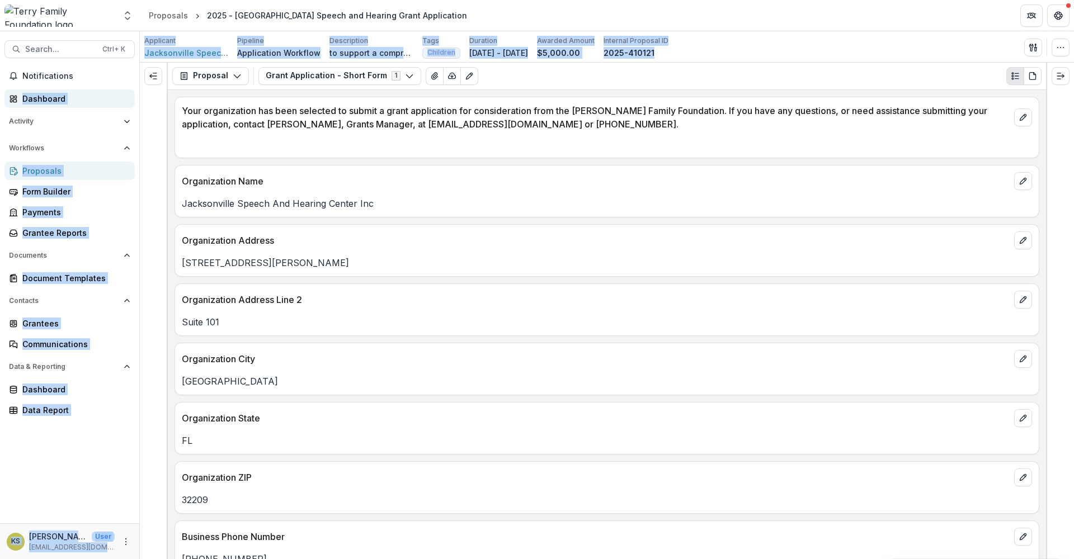
click at [53, 95] on div "Dashboard" at bounding box center [73, 99] width 103 height 12
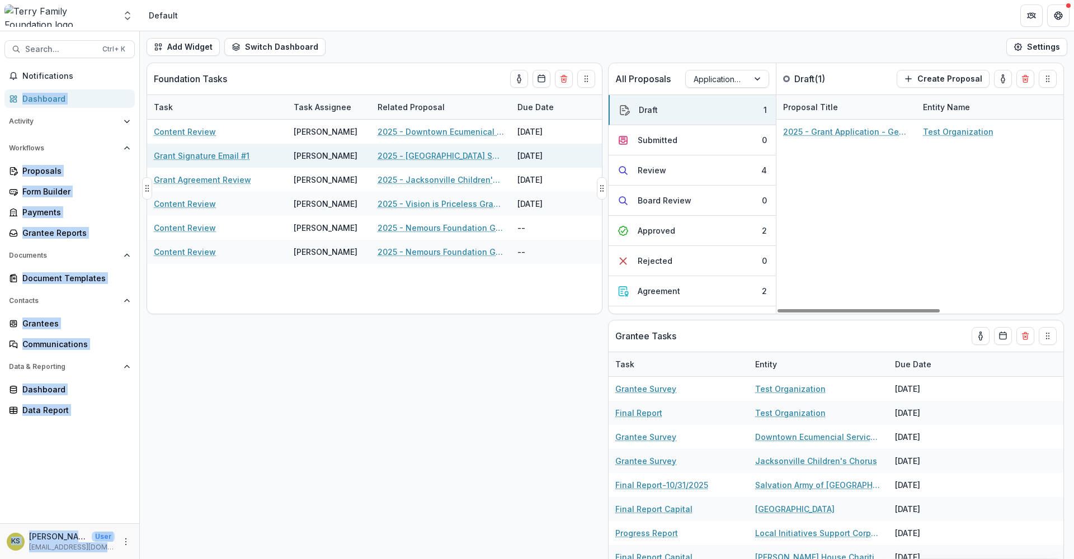
click at [198, 159] on link "Grant Signature Email #1" at bounding box center [202, 156] width 96 height 12
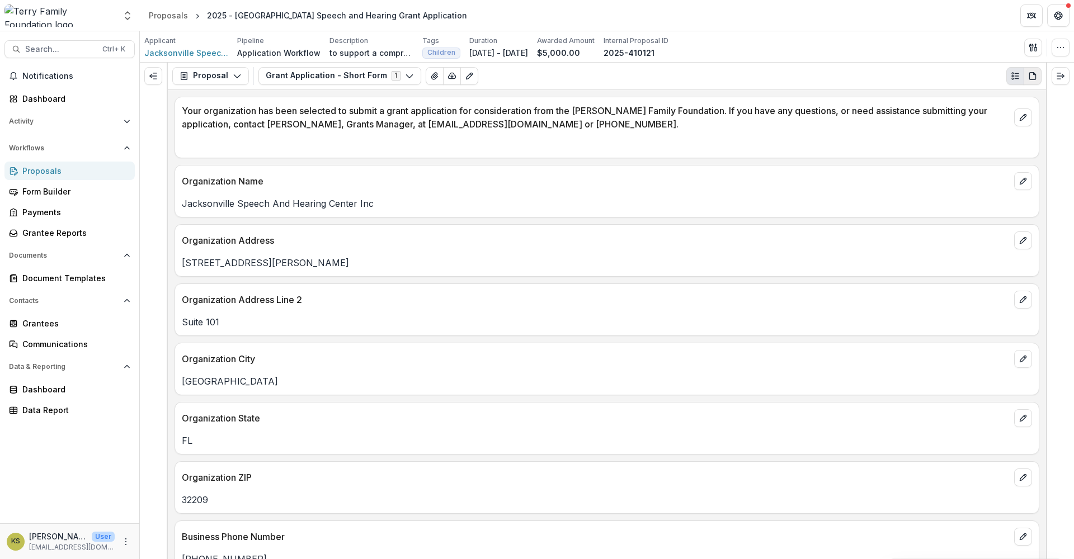
click at [1036, 81] on button "PDF view" at bounding box center [1032, 76] width 18 height 18
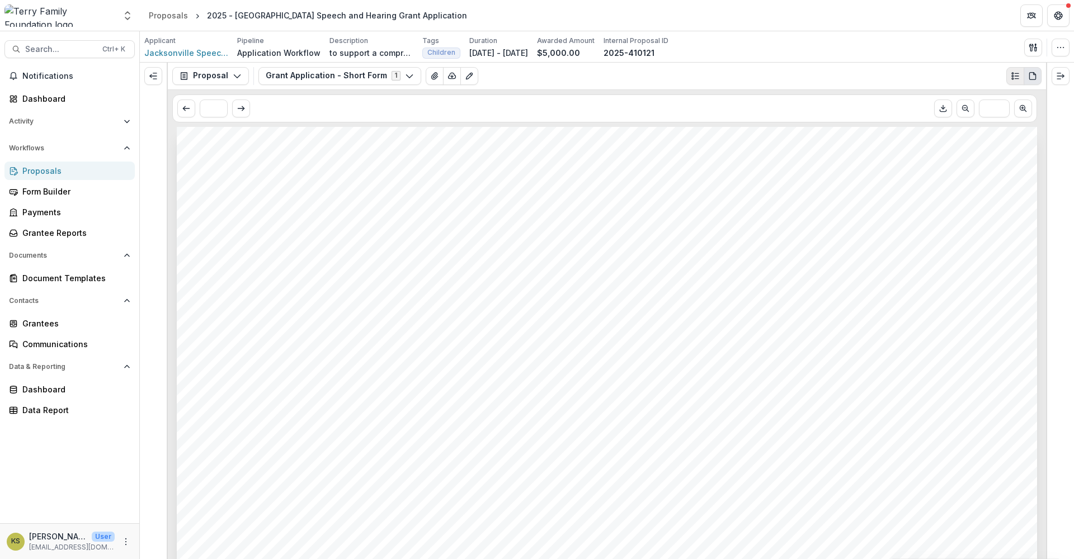
click at [1012, 75] on circle "Plaintext view" at bounding box center [1013, 76] width 2 height 2
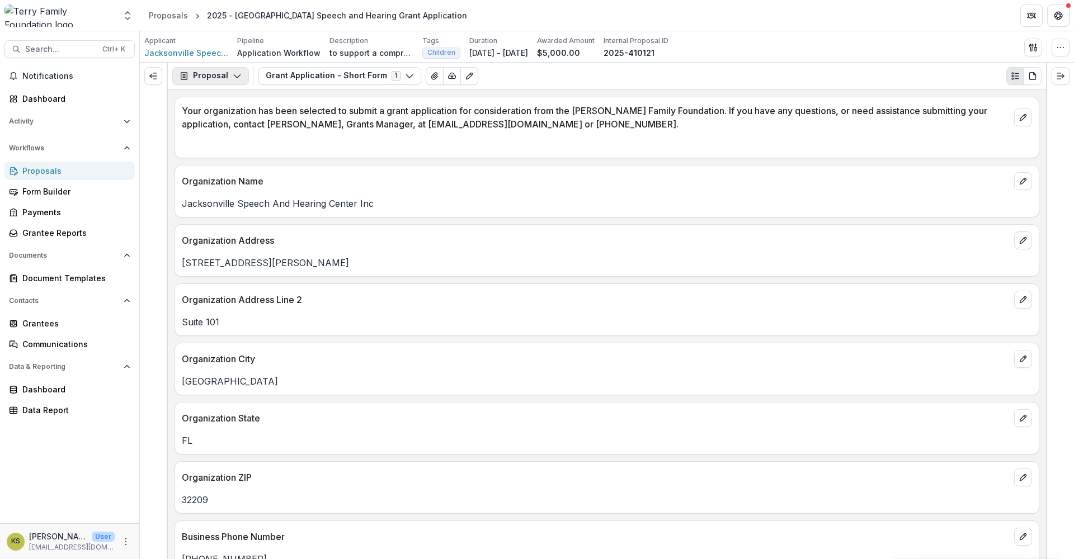
click at [236, 77] on polyline "button" at bounding box center [237, 75] width 6 height 3
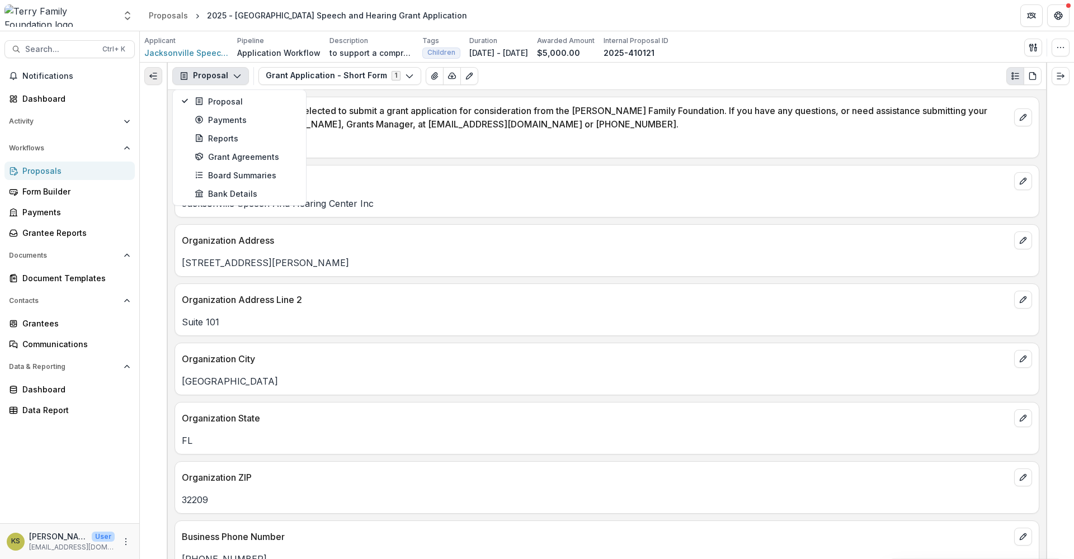
click at [158, 79] on button "Expand left" at bounding box center [153, 76] width 18 height 18
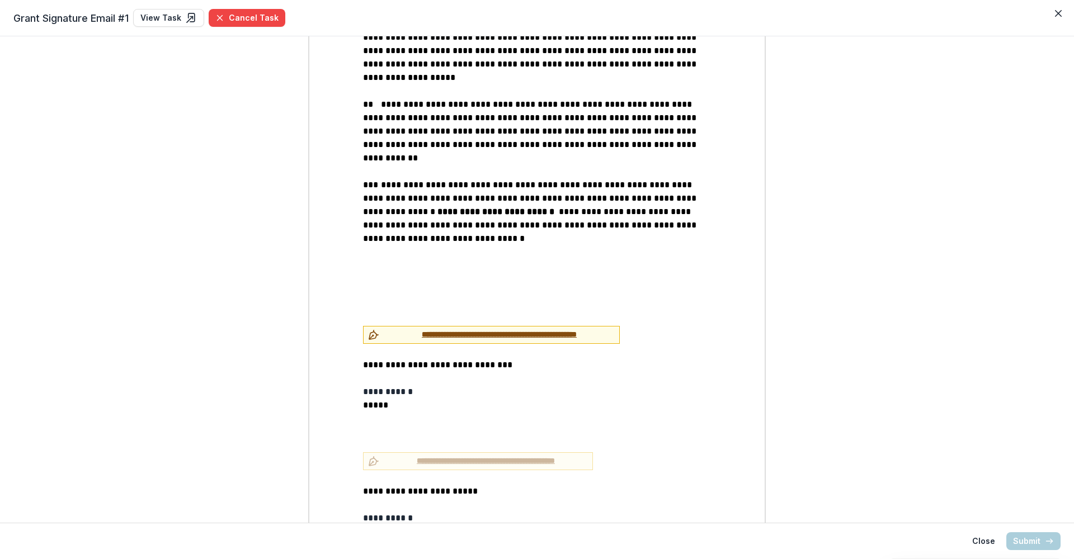
scroll to position [1454, 0]
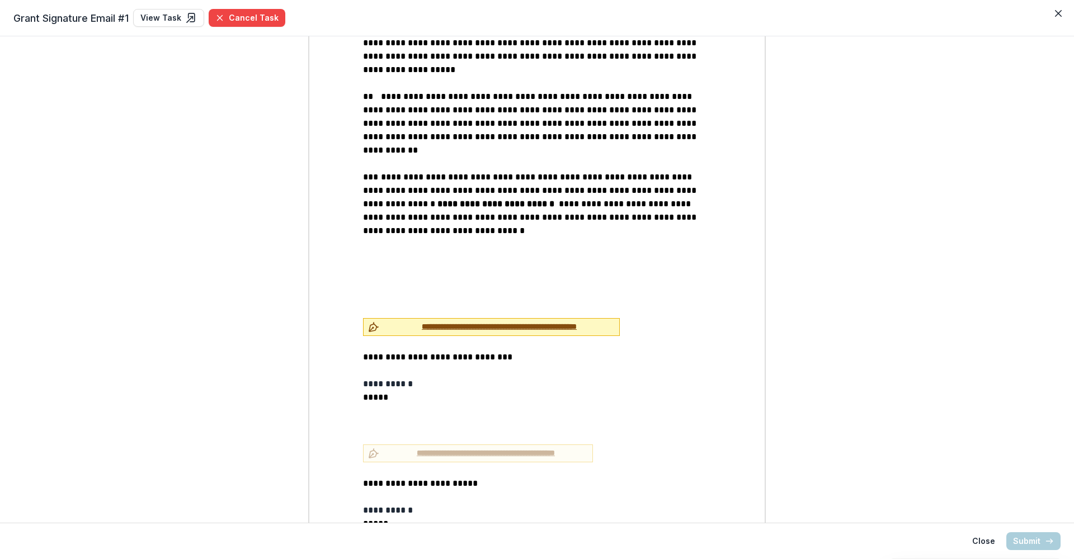
click at [400, 321] on span "**********" at bounding box center [499, 327] width 231 height 12
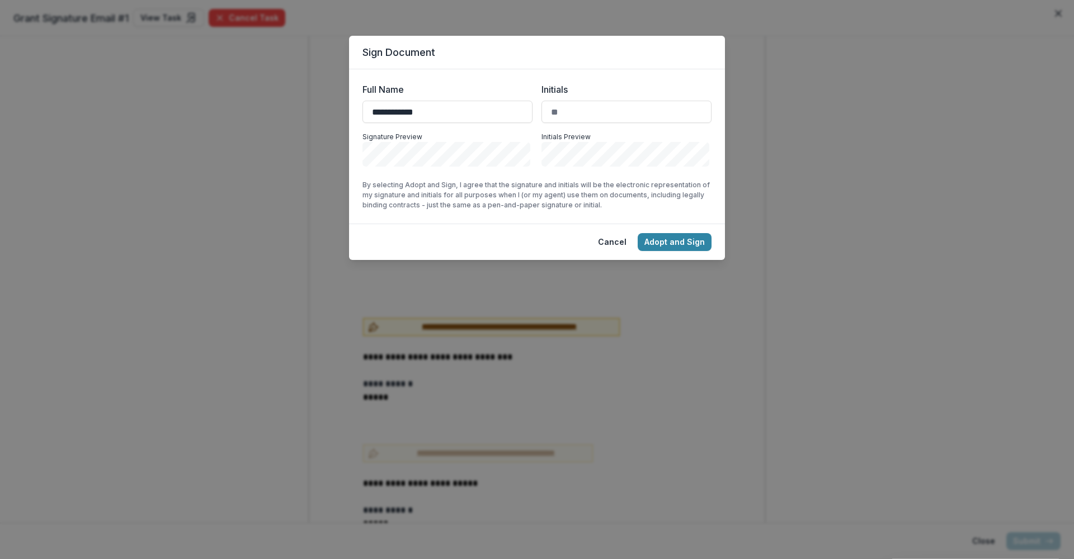
type input "**********"
click at [689, 247] on button "Adopt and Sign" at bounding box center [674, 242] width 74 height 18
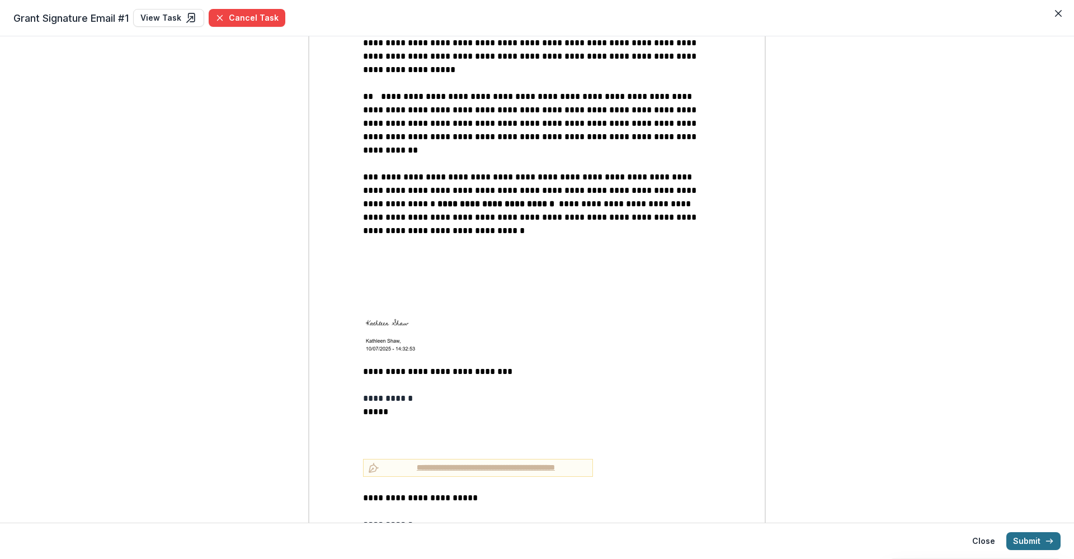
click at [1034, 541] on button "Submit" at bounding box center [1033, 541] width 54 height 18
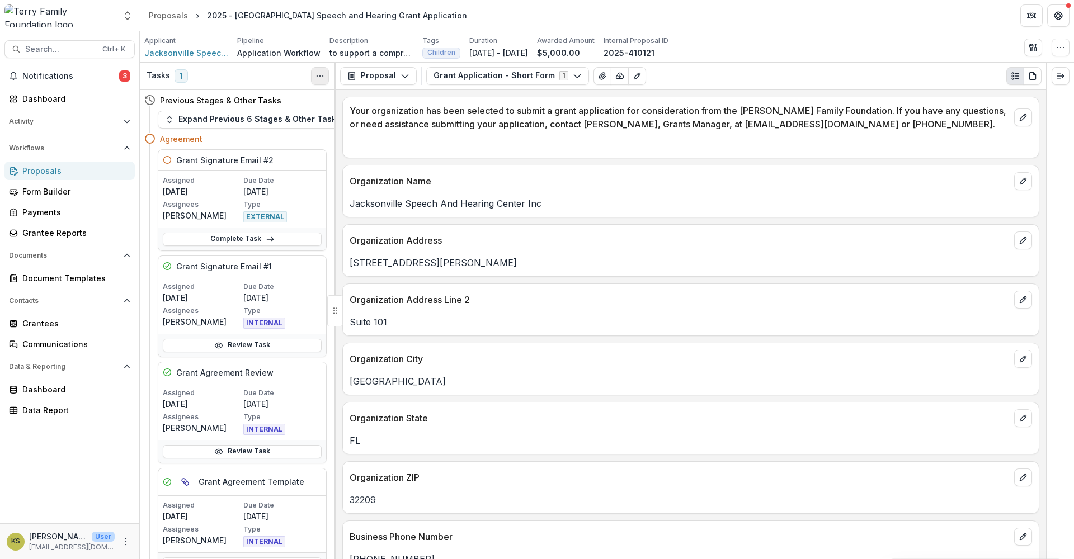
click at [320, 73] on icon "Toggle View Cancelled Tasks" at bounding box center [319, 76] width 9 height 9
click at [432, 147] on p at bounding box center [690, 144] width 682 height 13
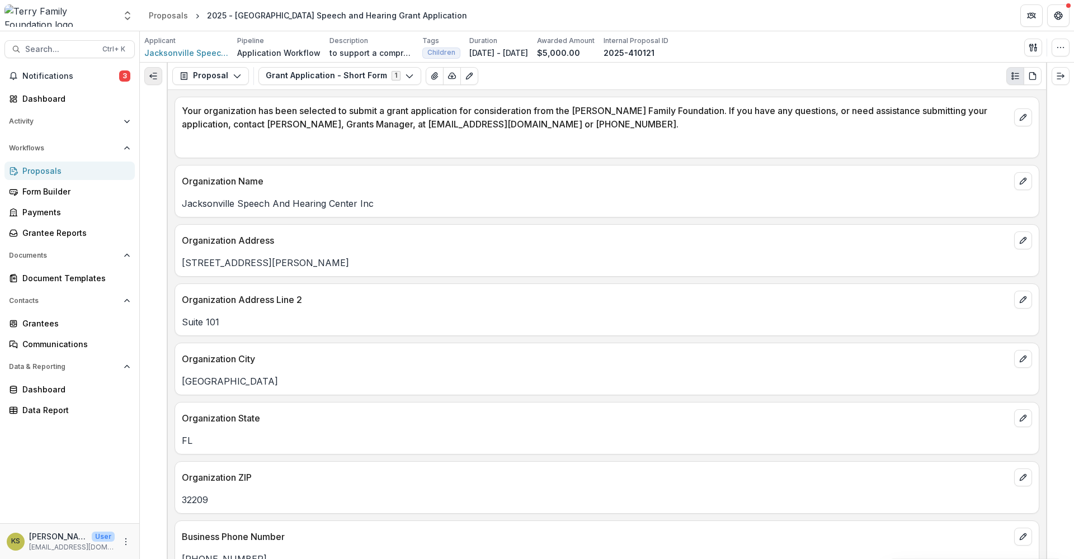
click at [148, 73] on button "Expand left" at bounding box center [153, 76] width 18 height 18
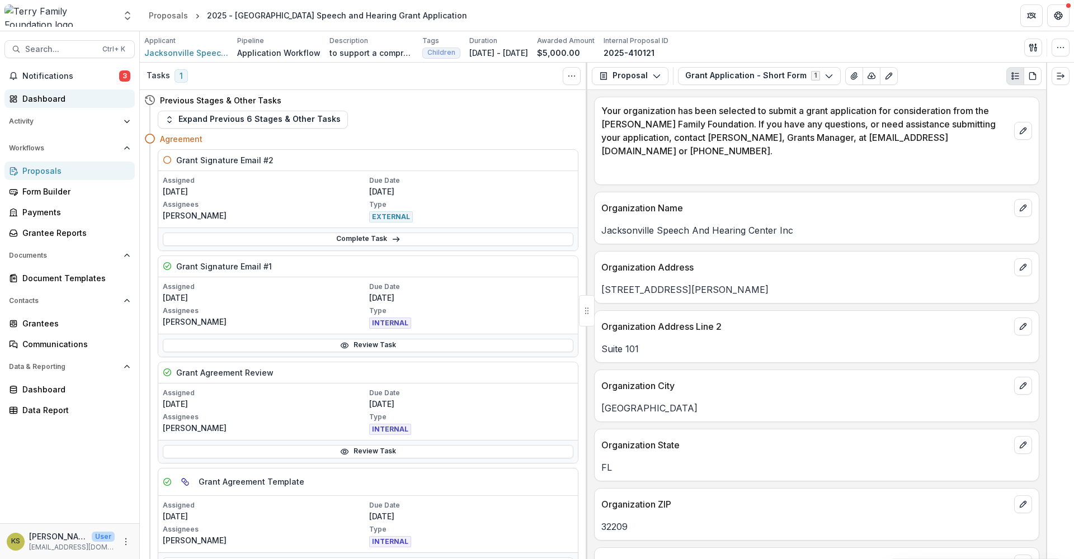
click at [59, 97] on div "Dashboard" at bounding box center [73, 99] width 103 height 12
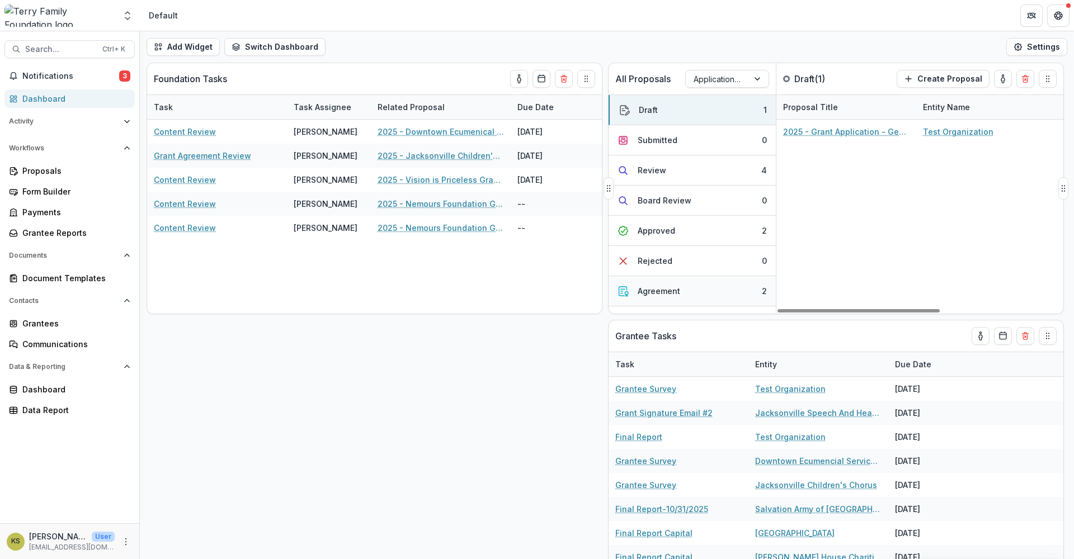
click at [697, 292] on button "Agreement 2" at bounding box center [691, 291] width 167 height 30
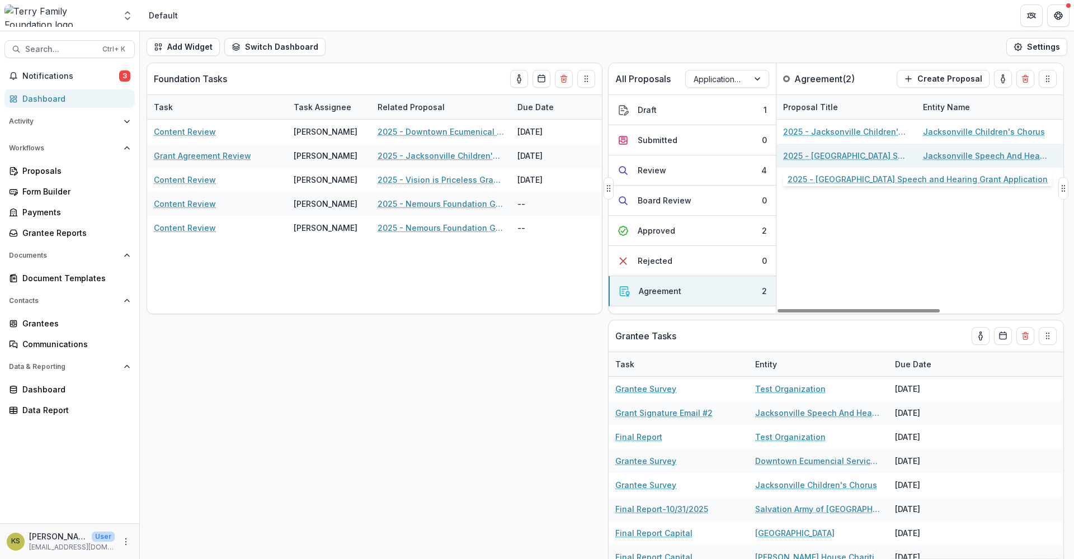
click at [828, 157] on link "2025 - [GEOGRAPHIC_DATA] Speech and Hearing Grant Application" at bounding box center [846, 156] width 126 height 12
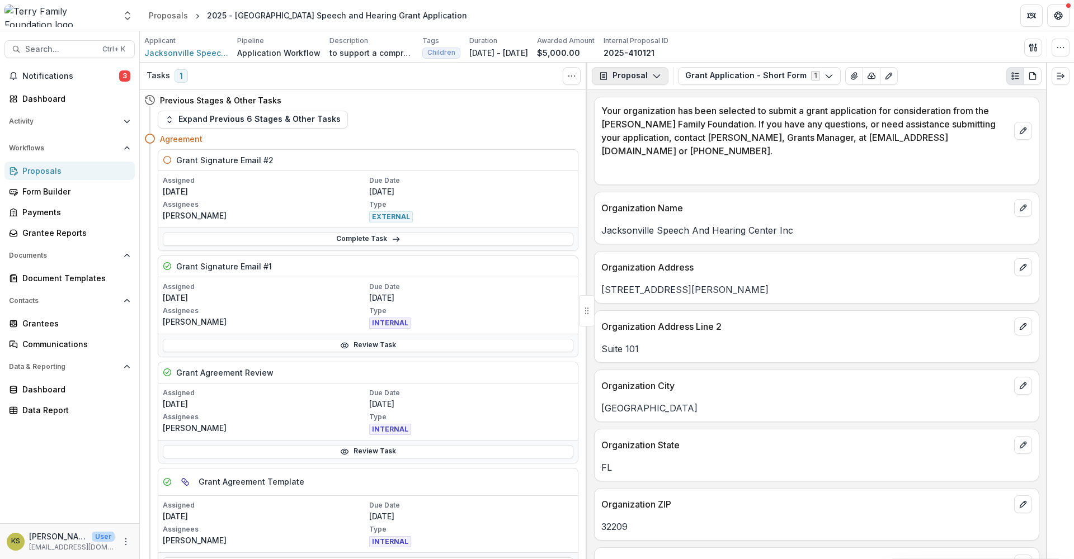
click at [663, 76] on button "Proposal" at bounding box center [630, 76] width 77 height 18
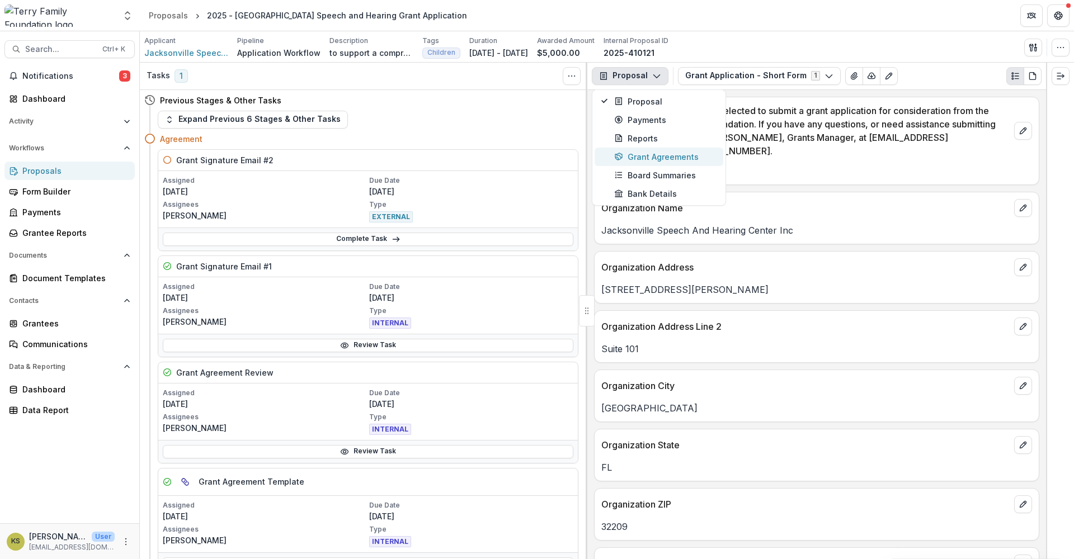
click at [673, 156] on div "Grant Agreements" at bounding box center [665, 157] width 102 height 12
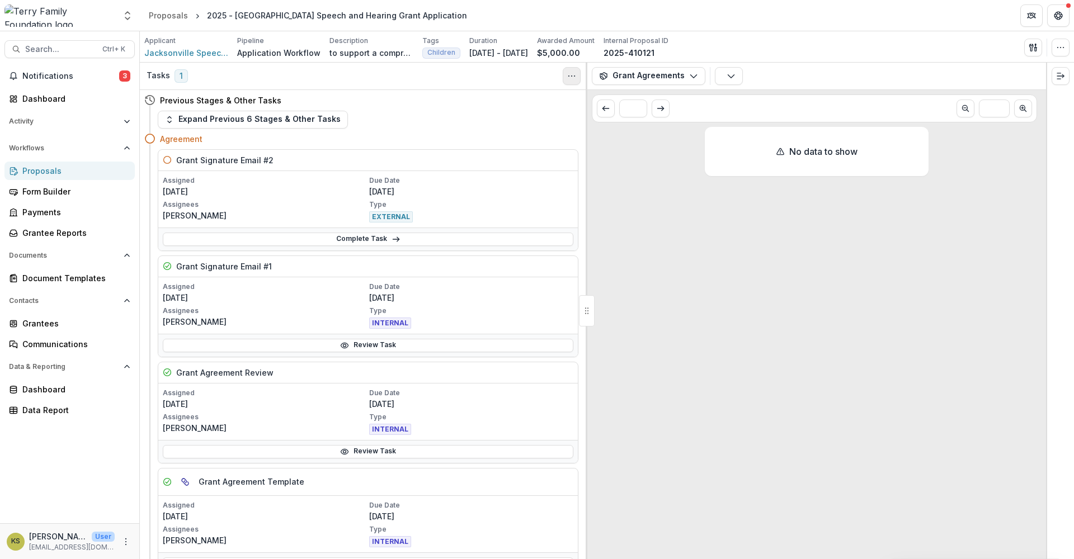
click at [575, 76] on circle "Toggle View Cancelled Tasks" at bounding box center [574, 75] width 1 height 1
click at [688, 192] on div "No data to show" at bounding box center [816, 343] width 459 height 432
click at [726, 73] on icon "button" at bounding box center [730, 76] width 9 height 9
click at [730, 100] on p "Agreements" at bounding box center [778, 102] width 115 height 10
click at [692, 276] on div "No data to show" at bounding box center [816, 343] width 459 height 432
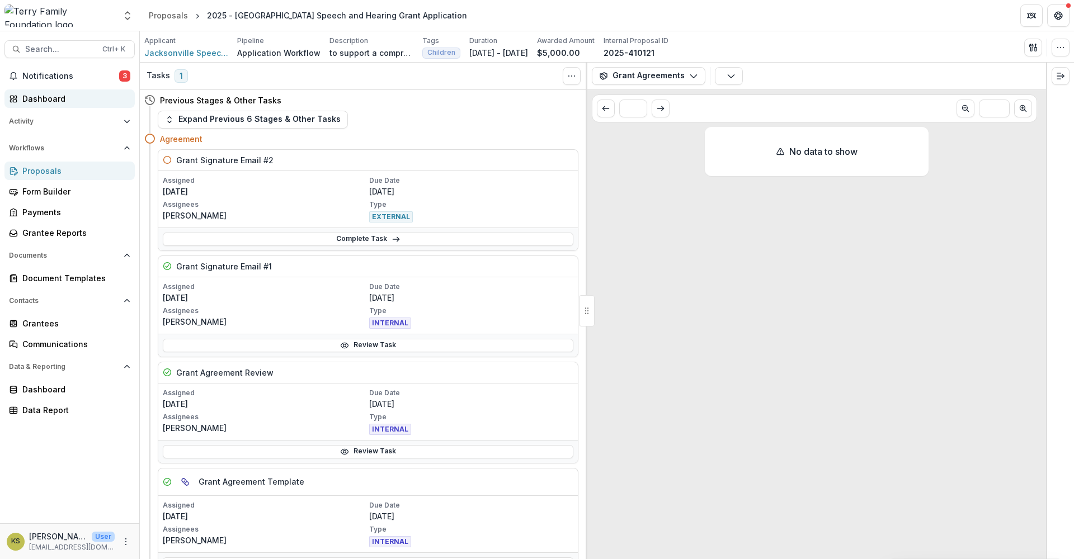
click at [70, 95] on div "Dashboard" at bounding box center [73, 99] width 103 height 12
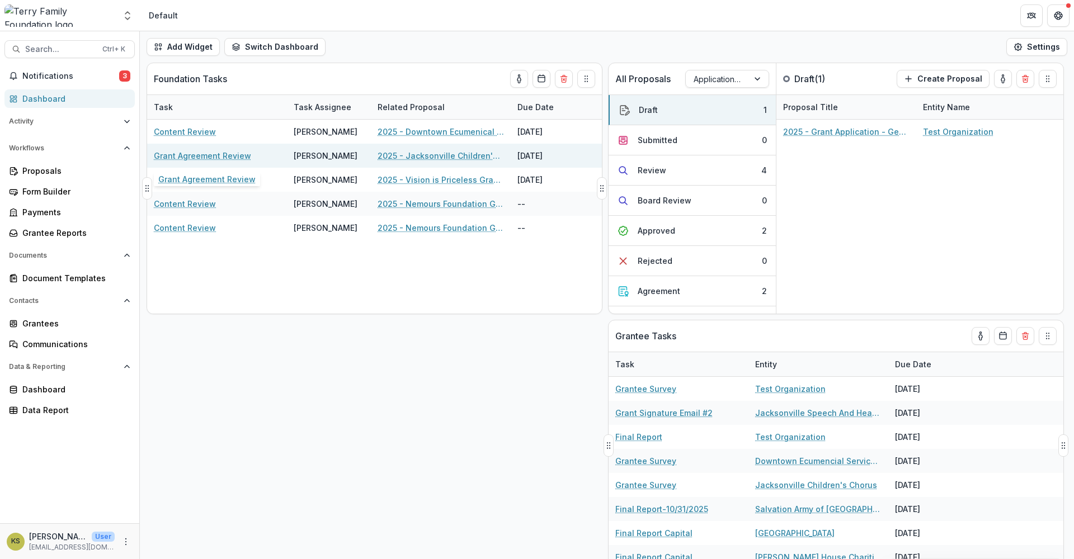
click at [243, 158] on link "Grant Agreement Review" at bounding box center [202, 156] width 97 height 12
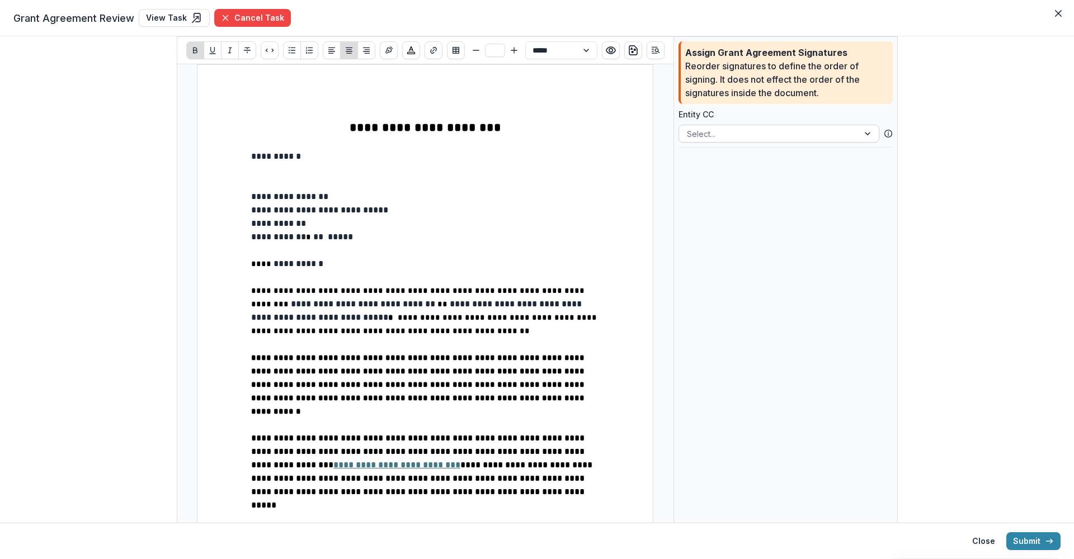
click at [727, 133] on div at bounding box center [769, 134] width 164 height 14
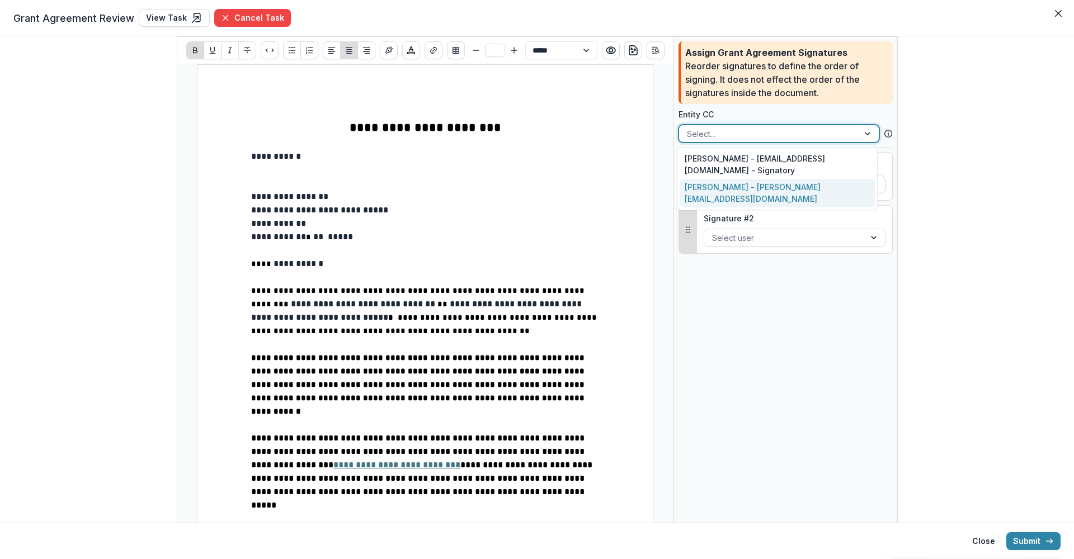
click at [742, 192] on div "[PERSON_NAME] - [PERSON_NAME][EMAIL_ADDRESS][DOMAIN_NAME]" at bounding box center [776, 193] width 195 height 29
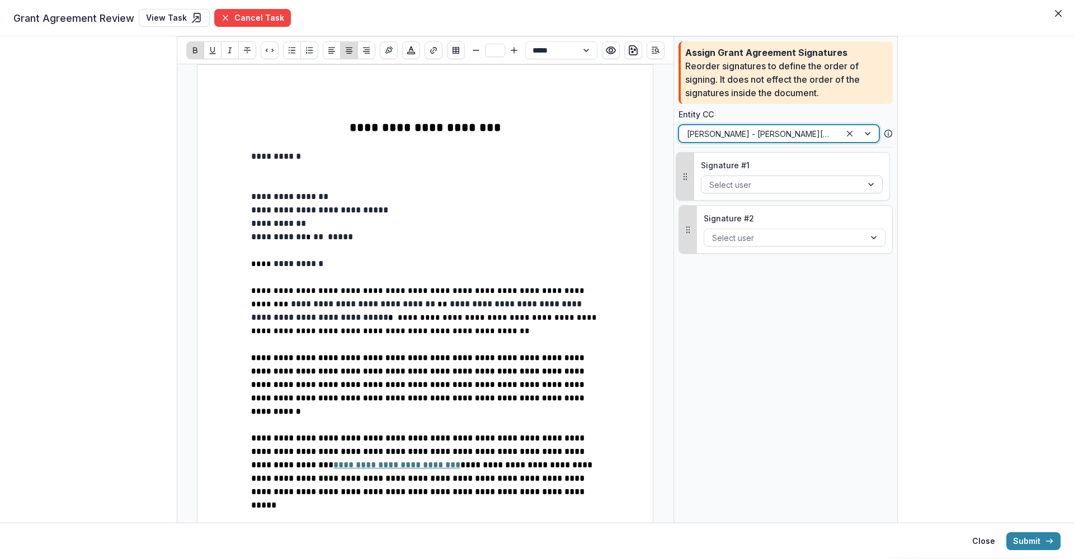
click at [744, 183] on div at bounding box center [781, 185] width 145 height 14
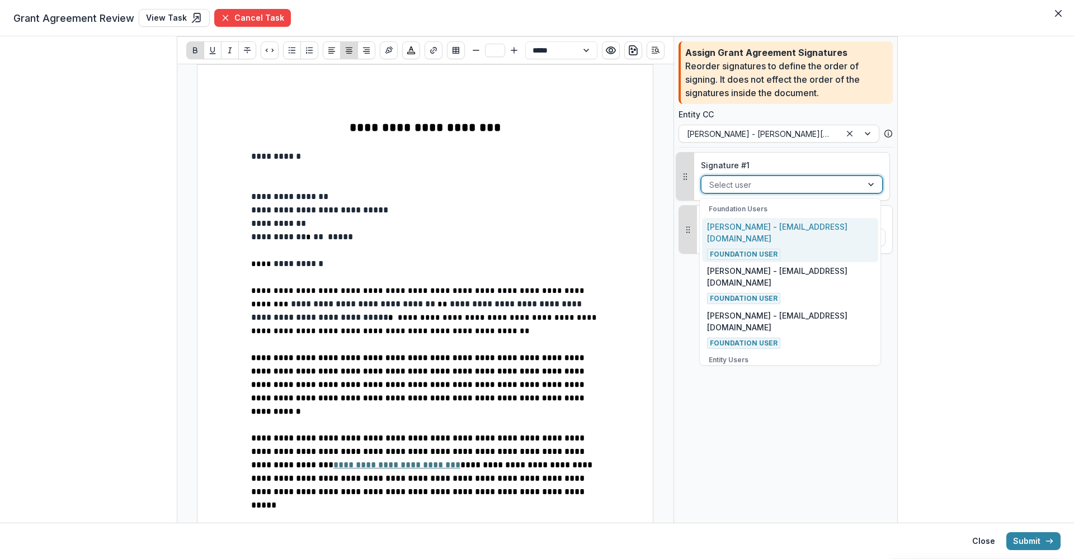
click at [743, 243] on p "[PERSON_NAME] - [EMAIL_ADDRESS][DOMAIN_NAME]" at bounding box center [790, 232] width 166 height 23
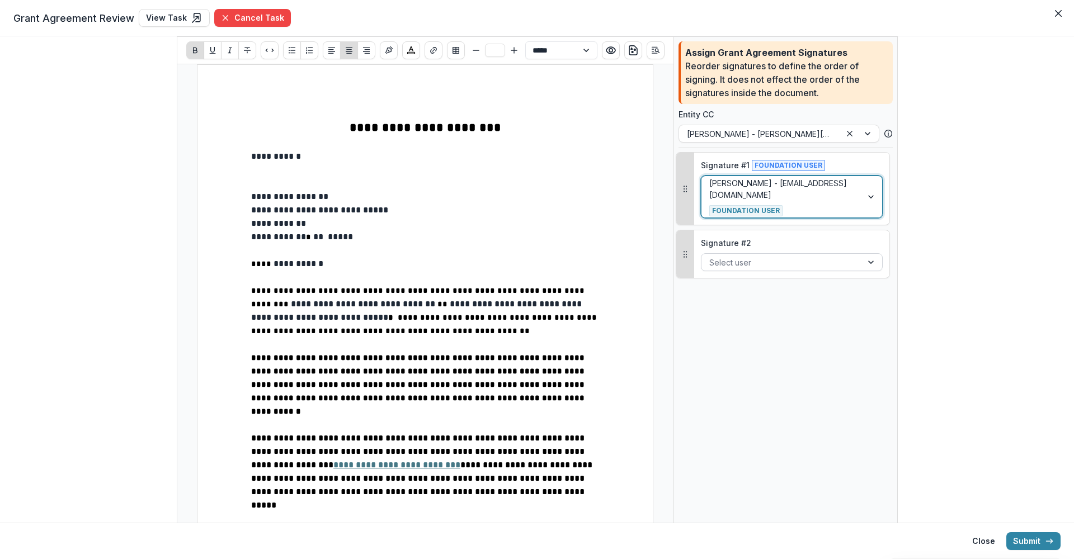
click at [735, 262] on div at bounding box center [781, 263] width 145 height 14
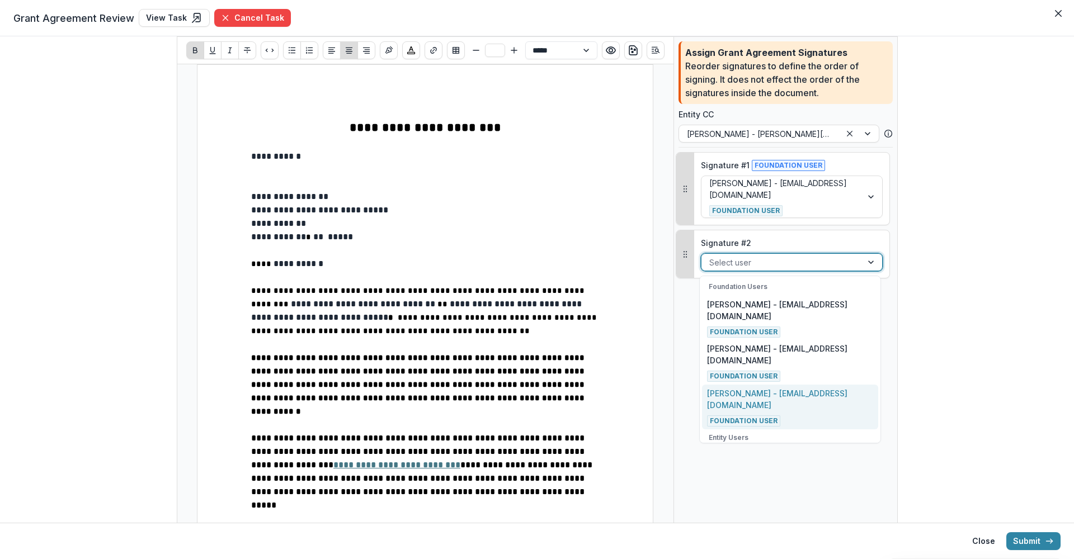
scroll to position [95, 0]
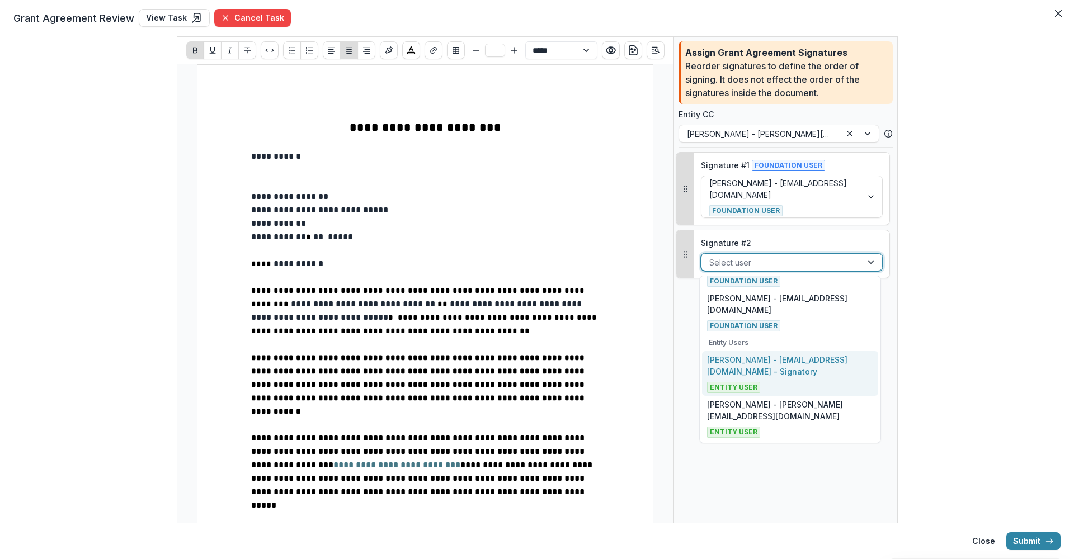
click at [746, 360] on p "[PERSON_NAME] - [EMAIL_ADDRESS][DOMAIN_NAME] - Signatory" at bounding box center [790, 365] width 166 height 23
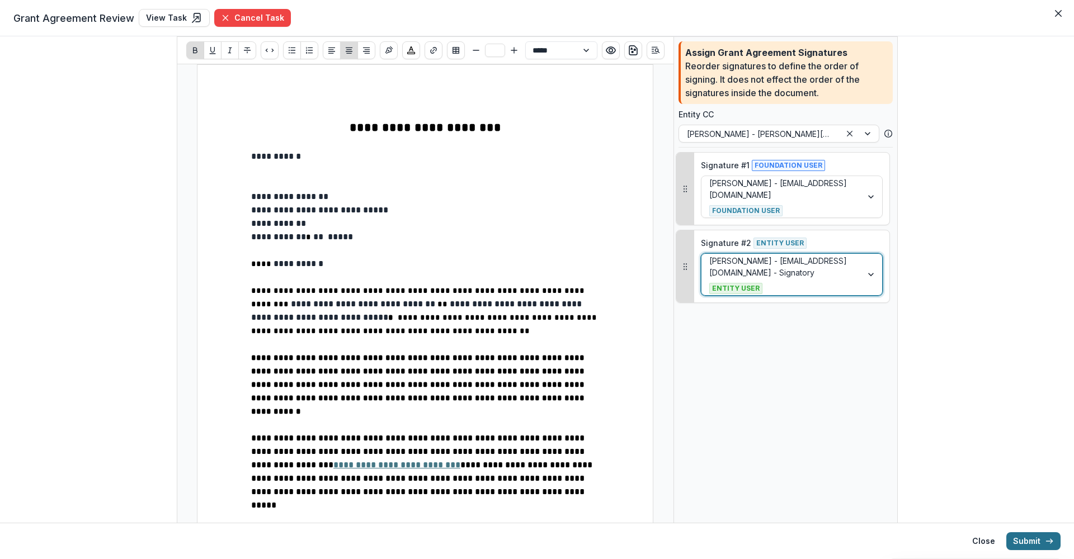
click at [1035, 542] on button "Submit" at bounding box center [1033, 541] width 54 height 18
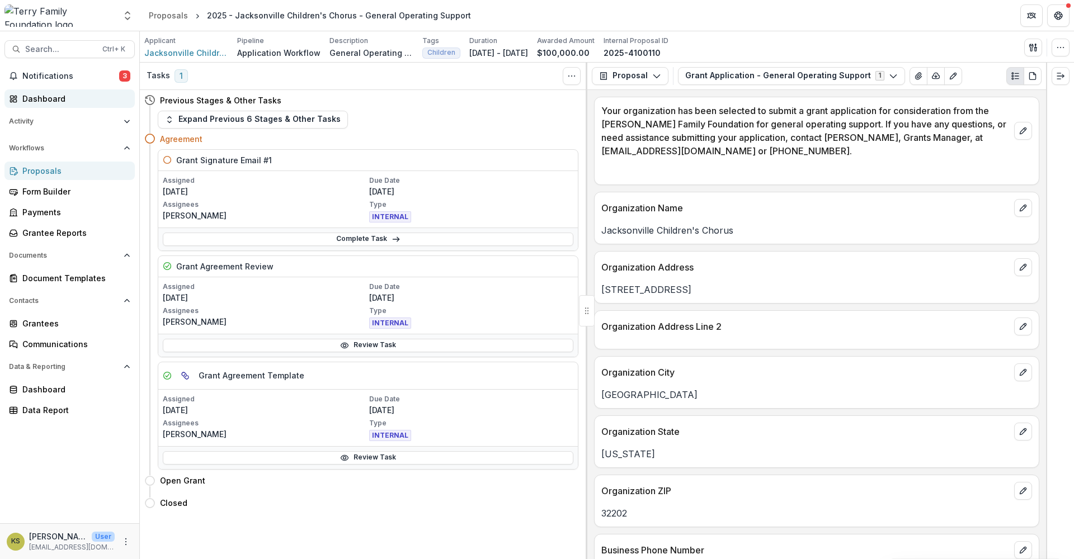
click at [67, 100] on div "Dashboard" at bounding box center [73, 99] width 103 height 12
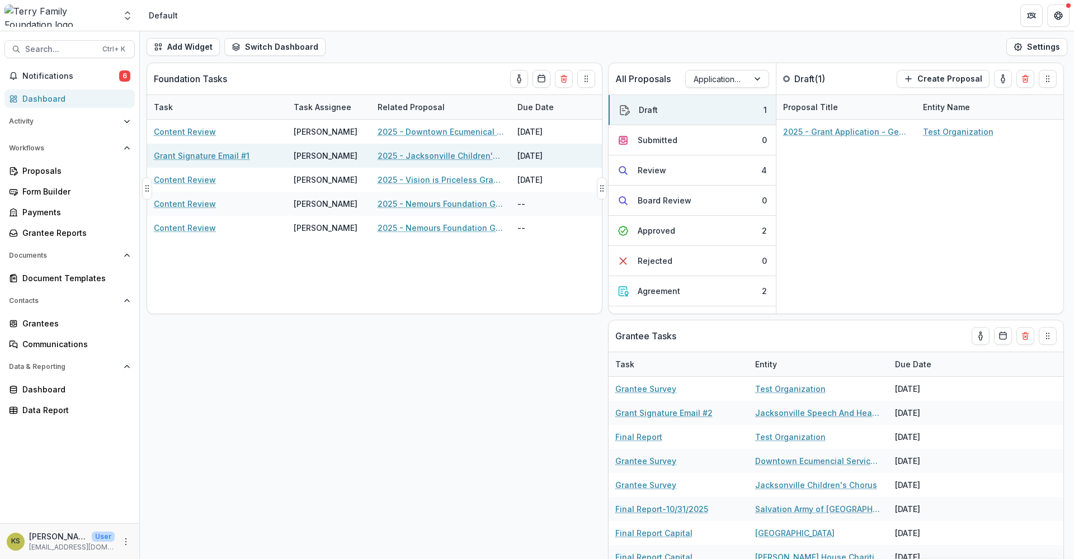
click at [219, 149] on div "Grant Signature Email #1" at bounding box center [217, 156] width 126 height 24
click at [220, 154] on link "Grant Signature Email #1" at bounding box center [202, 156] width 96 height 12
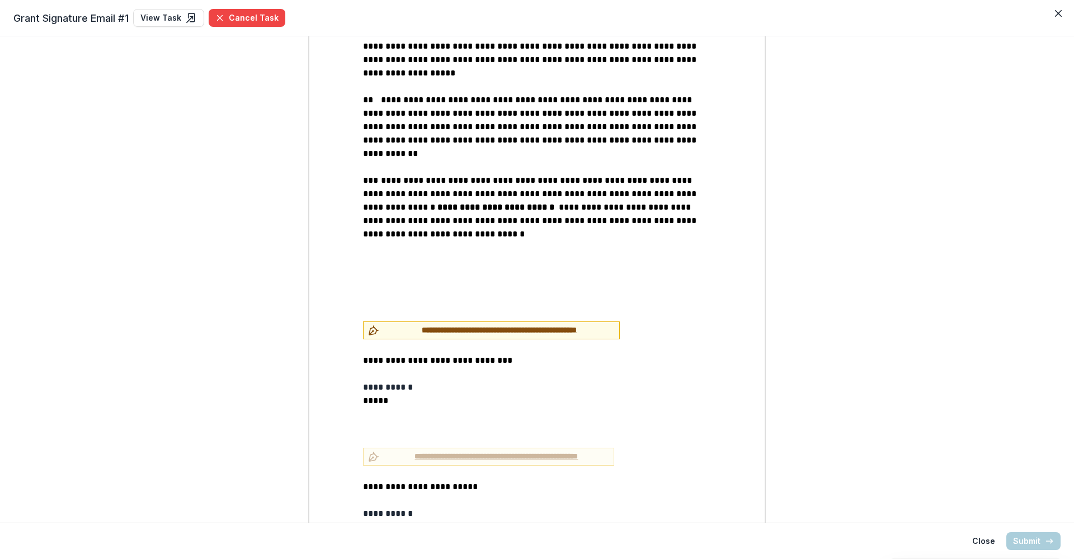
scroll to position [1481, 0]
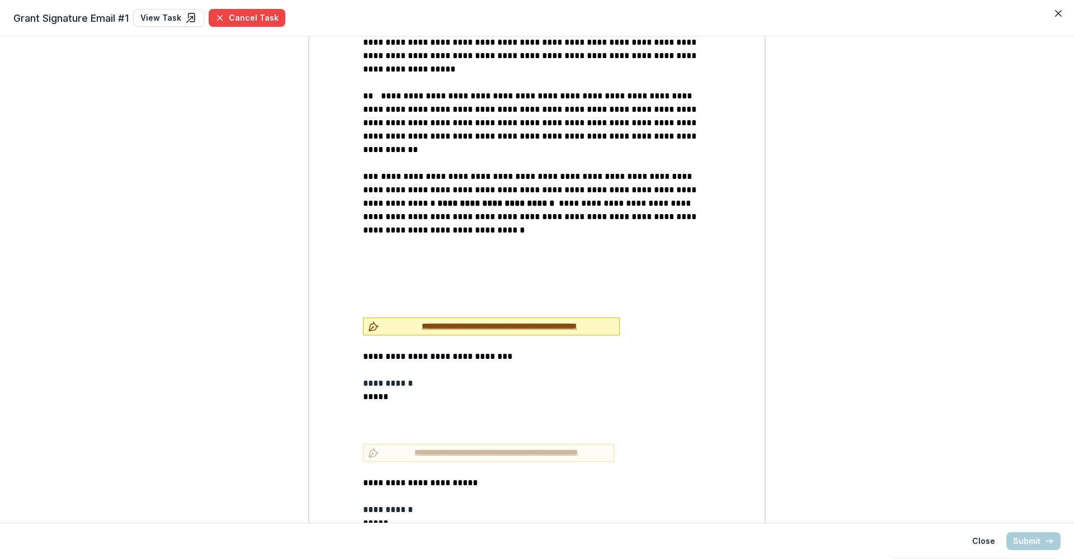
click at [428, 320] on span "**********" at bounding box center [499, 326] width 231 height 12
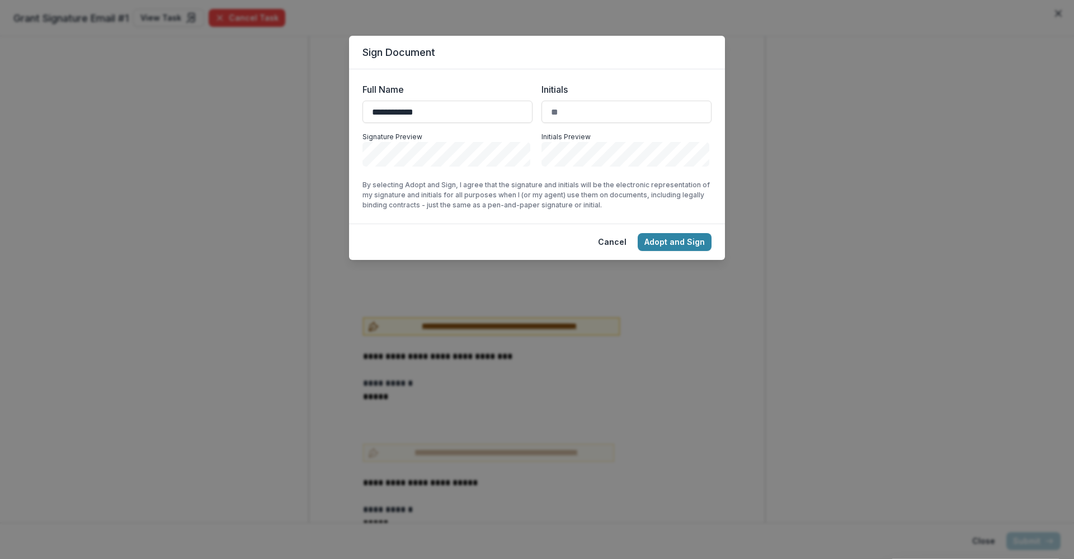
type input "**********"
click at [667, 243] on button "Adopt and Sign" at bounding box center [674, 242] width 74 height 18
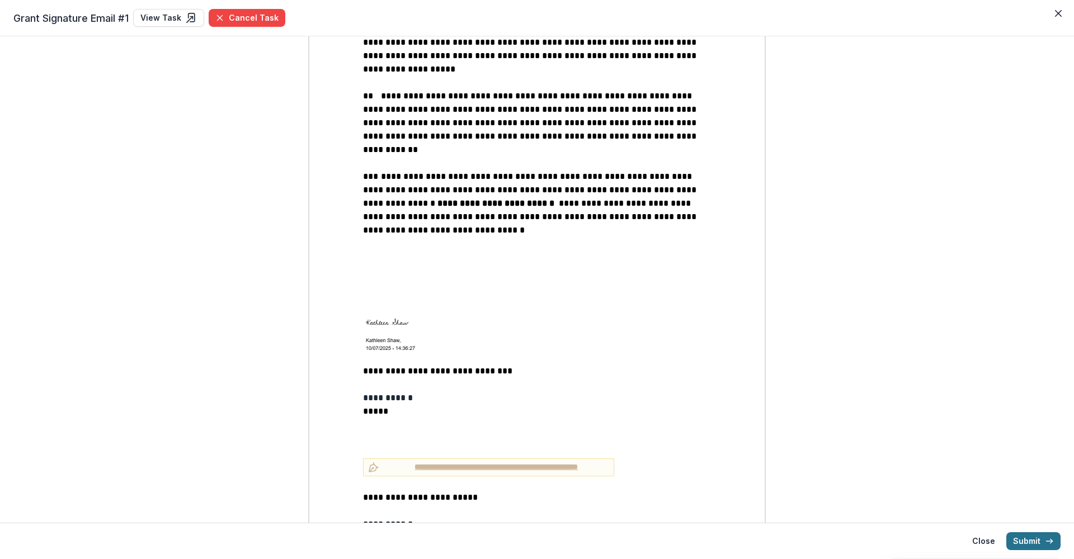
click at [1027, 539] on button "Submit" at bounding box center [1033, 541] width 54 height 18
